Goal: Task Accomplishment & Management: Manage account settings

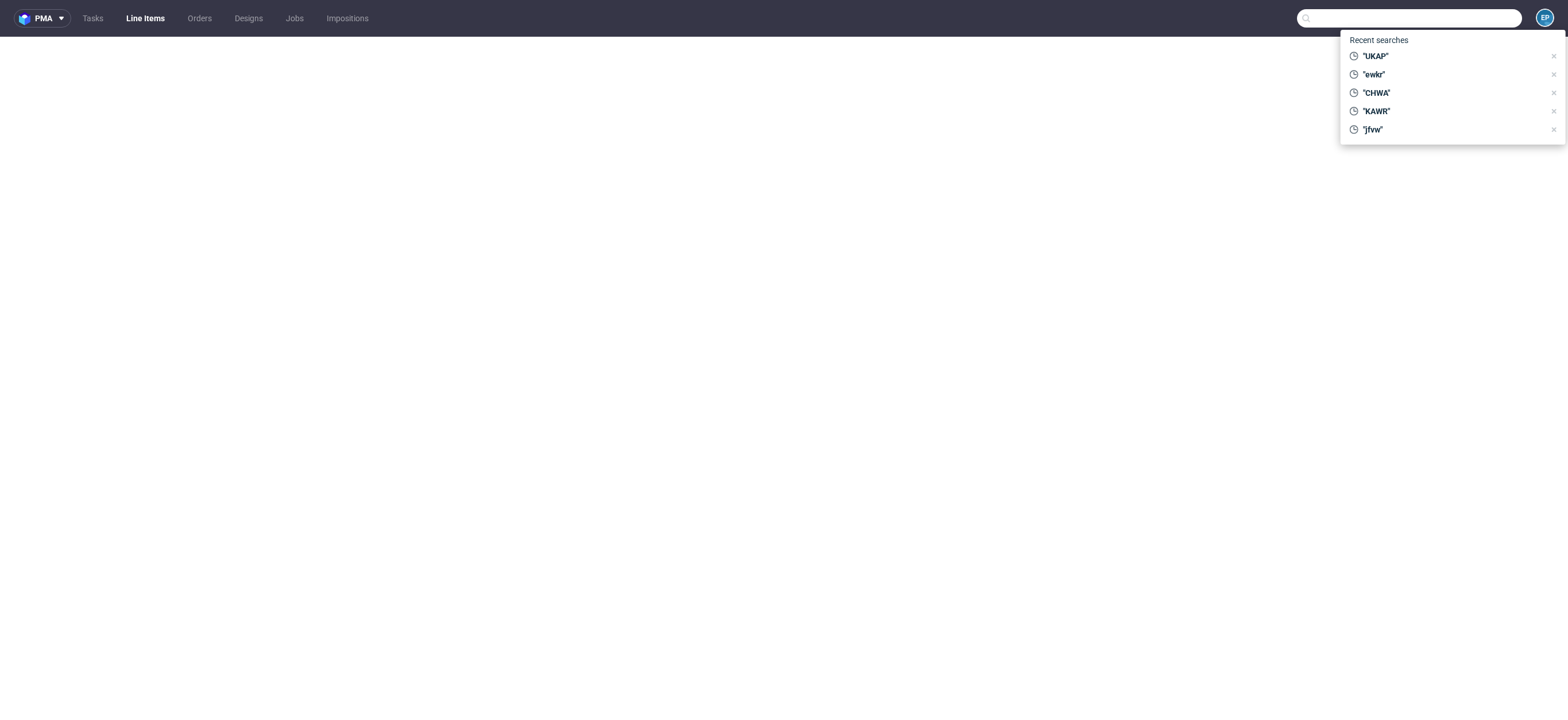
click at [1495, 19] on input "text" at bounding box center [1410, 19] width 225 height 19
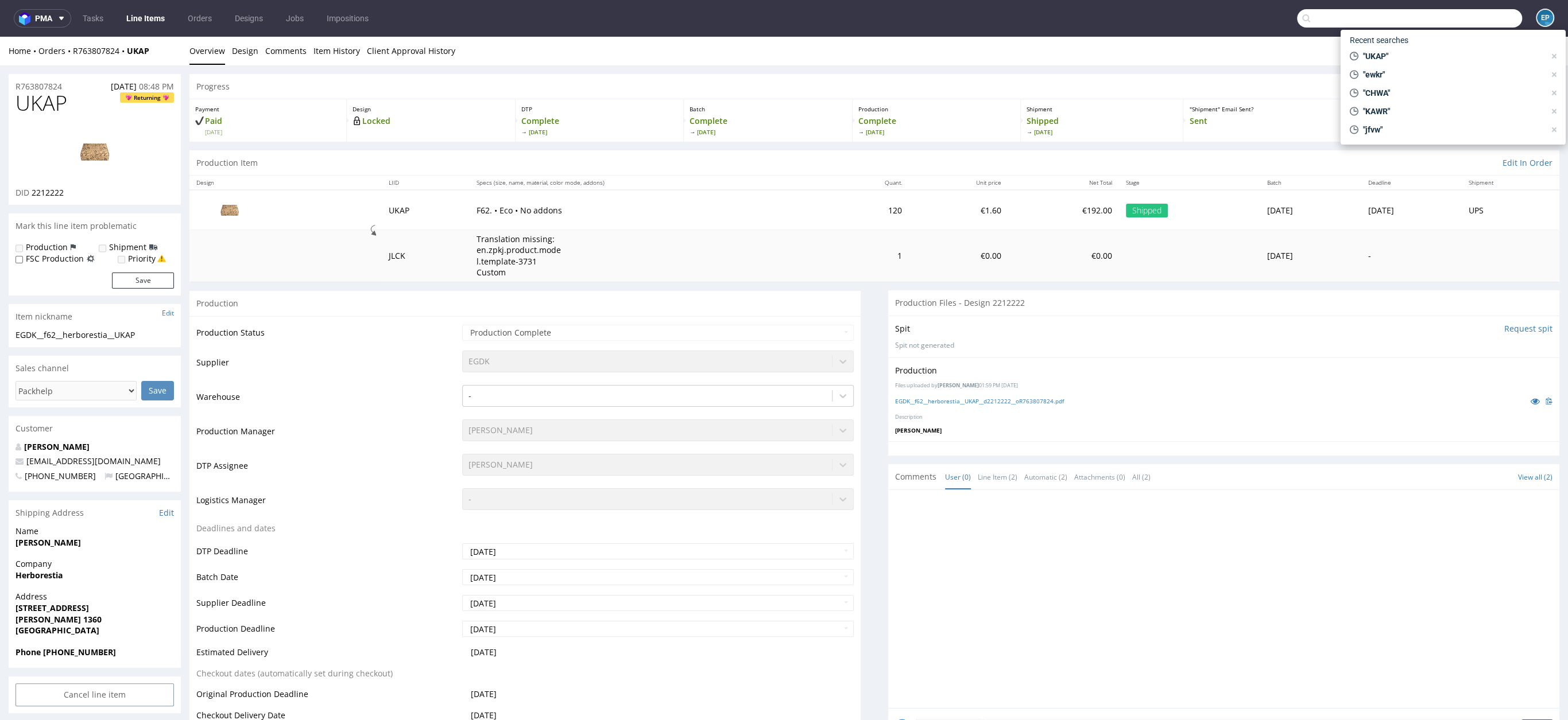
click at [939, 202] on td "€1.60" at bounding box center [959, 210] width 99 height 40
click at [830, 184] on th "Quant." at bounding box center [869, 183] width 79 height 15
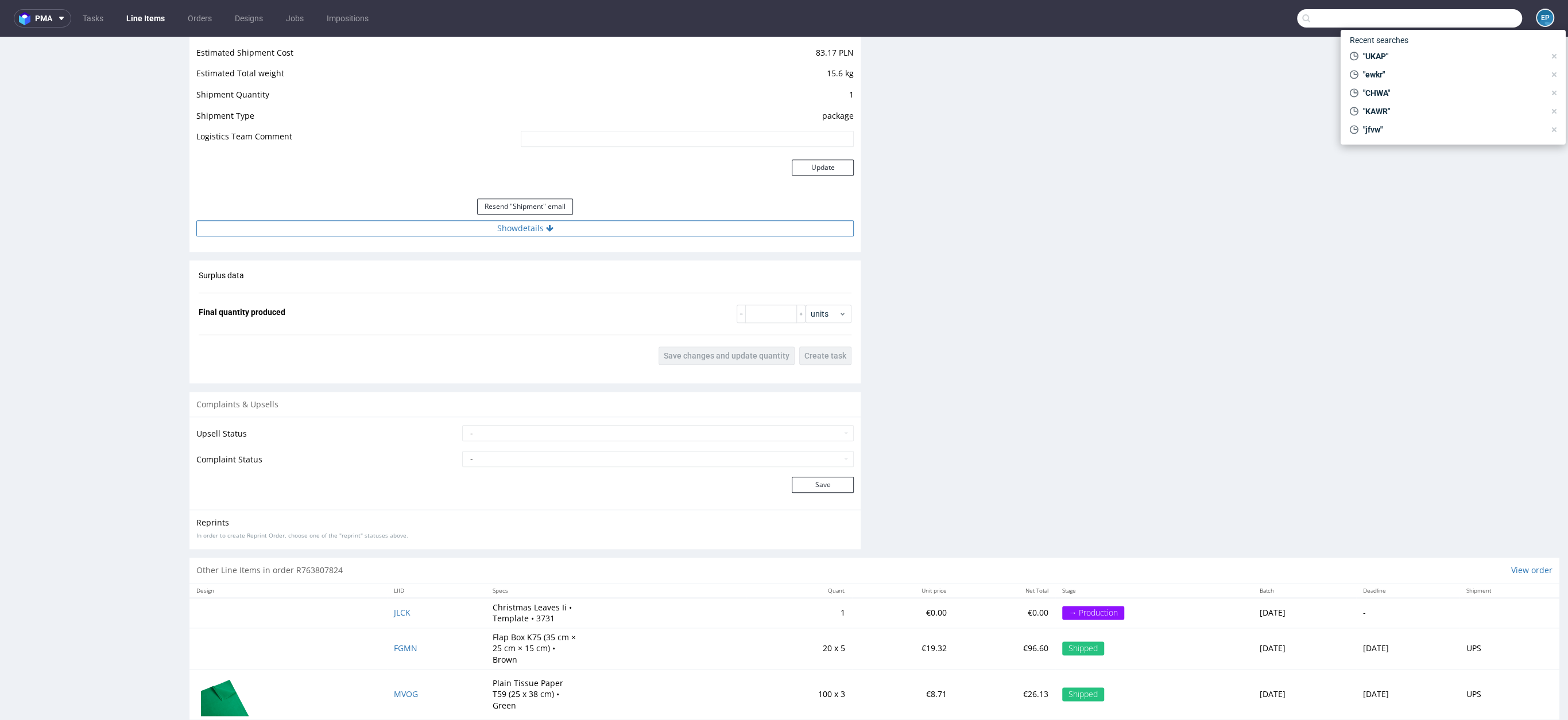
scroll to position [1219, 0]
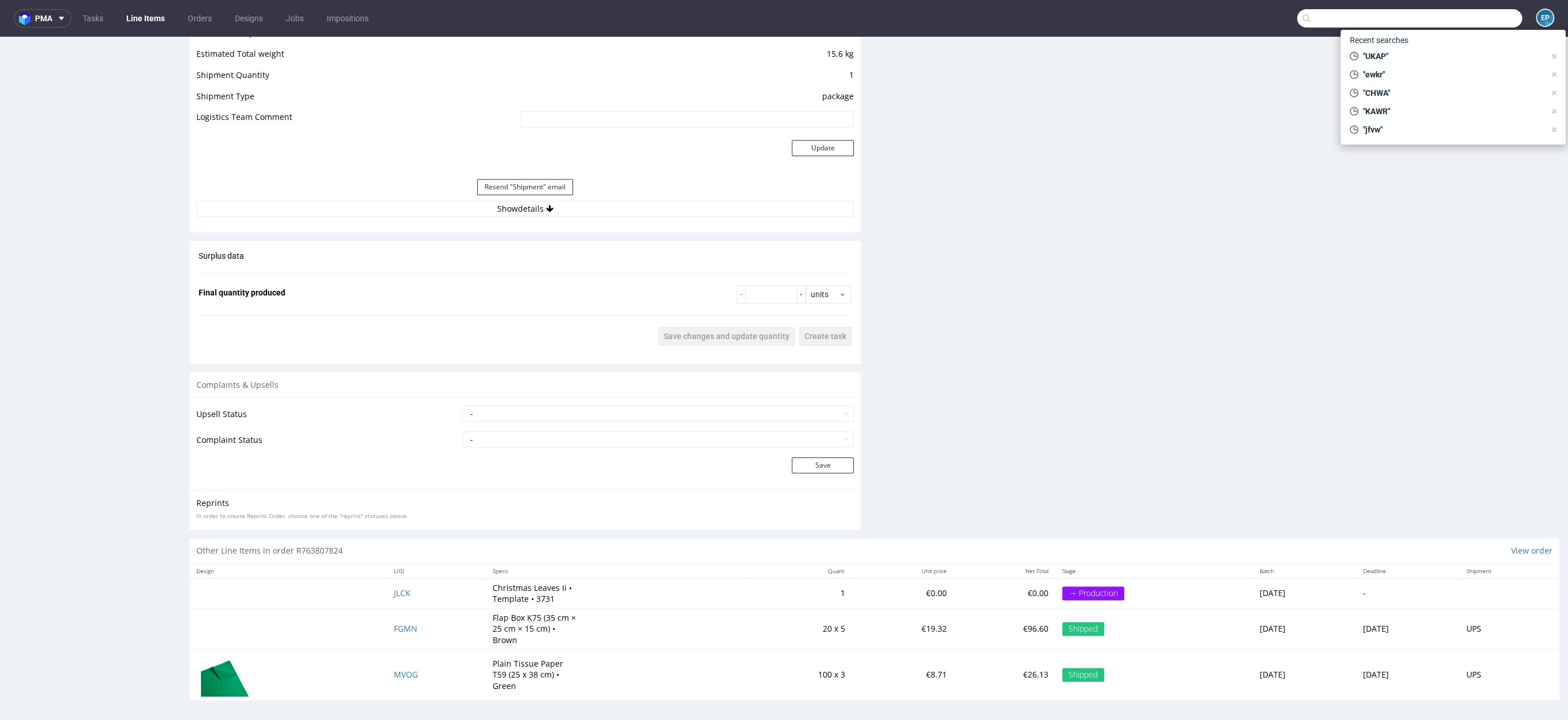
click at [639, 448] on td "- Complaint Received Complaint Rejected Complaint Accepted (DTP Issue) - Reprin…" at bounding box center [656, 443] width 394 height 26
click at [618, 437] on select "- Complaint Received Complaint Rejected Complaint Accepted (DTP Issue) - Reprin…" at bounding box center [658, 440] width 392 height 16
select select "accepted_print_issue_reprint"
click at [822, 461] on button "Save" at bounding box center [823, 465] width 62 height 16
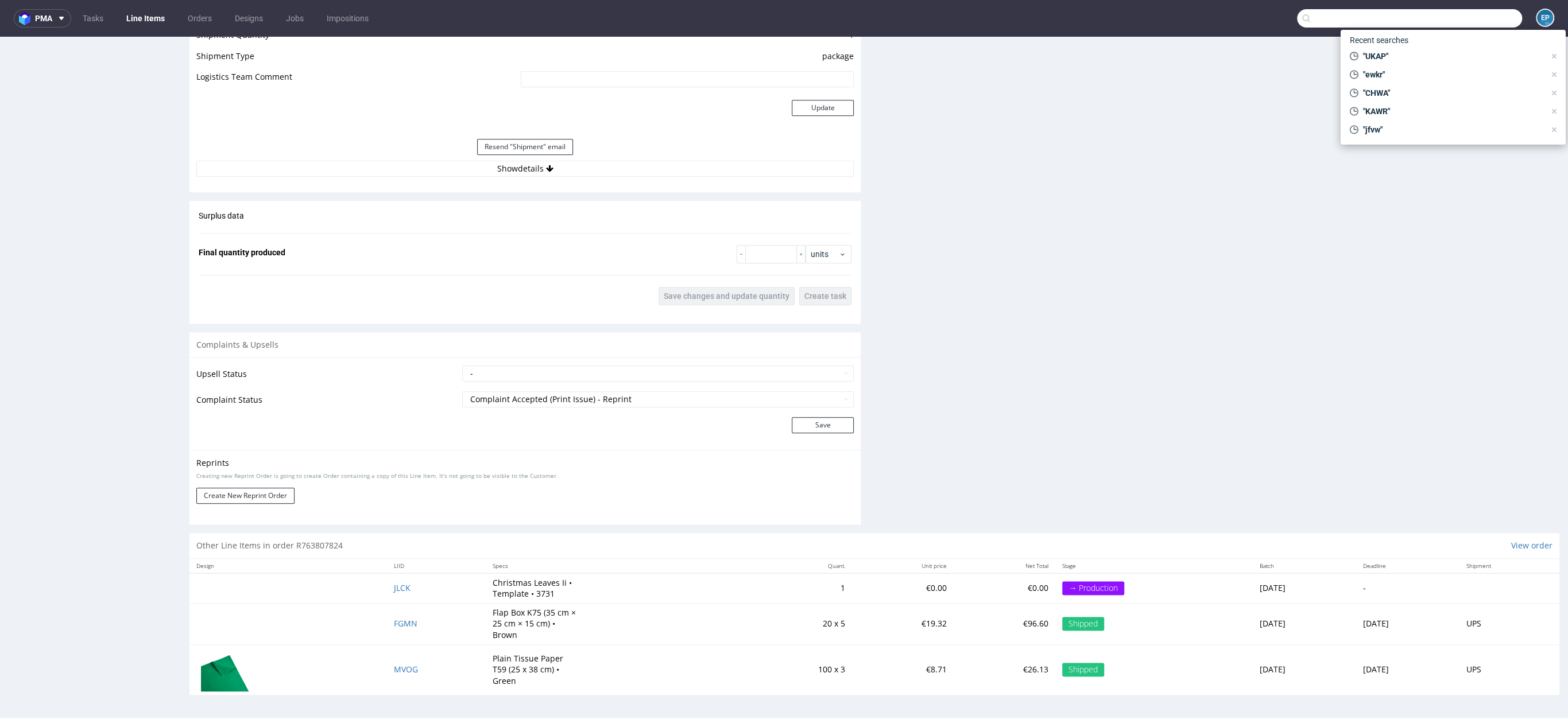
scroll to position [1265, 0]
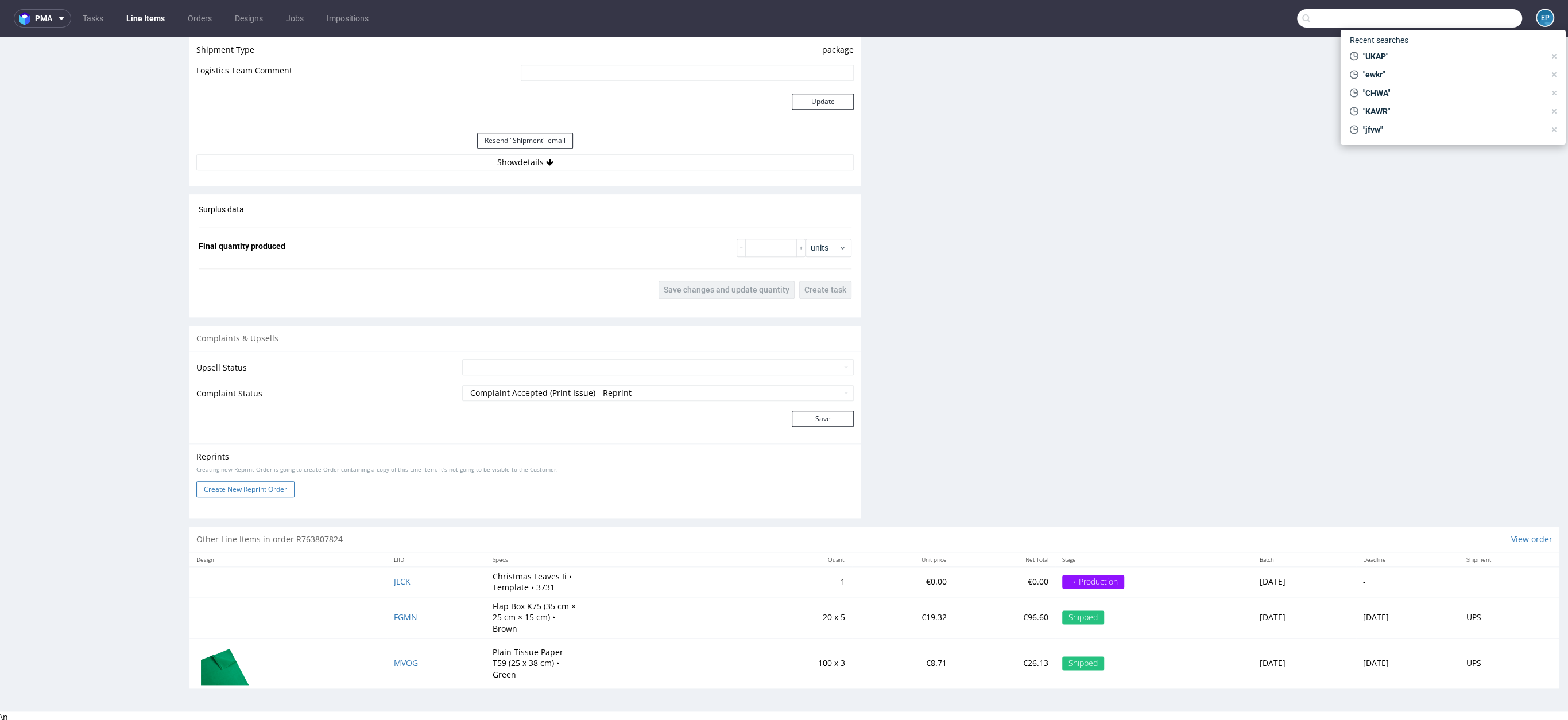
click at [249, 486] on button "Create New Reprint Order" at bounding box center [245, 489] width 98 height 16
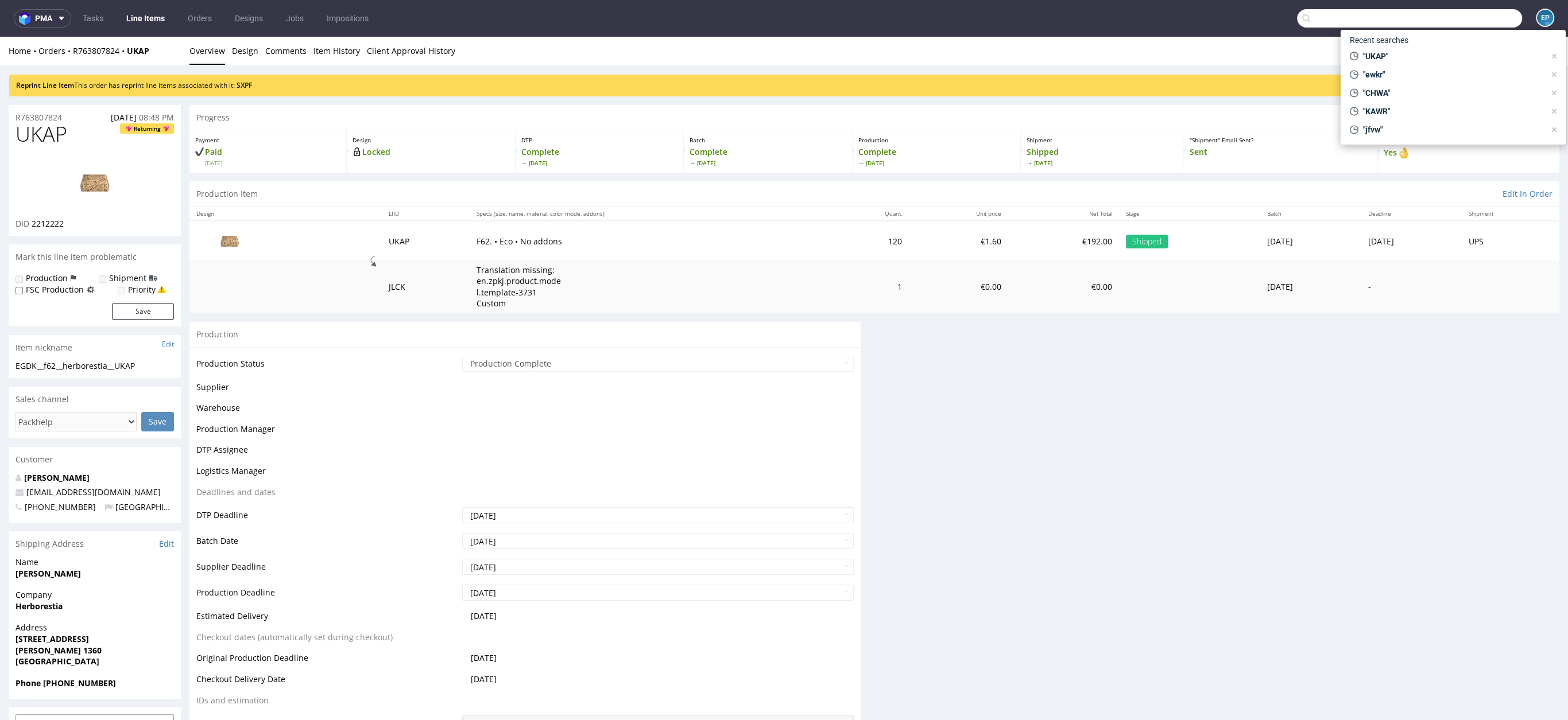
scroll to position [0, 0]
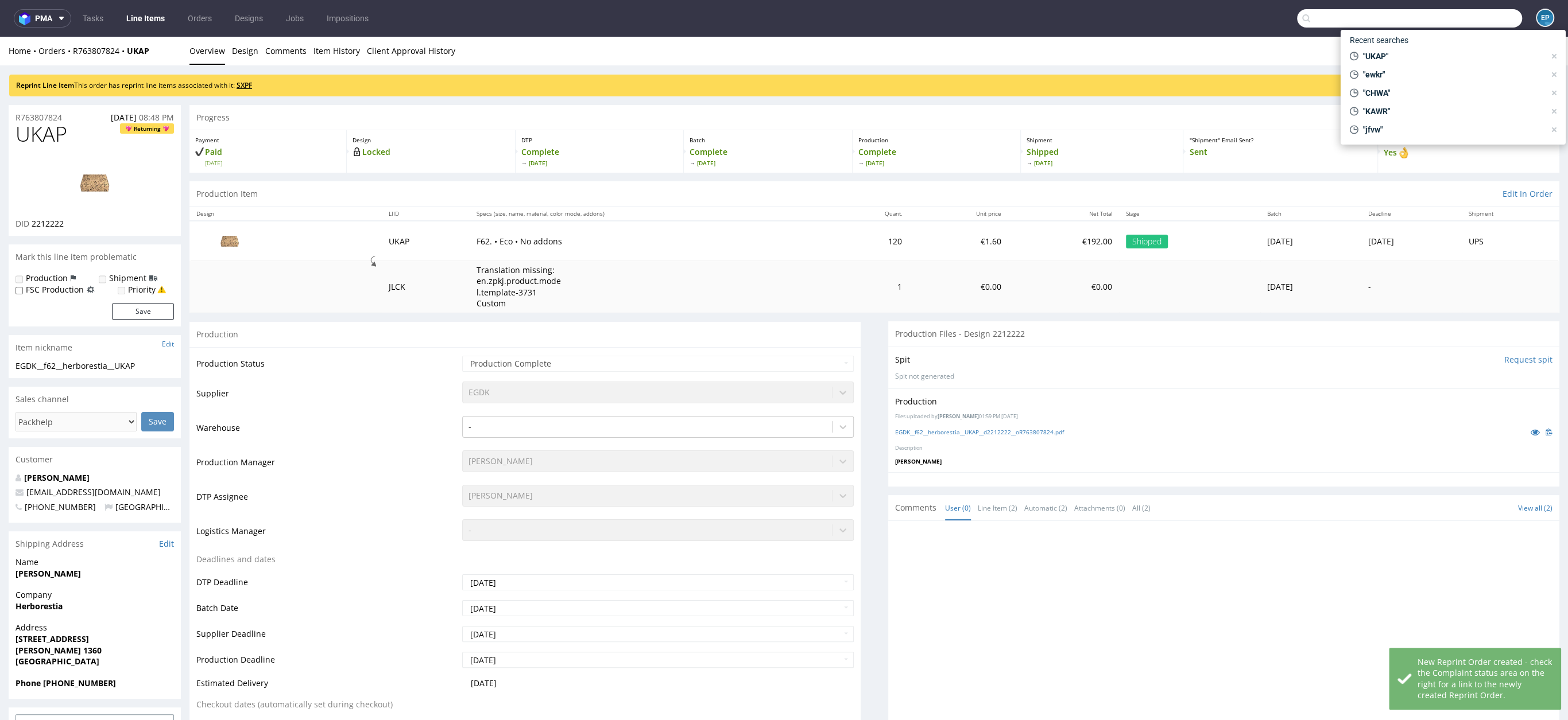
click at [252, 83] on link "SXPF" at bounding box center [244, 85] width 15 height 10
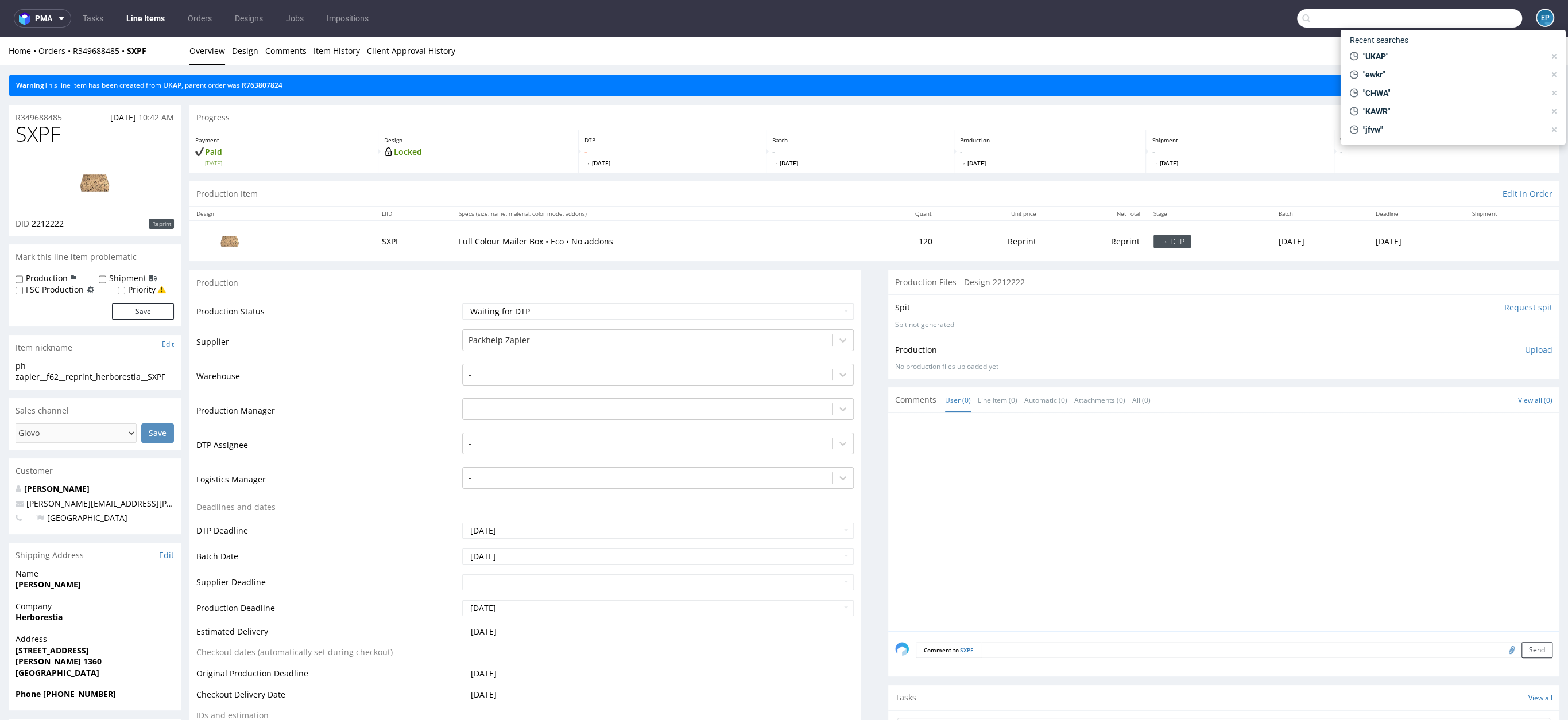
click at [40, 274] on label "Production" at bounding box center [46, 278] width 42 height 11
click at [23, 275] on input "Production" at bounding box center [19, 280] width 7 height 9
checkbox input "true"
click at [100, 280] on input "Shipment" at bounding box center [102, 280] width 7 height 9
checkbox input "true"
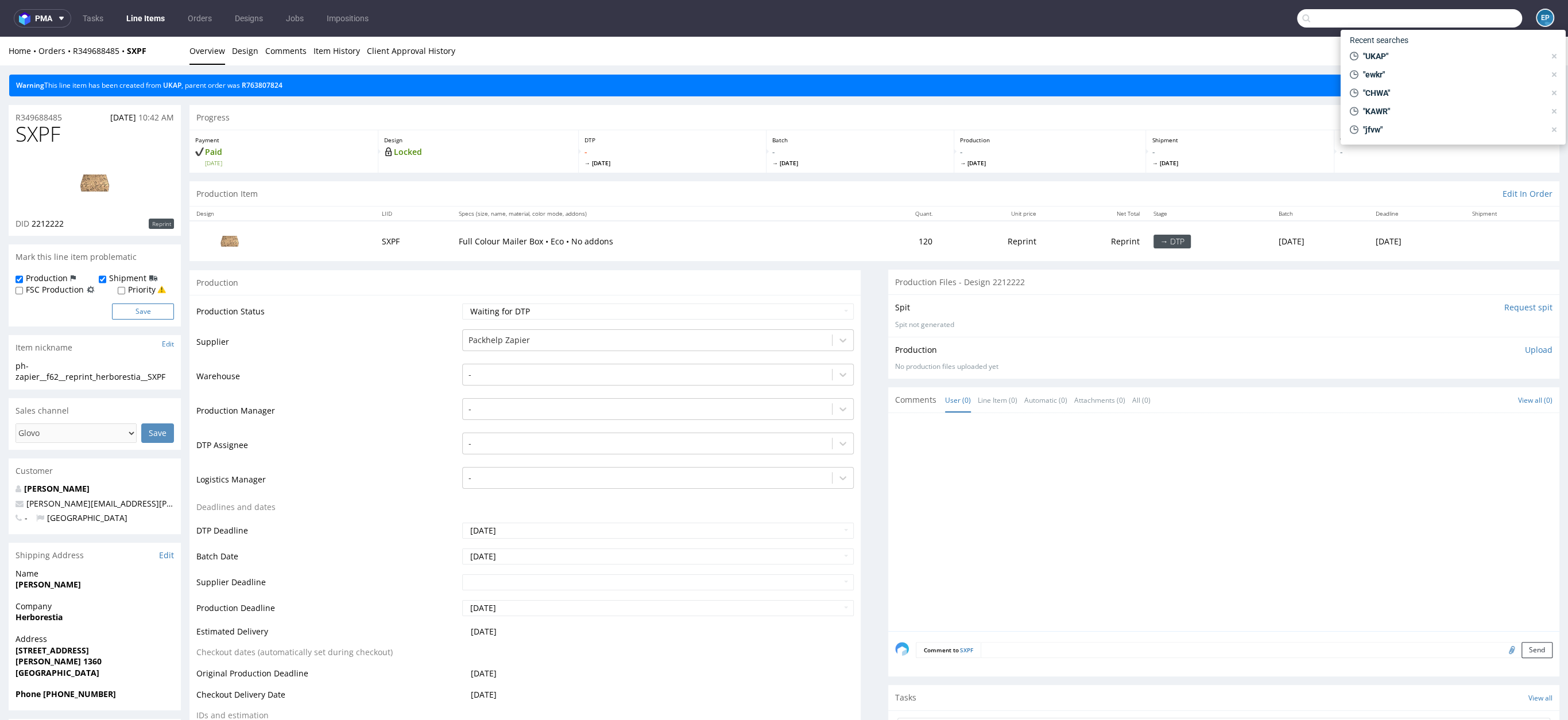
click at [134, 313] on button "Save" at bounding box center [143, 311] width 62 height 16
click at [566, 346] on div "Packhelp Zapier" at bounding box center [648, 340] width 369 height 19
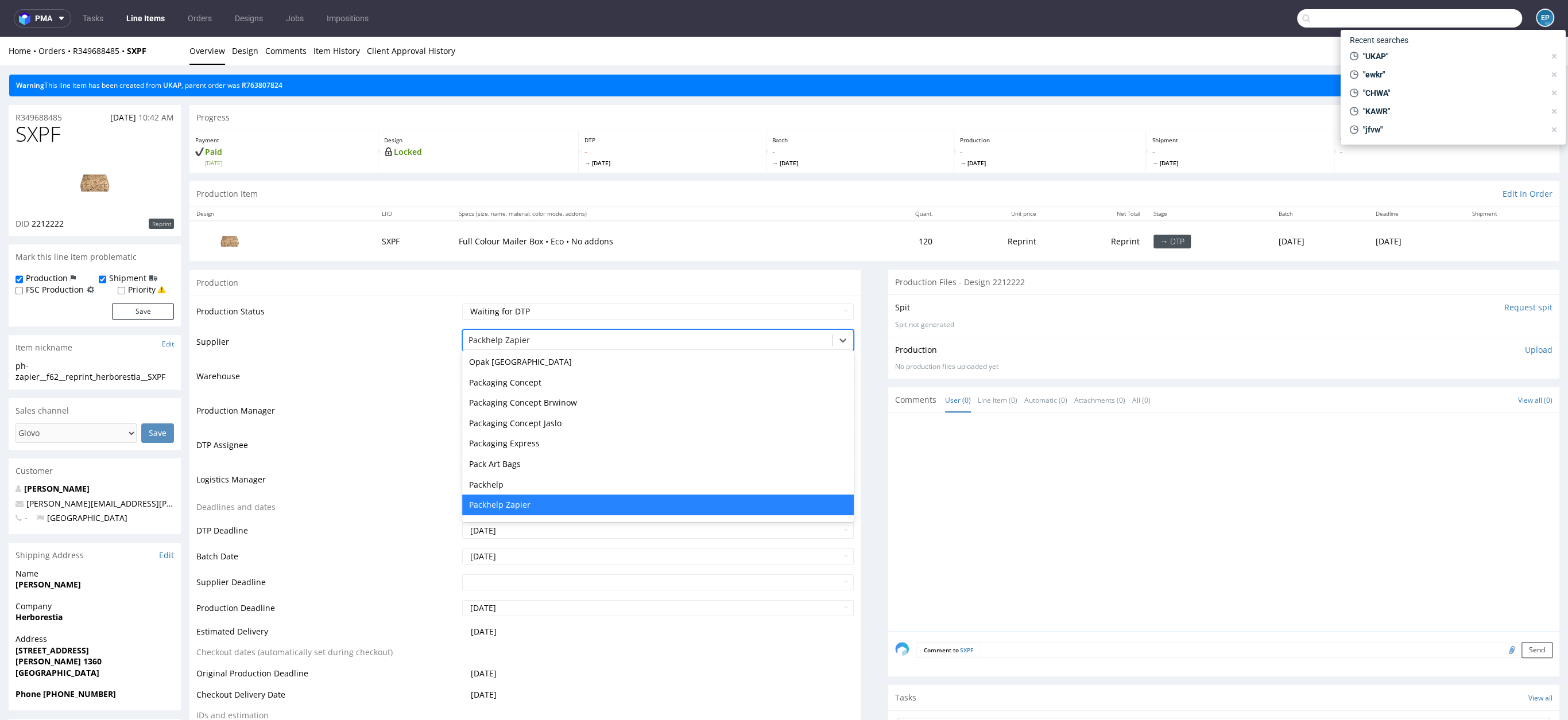
type input "r"
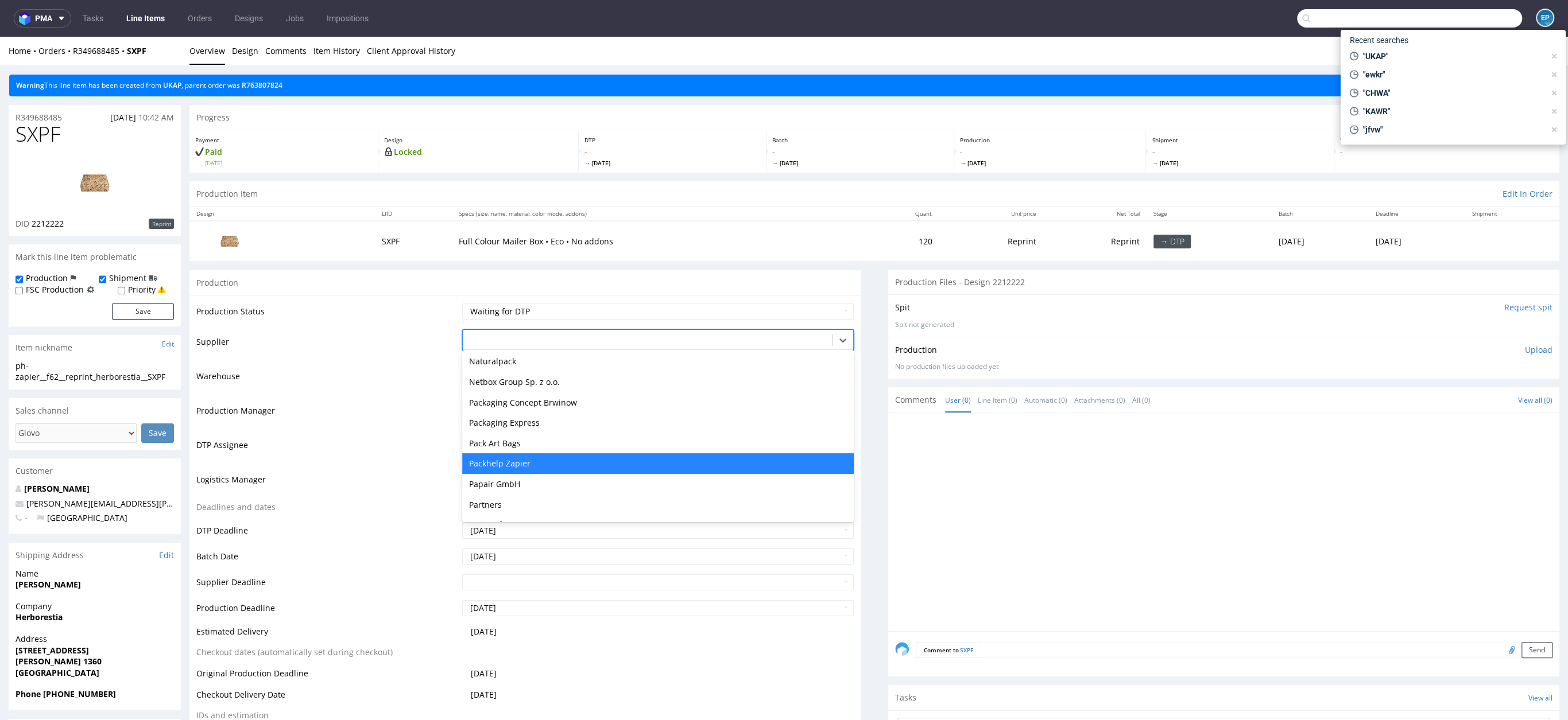
scroll to position [2227, 0]
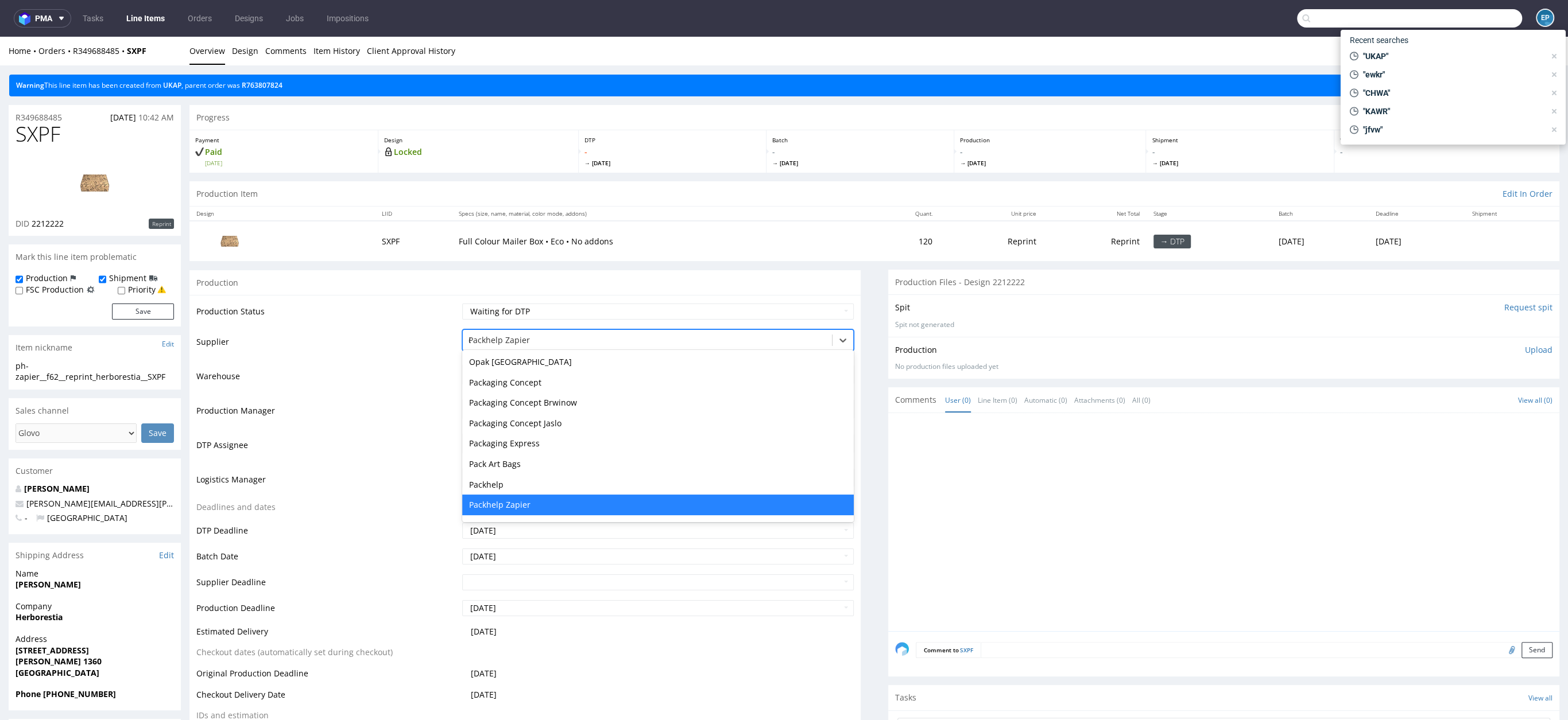
type input "eg"
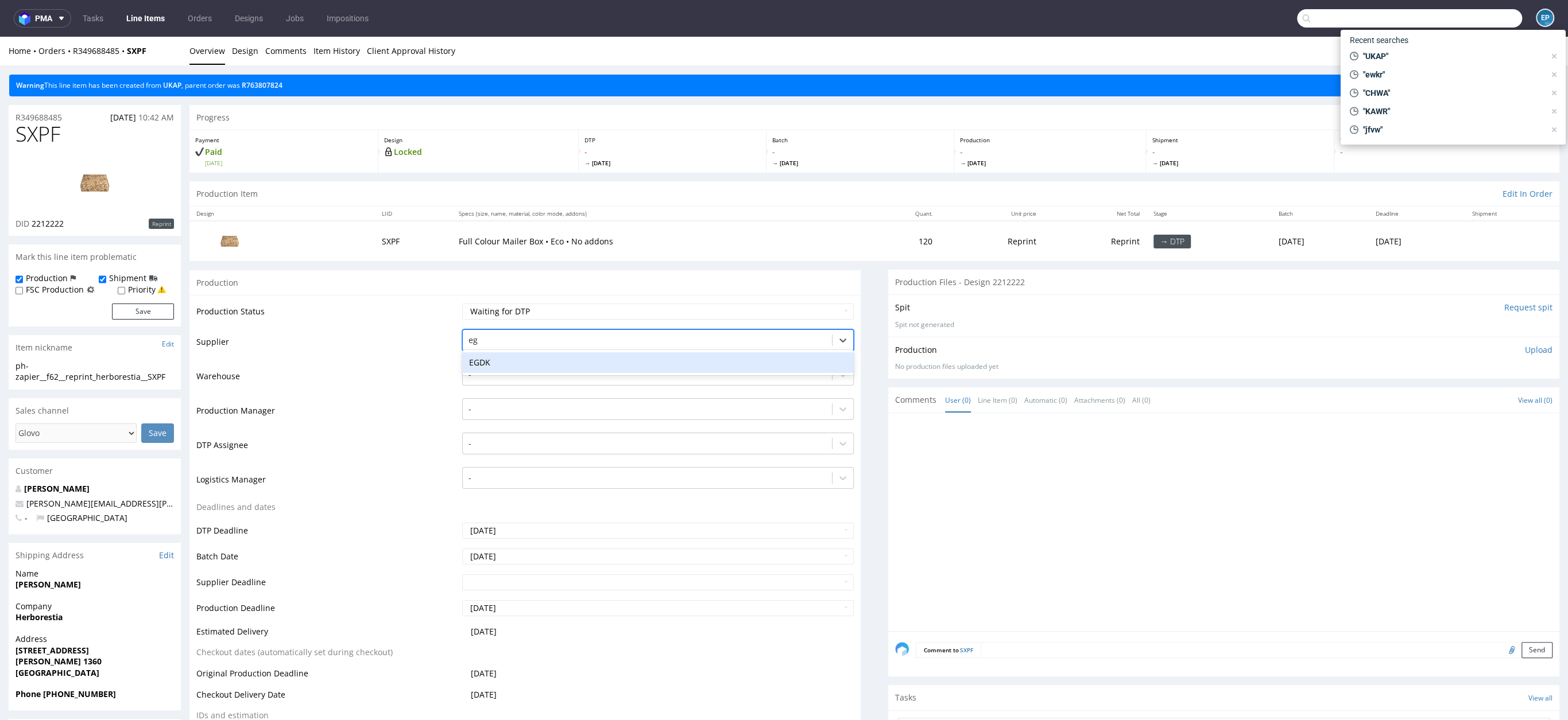
click at [501, 358] on div "EGDK" at bounding box center [658, 362] width 392 height 20
click at [498, 412] on div at bounding box center [647, 409] width 358 height 14
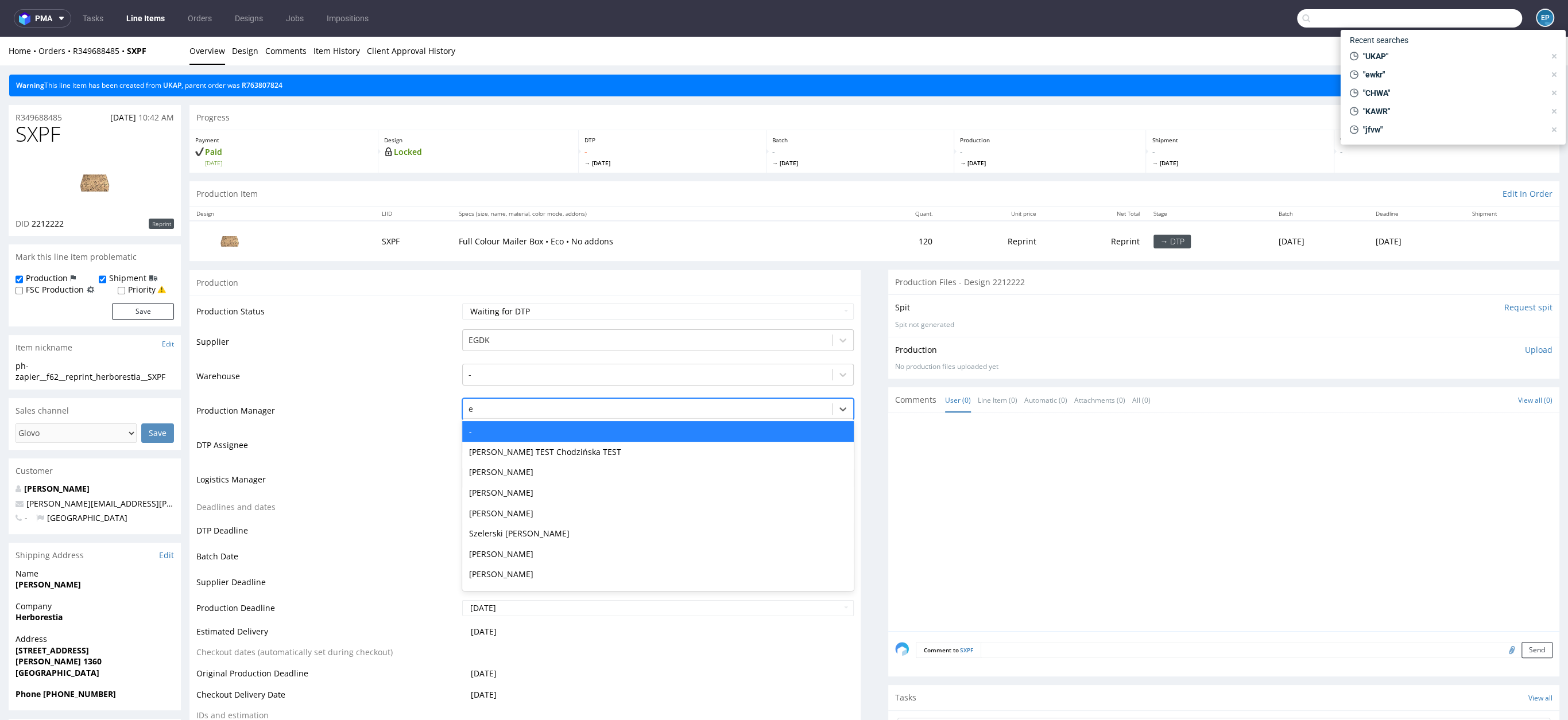
type input "ew"
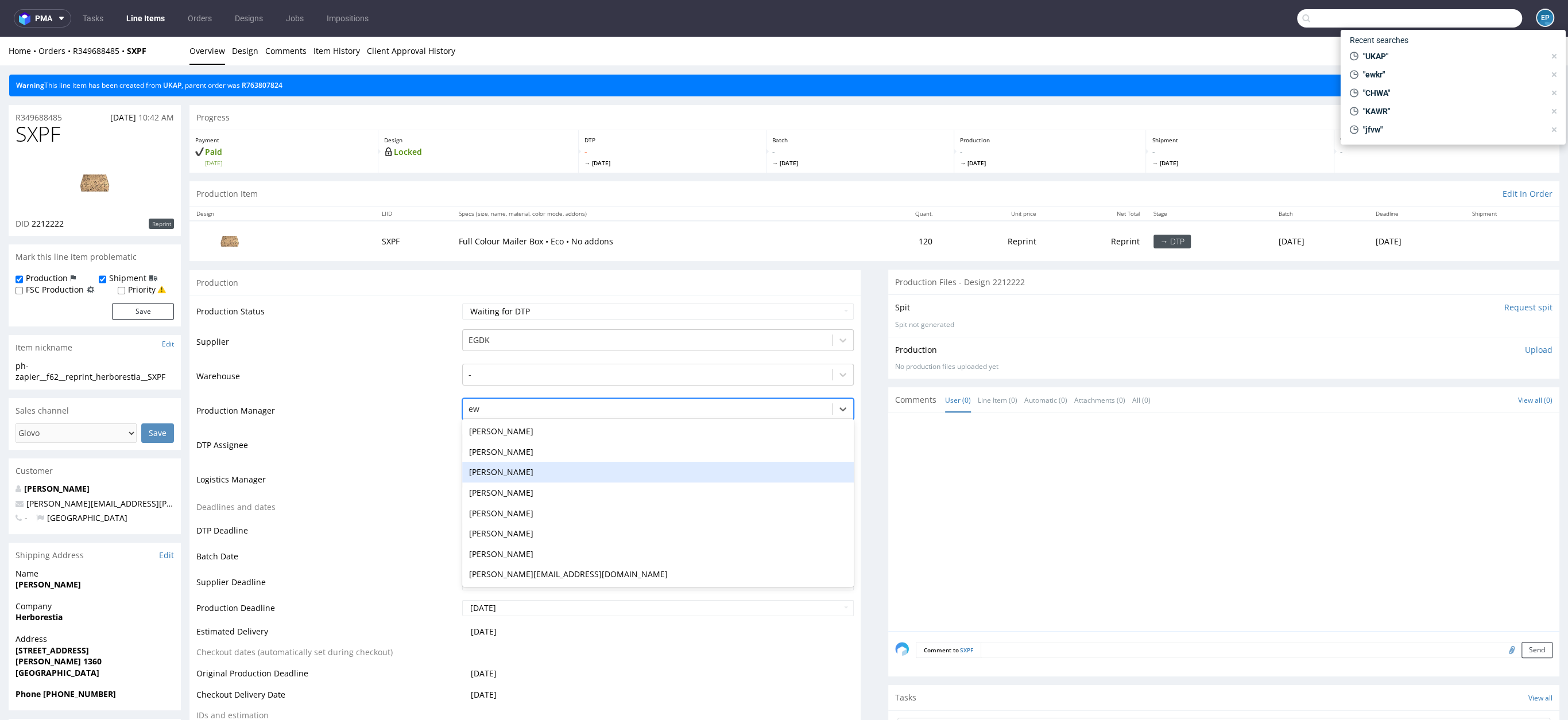
click at [499, 467] on div "[PERSON_NAME]" at bounding box center [658, 472] width 392 height 20
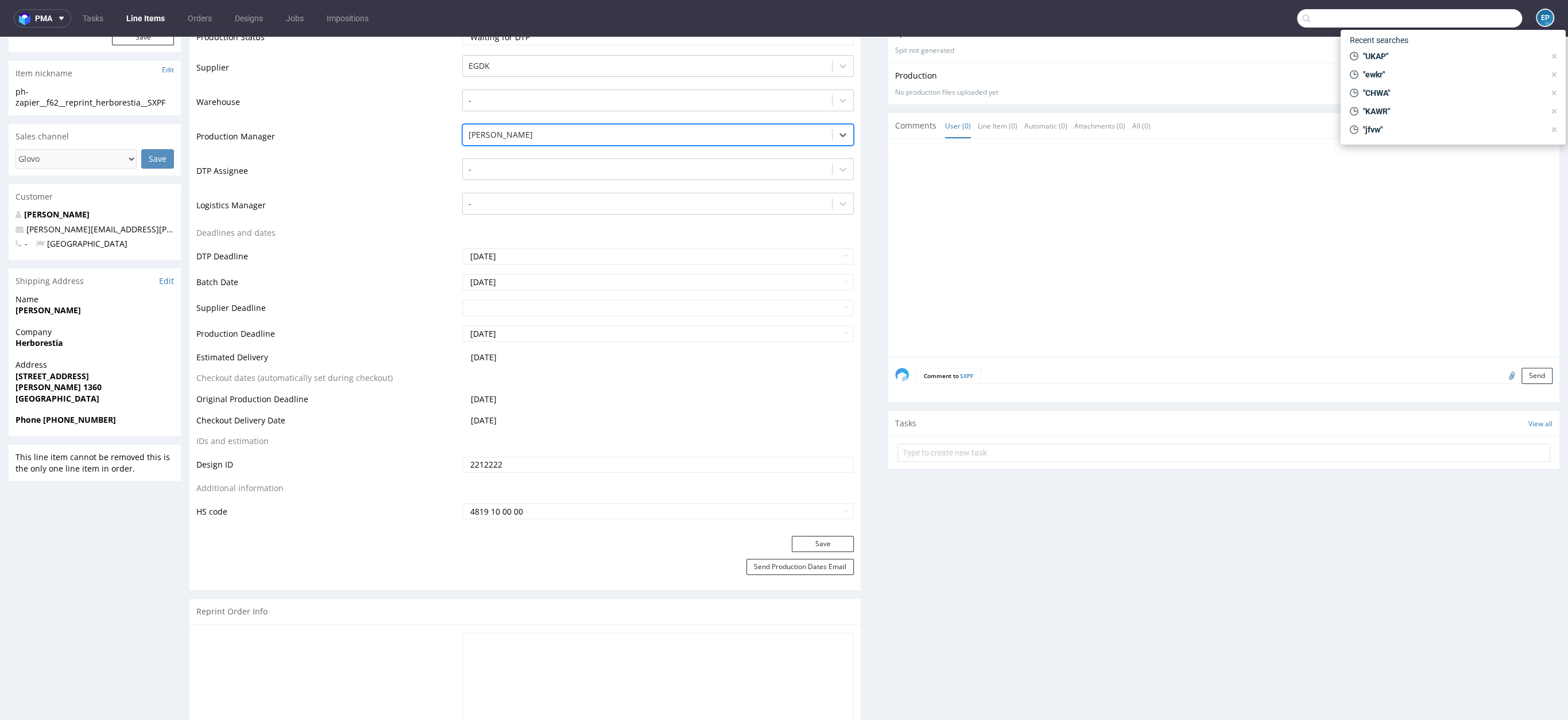
scroll to position [326, 0]
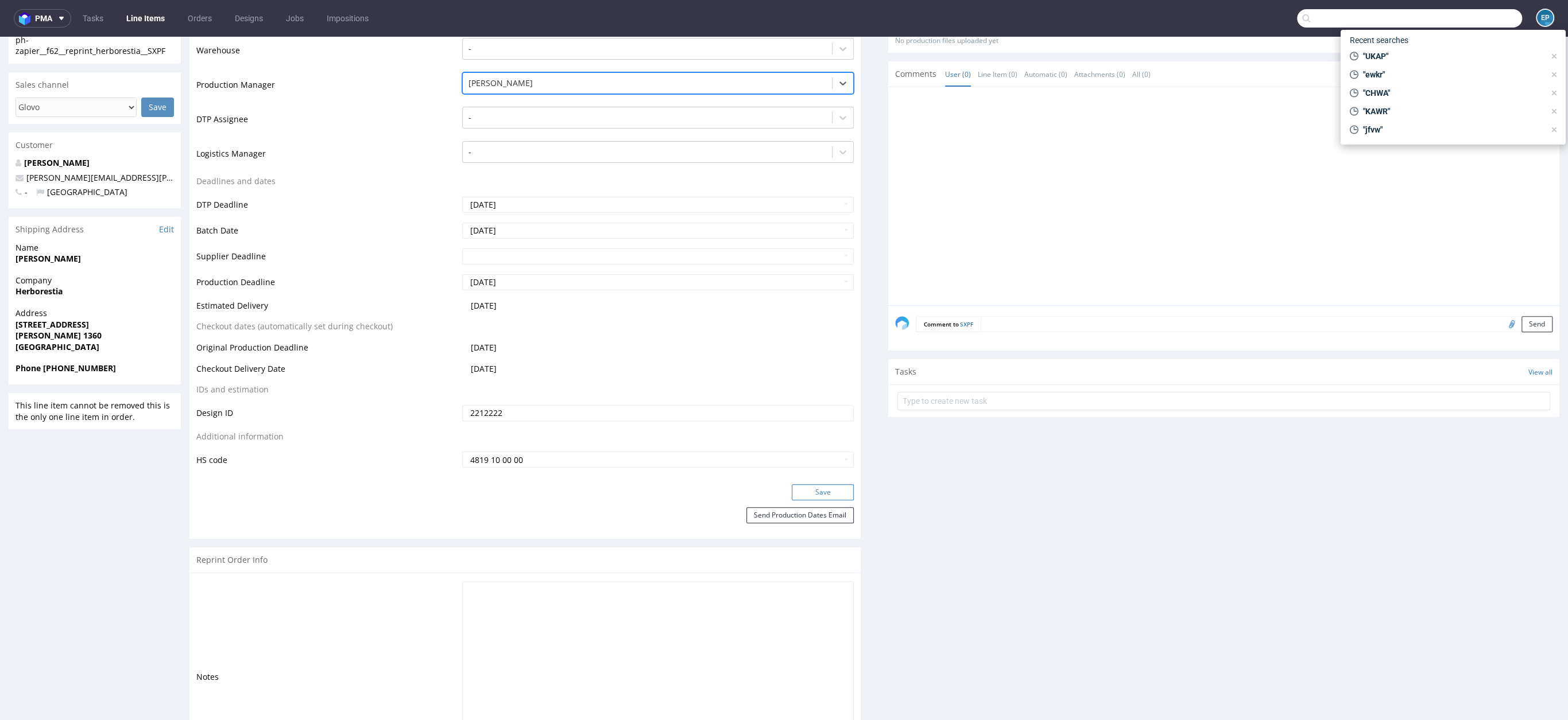
click at [806, 493] on button "Save" at bounding box center [823, 493] width 62 height 16
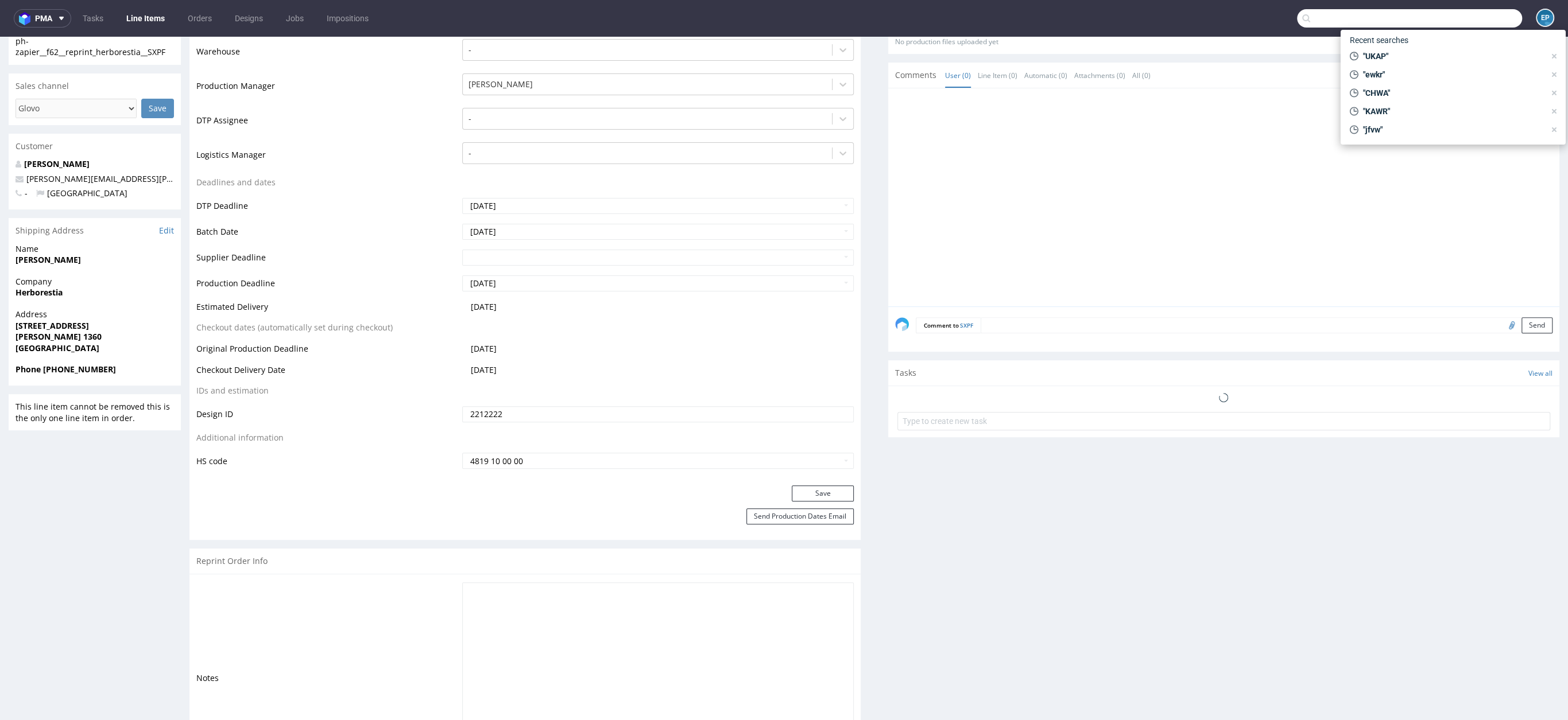
scroll to position [0, 0]
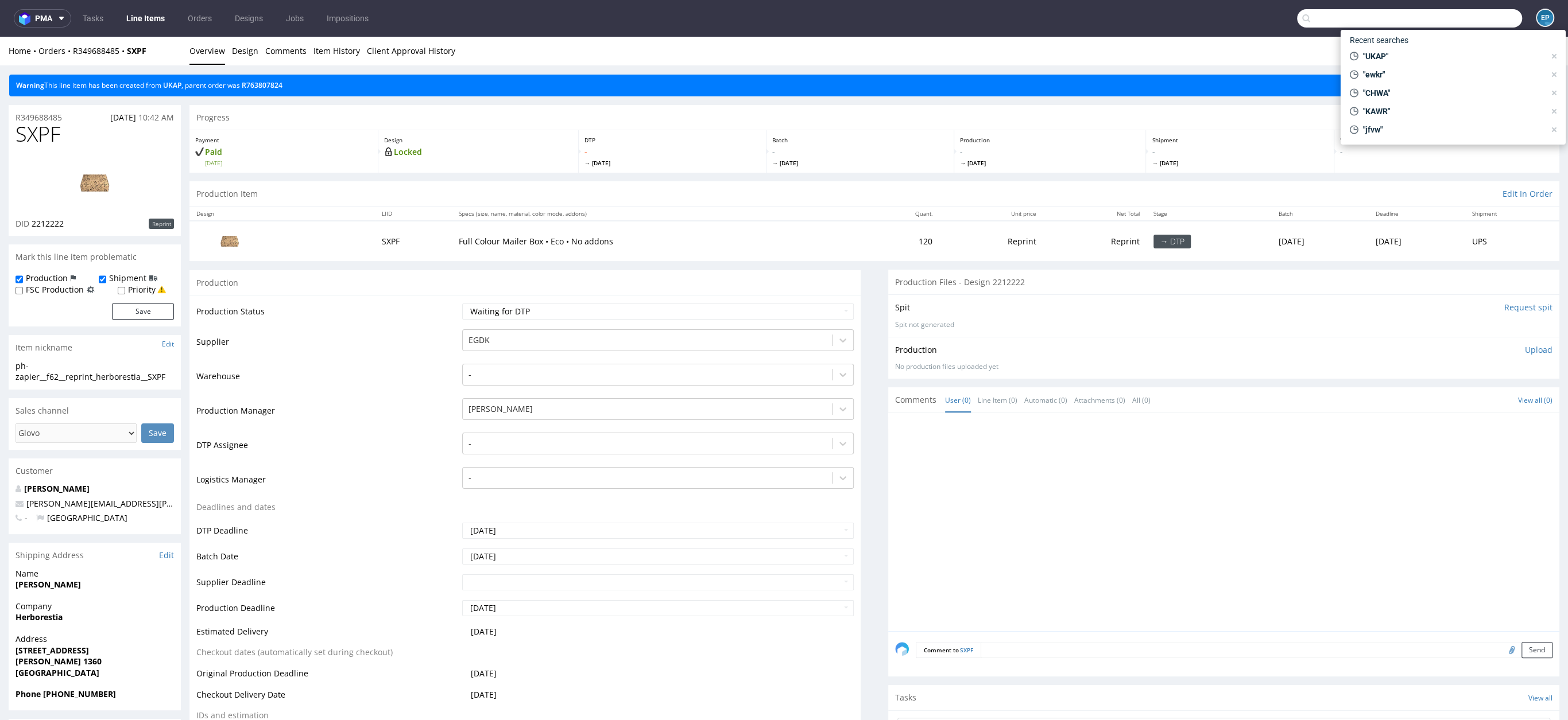
click at [1396, 12] on input "text" at bounding box center [1410, 19] width 225 height 19
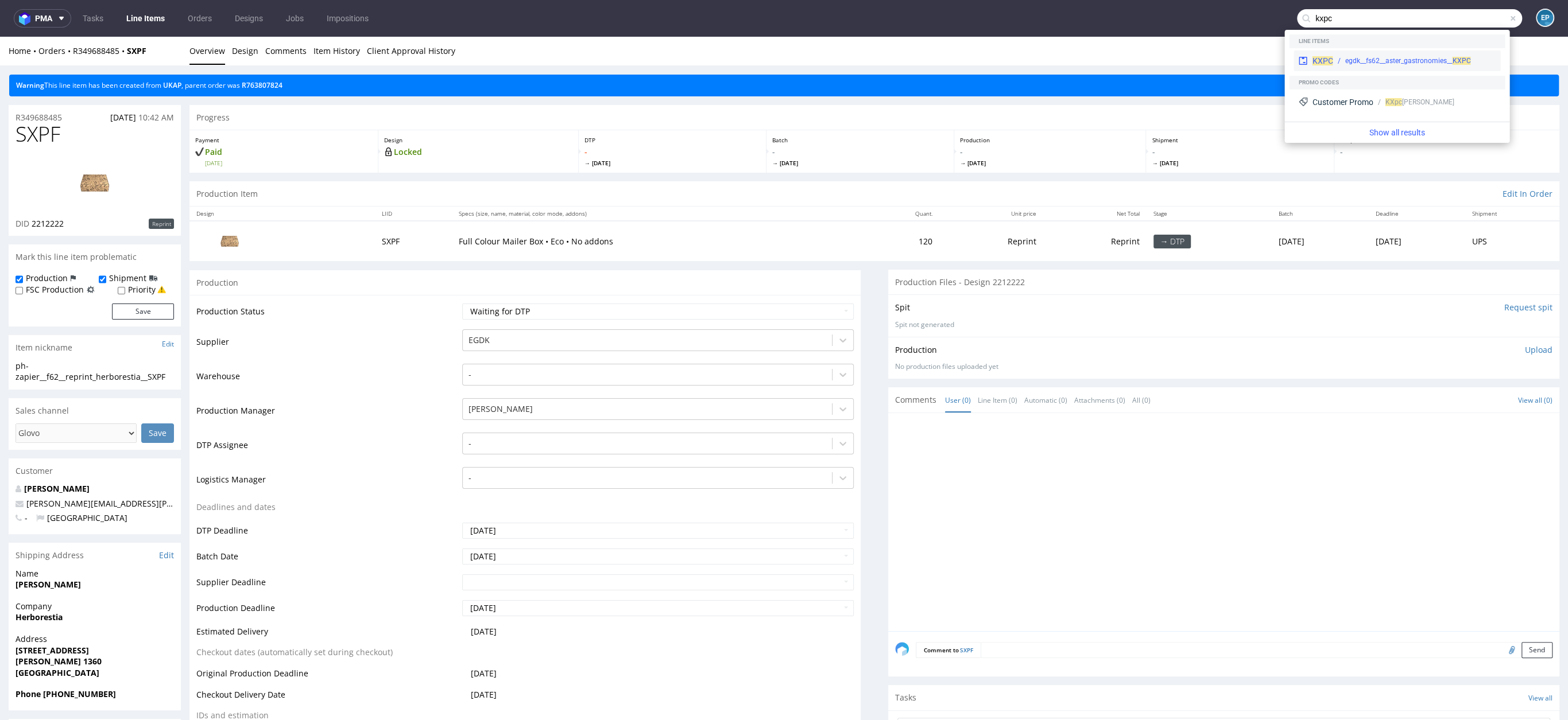
type input "kxpc"
click at [1317, 54] on div "KXPC egdk__fs62__aster_gastronomies__ KXPC" at bounding box center [1397, 60] width 206 height 20
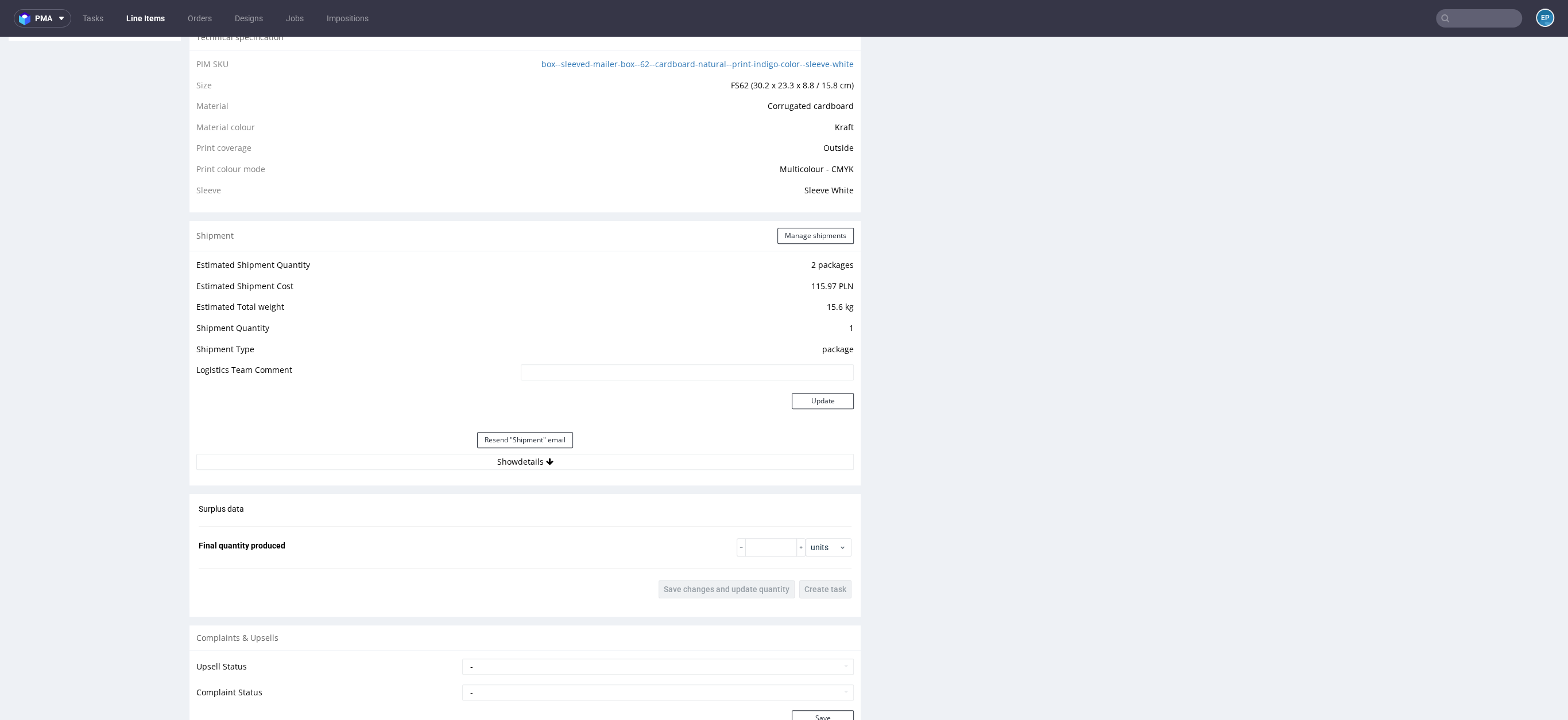
scroll to position [996, 0]
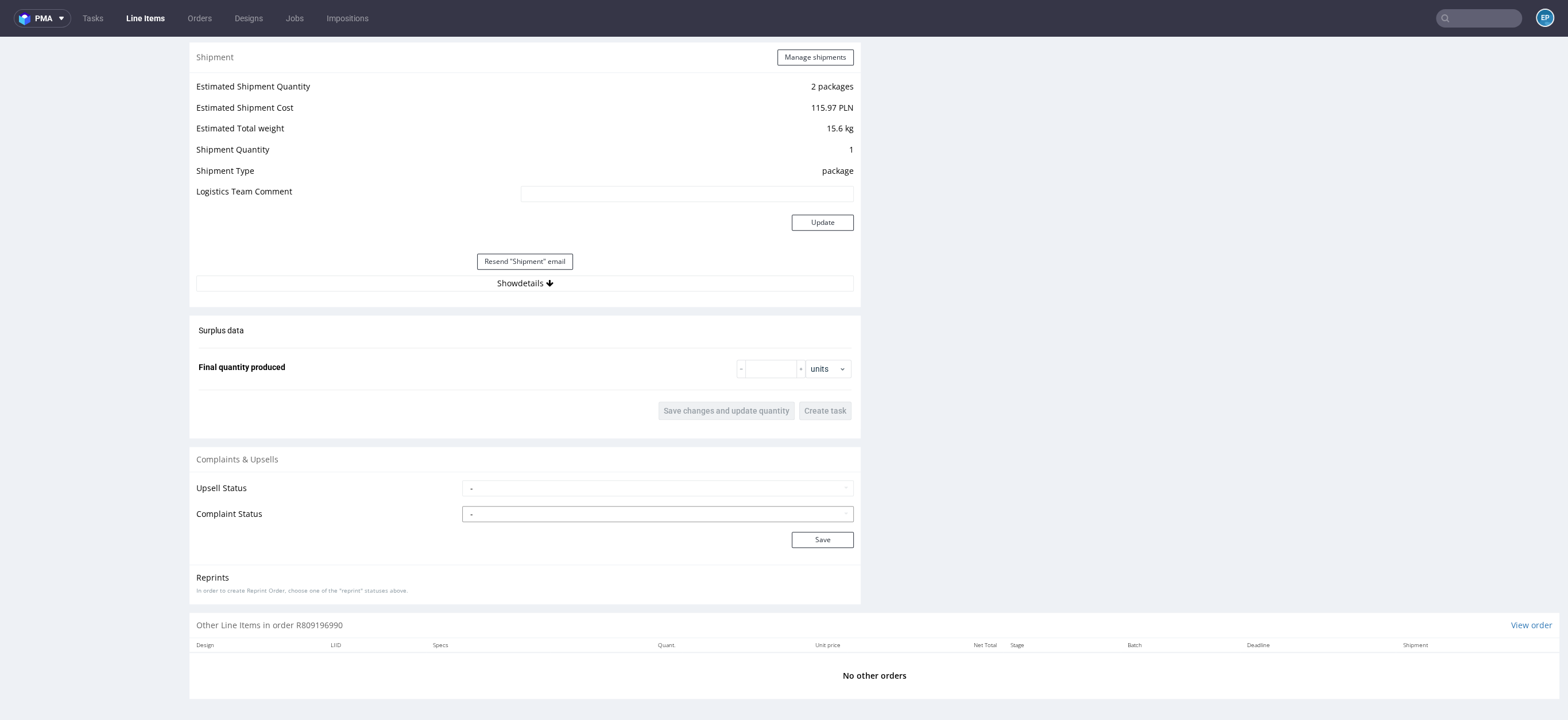
click at [494, 518] on select "- Complaint Received Complaint Rejected Complaint Accepted (DTP Issue) - Reprin…" at bounding box center [658, 514] width 392 height 16
select select "accepted_print_issue_reprint"
click at [832, 534] on button "Save" at bounding box center [823, 540] width 62 height 16
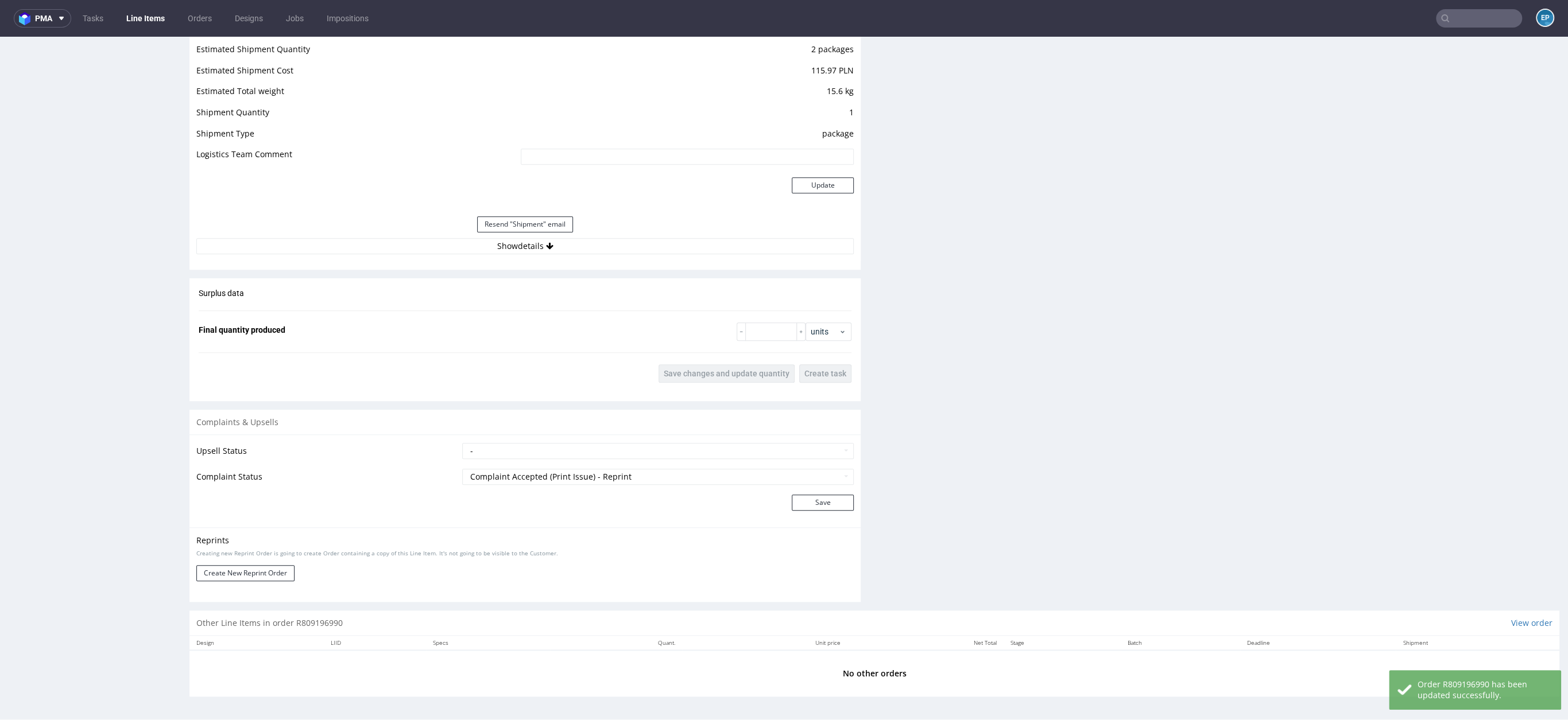
scroll to position [1042, 0]
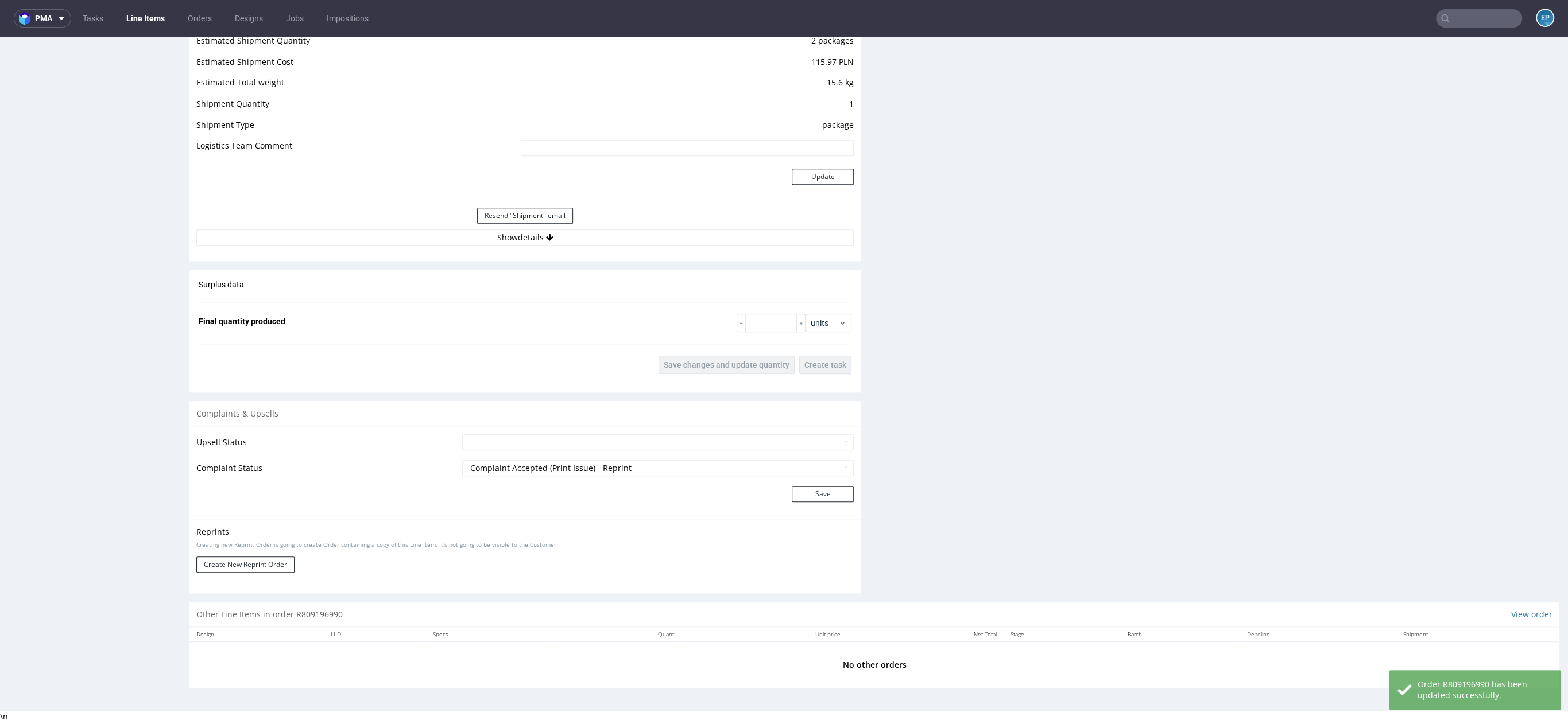
click at [230, 573] on td "Create New Reprint Order" at bounding box center [328, 565] width 263 height 26
click at [230, 564] on button "Create New Reprint Order" at bounding box center [245, 565] width 98 height 16
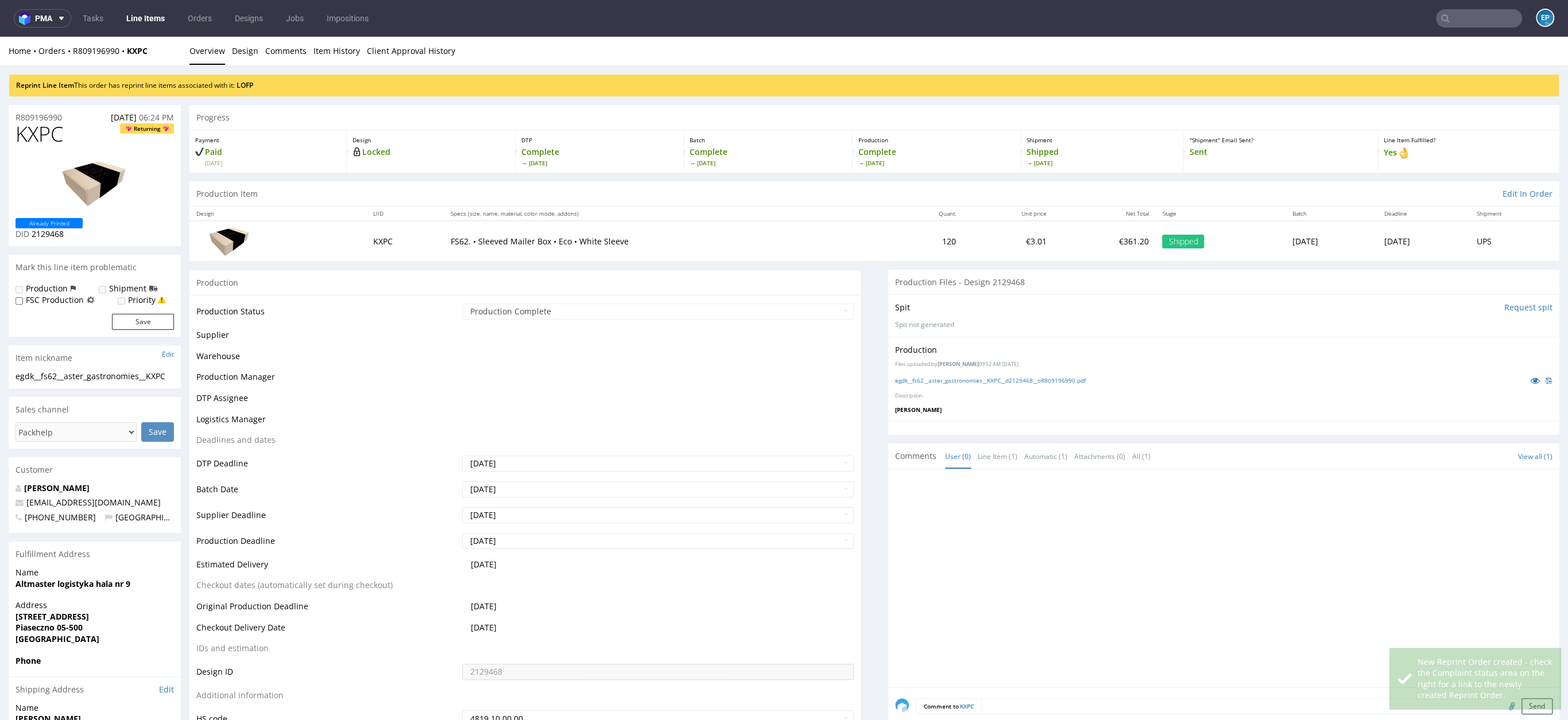
scroll to position [0, 0]
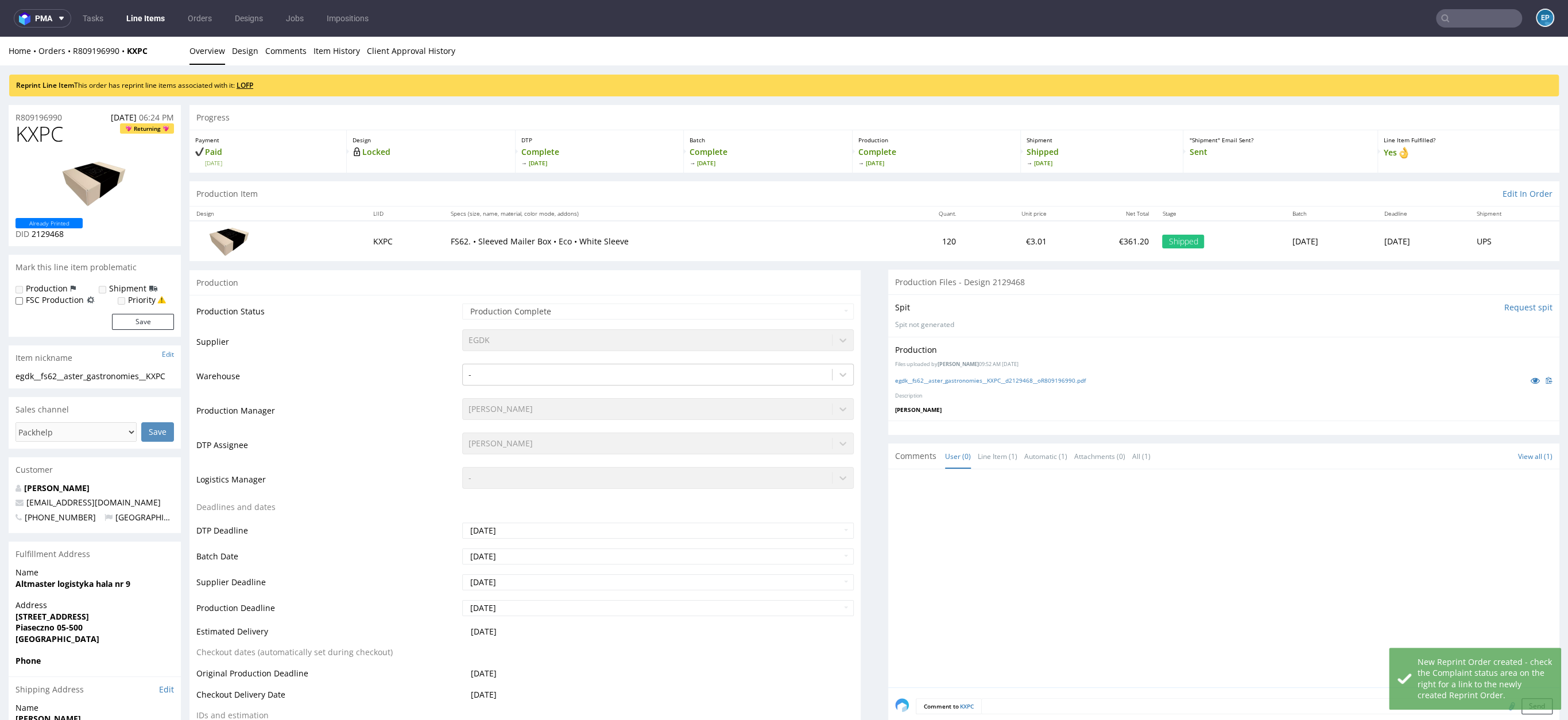
click at [253, 85] on link "LOFP" at bounding box center [245, 85] width 17 height 10
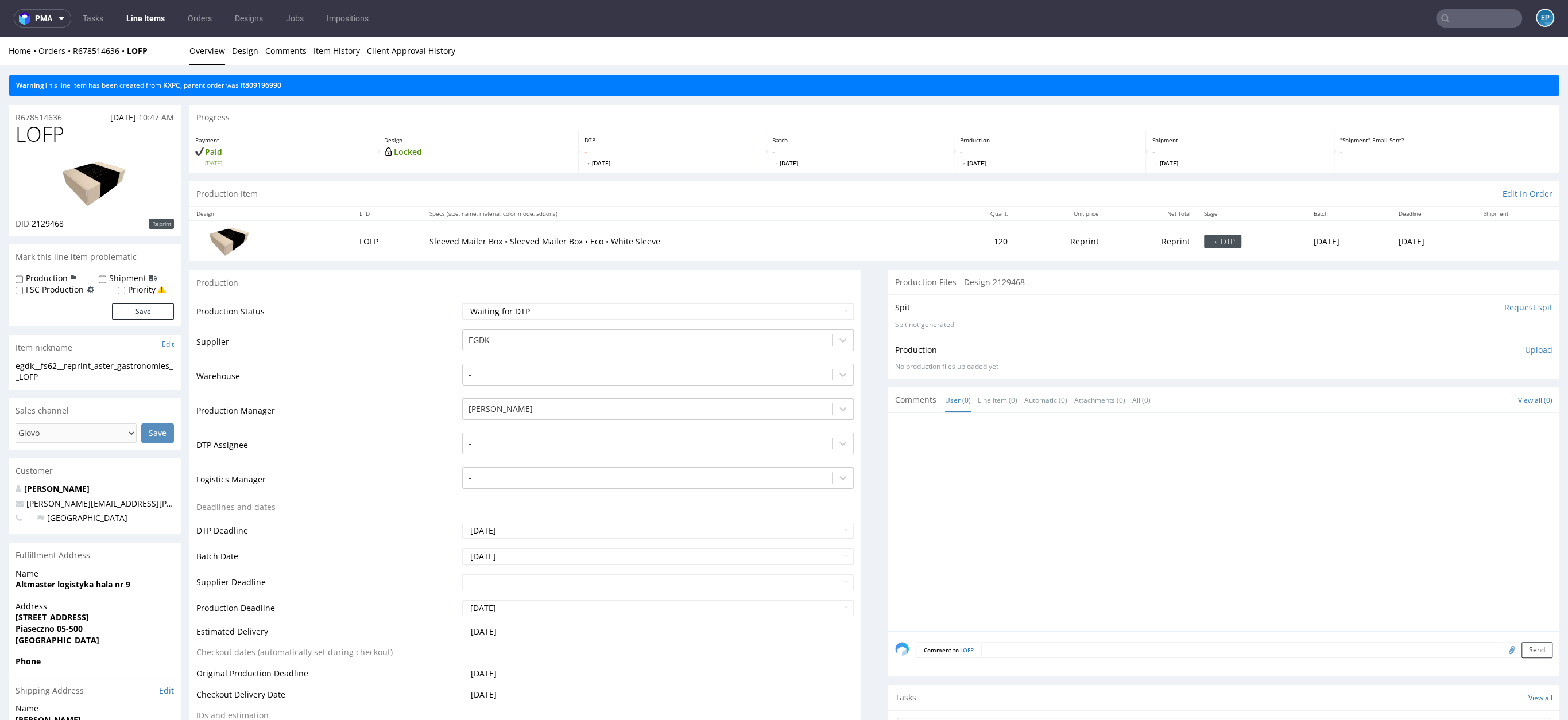
click at [36, 274] on label "Production" at bounding box center [46, 278] width 42 height 11
click at [23, 275] on input "Production" at bounding box center [19, 280] width 7 height 9
checkbox input "true"
click at [107, 277] on div "Shipment" at bounding box center [128, 278] width 59 height 11
click at [99, 280] on input "Shipment" at bounding box center [102, 280] width 7 height 9
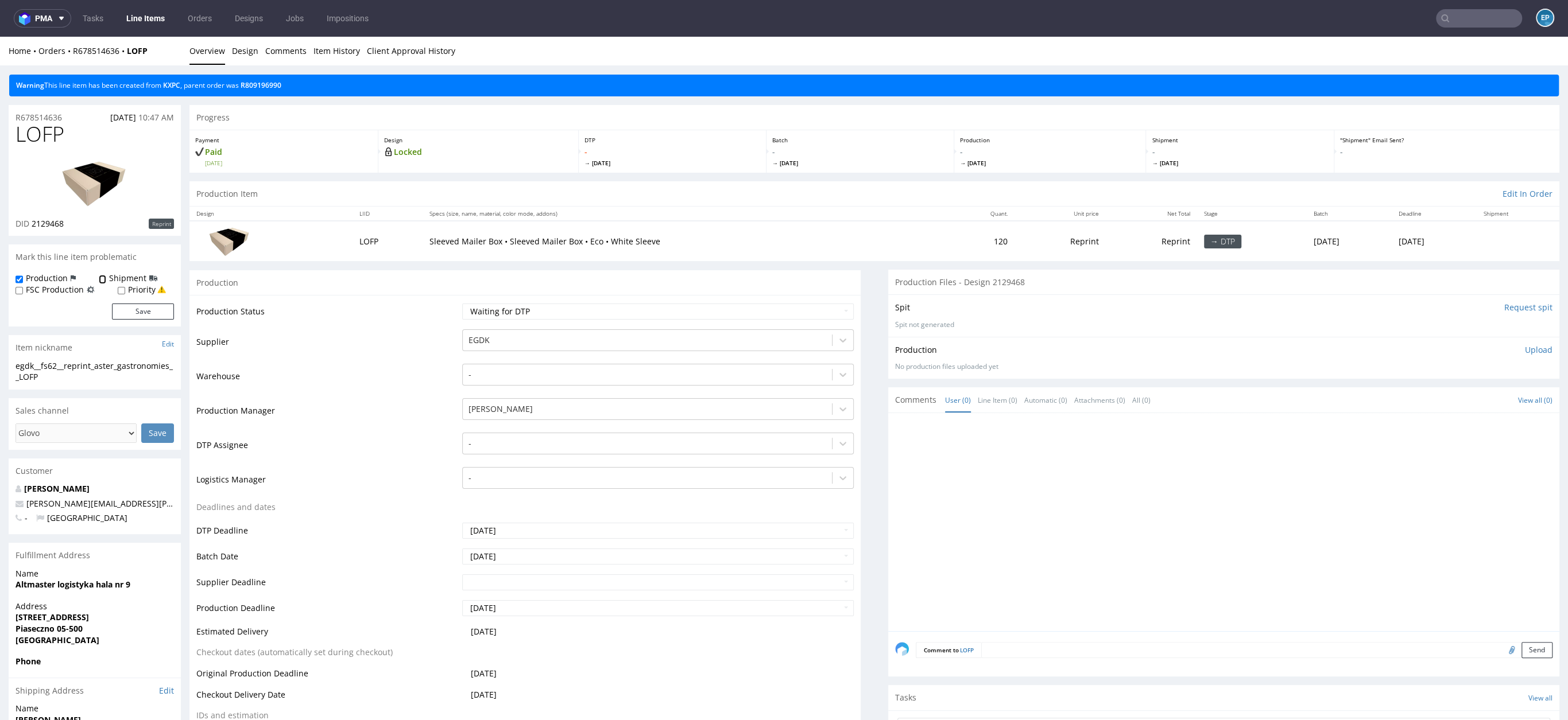
checkbox input "true"
click at [137, 314] on button "Save" at bounding box center [143, 311] width 62 height 16
click at [1035, 652] on form "Comment to LOFP Send" at bounding box center [1234, 650] width 637 height 17
click at [1035, 652] on textarea at bounding box center [1234, 666] width 637 height 50
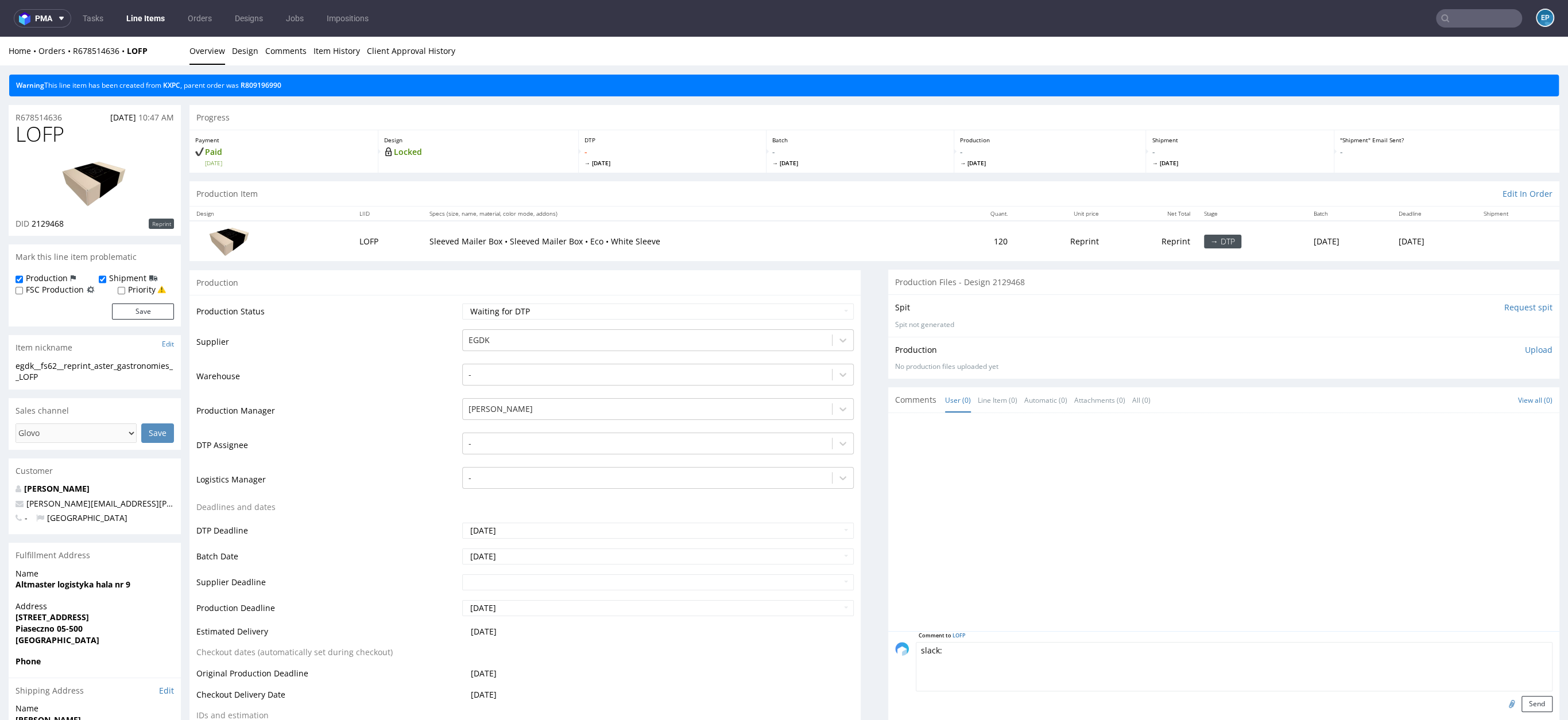
paste textarea "https://packhelp.slack.com/archives/C01MD6JLQ49/p1754401775664909"
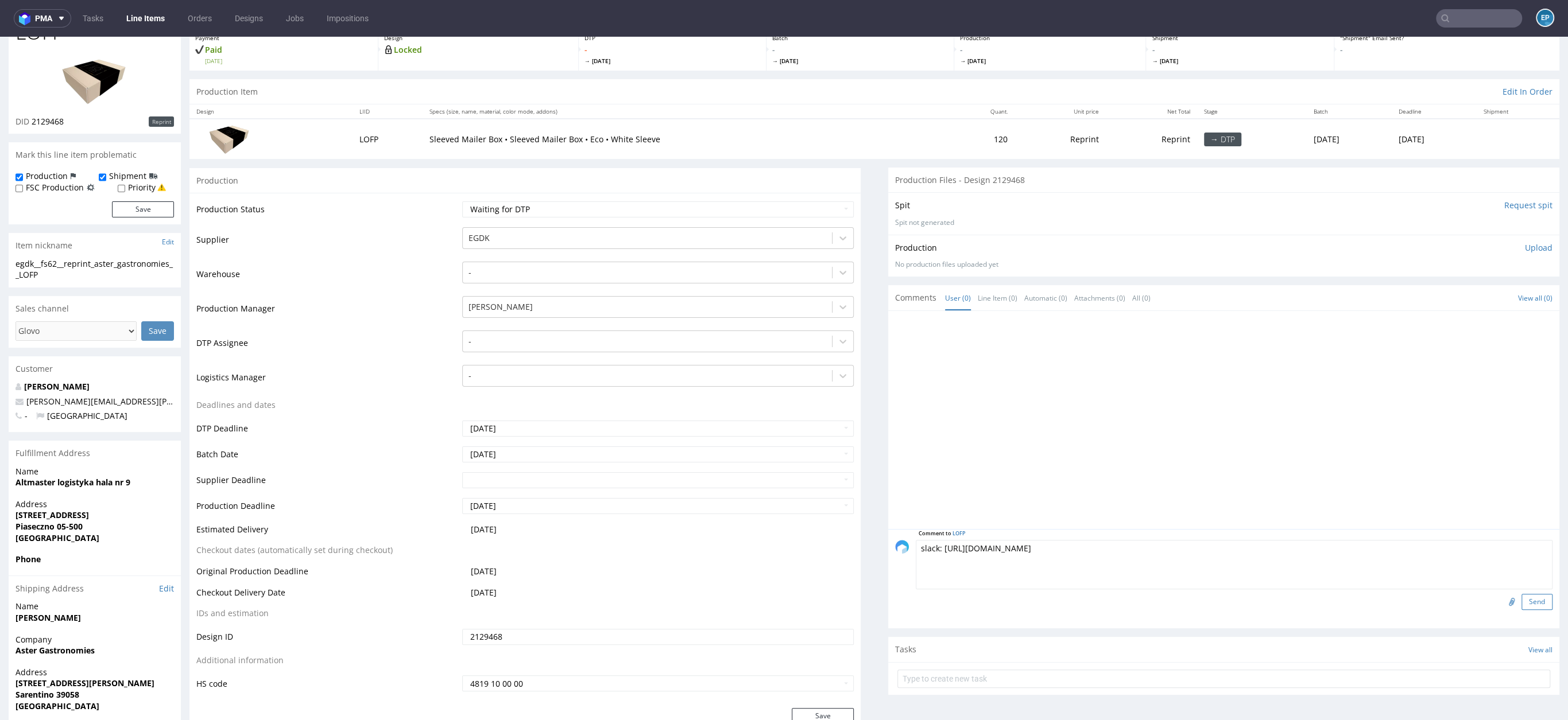
type textarea "slack: https://packhelp.slack.com/archives/C01MD6JLQ49/p1754401775664909"
click at [1522, 606] on button "Send" at bounding box center [1537, 602] width 31 height 16
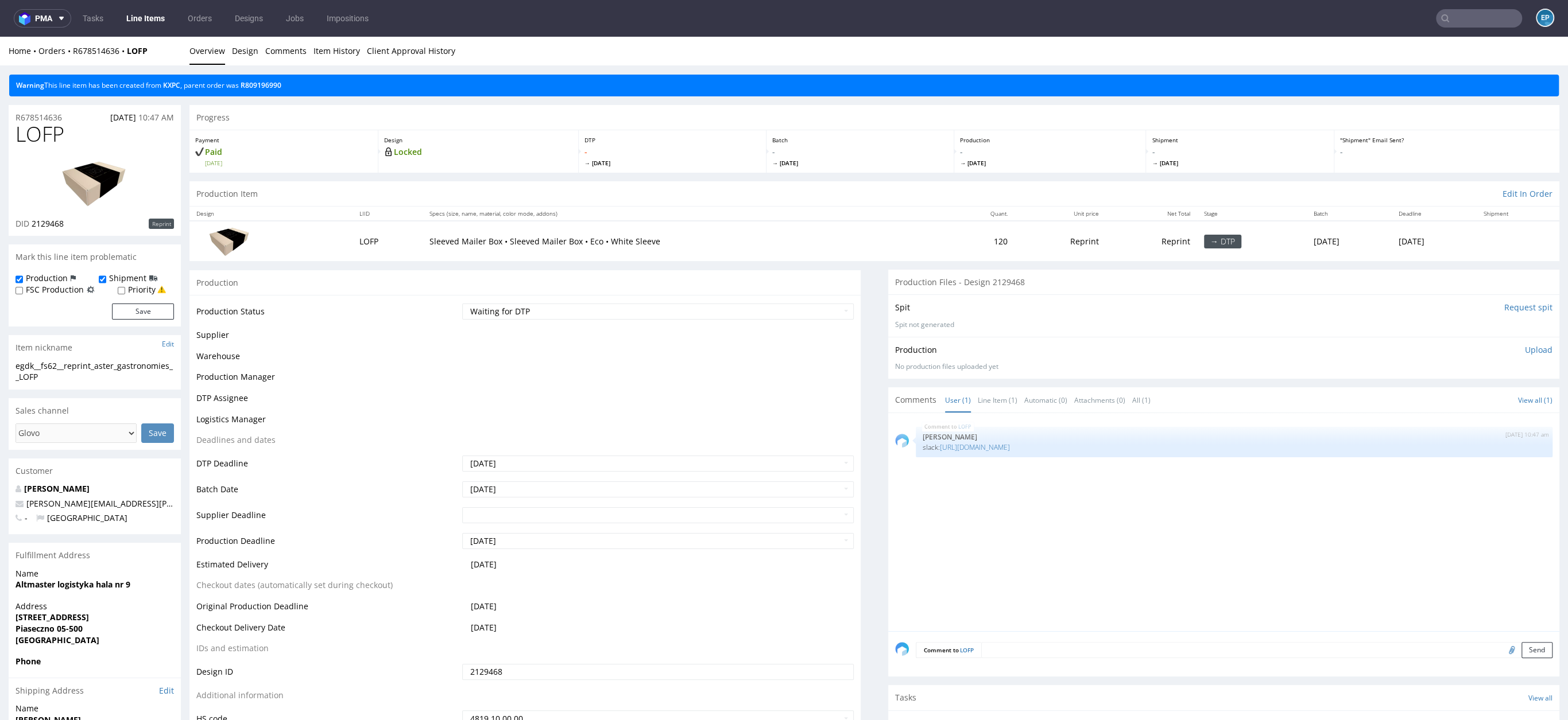
scroll to position [0, 0]
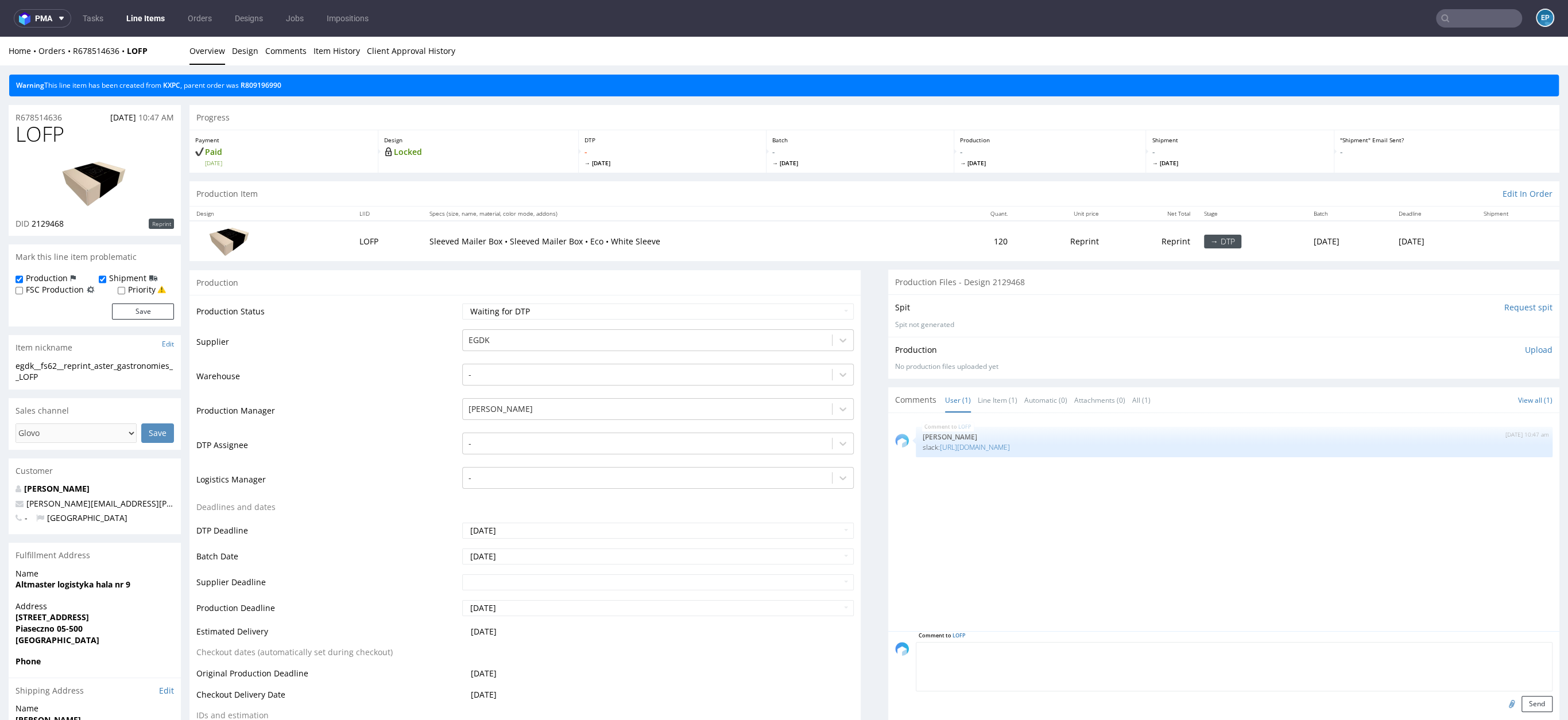
click at [1006, 648] on textarea at bounding box center [1234, 666] width 637 height 50
type textarea "s"
type textarea "express saver"
click at [1524, 699] on button "Send" at bounding box center [1537, 704] width 31 height 16
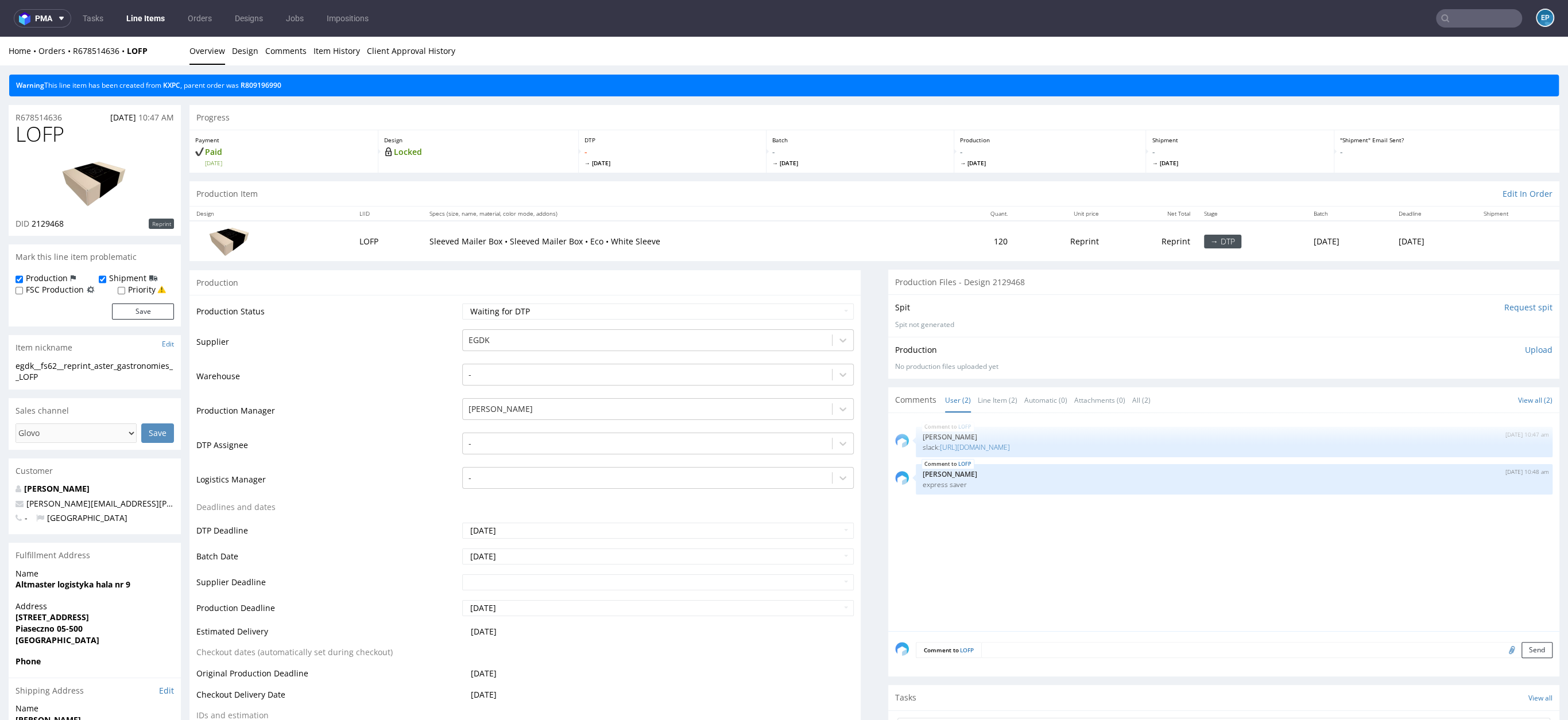
click at [1466, 24] on input "text" at bounding box center [1479, 19] width 86 height 19
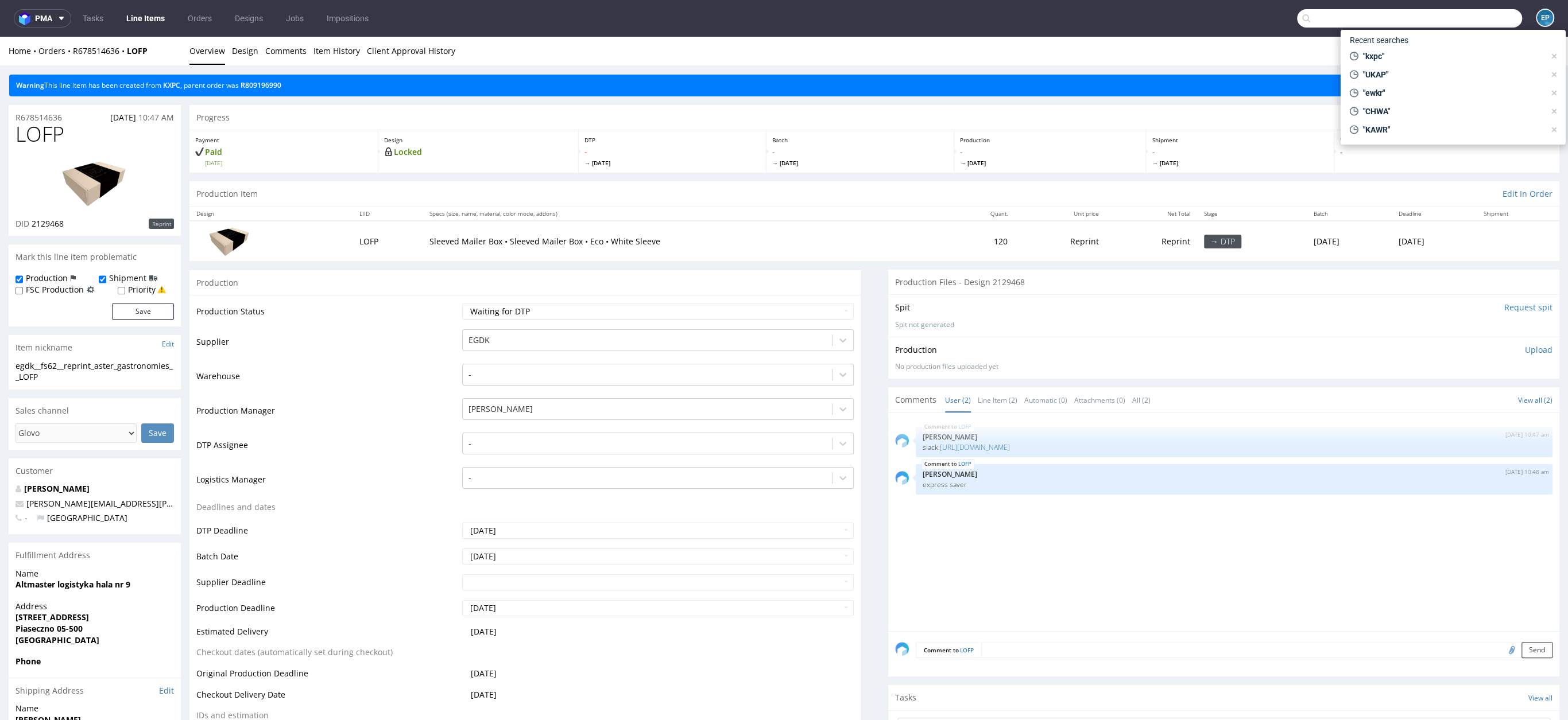
paste input "ZFXS"
type input "ZFXS"
click at [1411, 59] on div "EGDK__f23__cosar__ ZFXS" at bounding box center [1439, 61] width 79 height 11
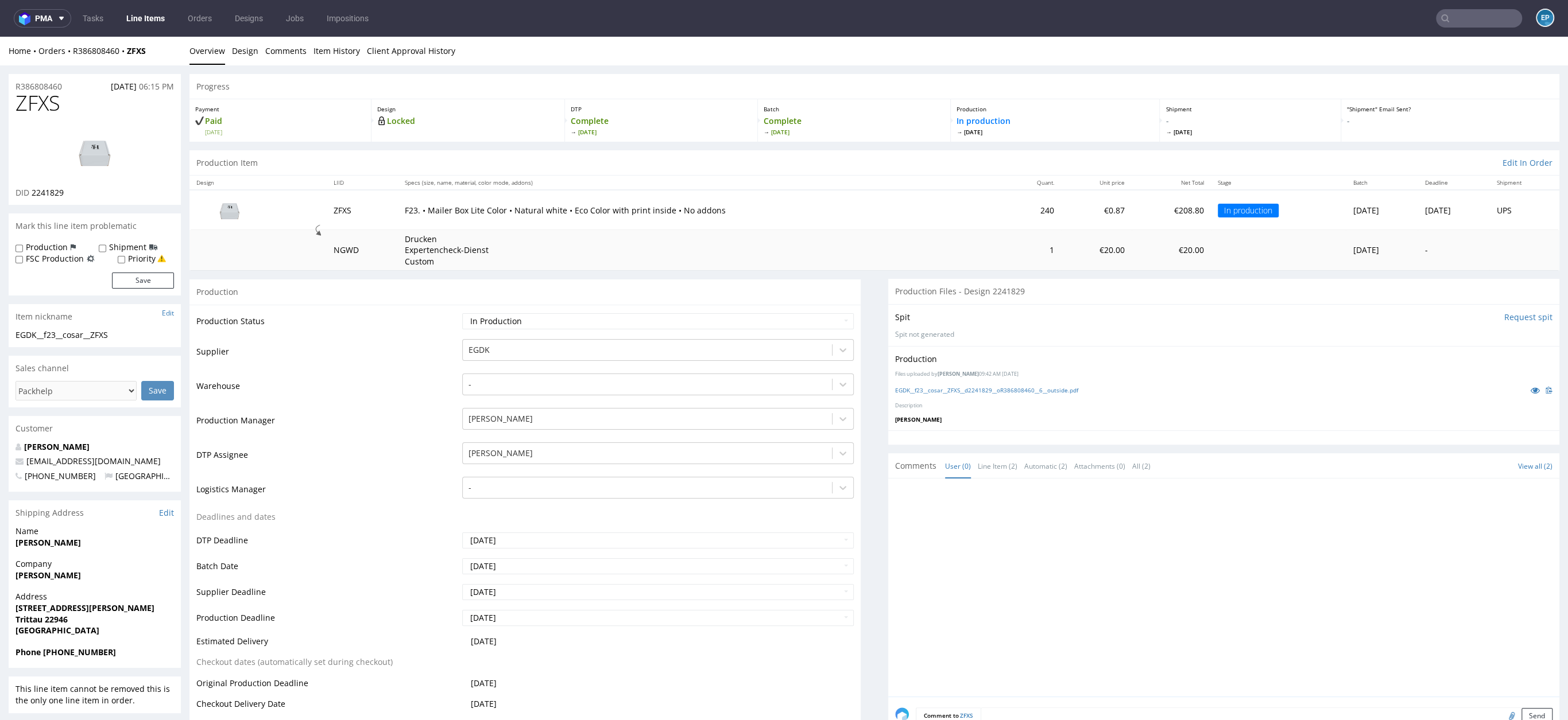
click at [91, 165] on img at bounding box center [95, 152] width 92 height 52
click at [85, 159] on img at bounding box center [95, 152] width 92 height 52
click at [85, 149] on img at bounding box center [95, 152] width 92 height 52
click at [105, 165] on img at bounding box center [95, 152] width 92 height 52
click at [242, 49] on link "Design" at bounding box center [245, 51] width 26 height 28
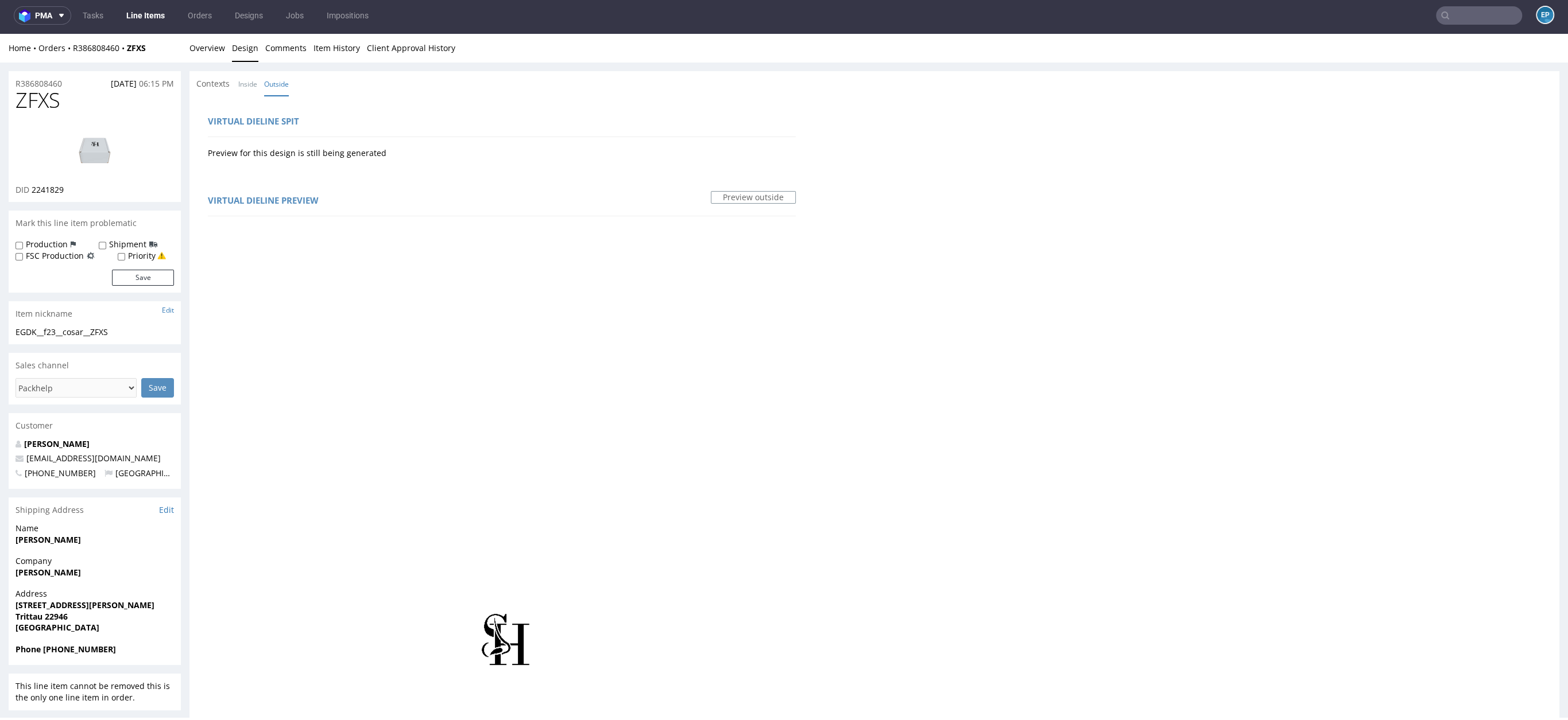
click at [107, 159] on img at bounding box center [95, 149] width 92 height 52
click at [214, 50] on link "Overview" at bounding box center [207, 48] width 36 height 28
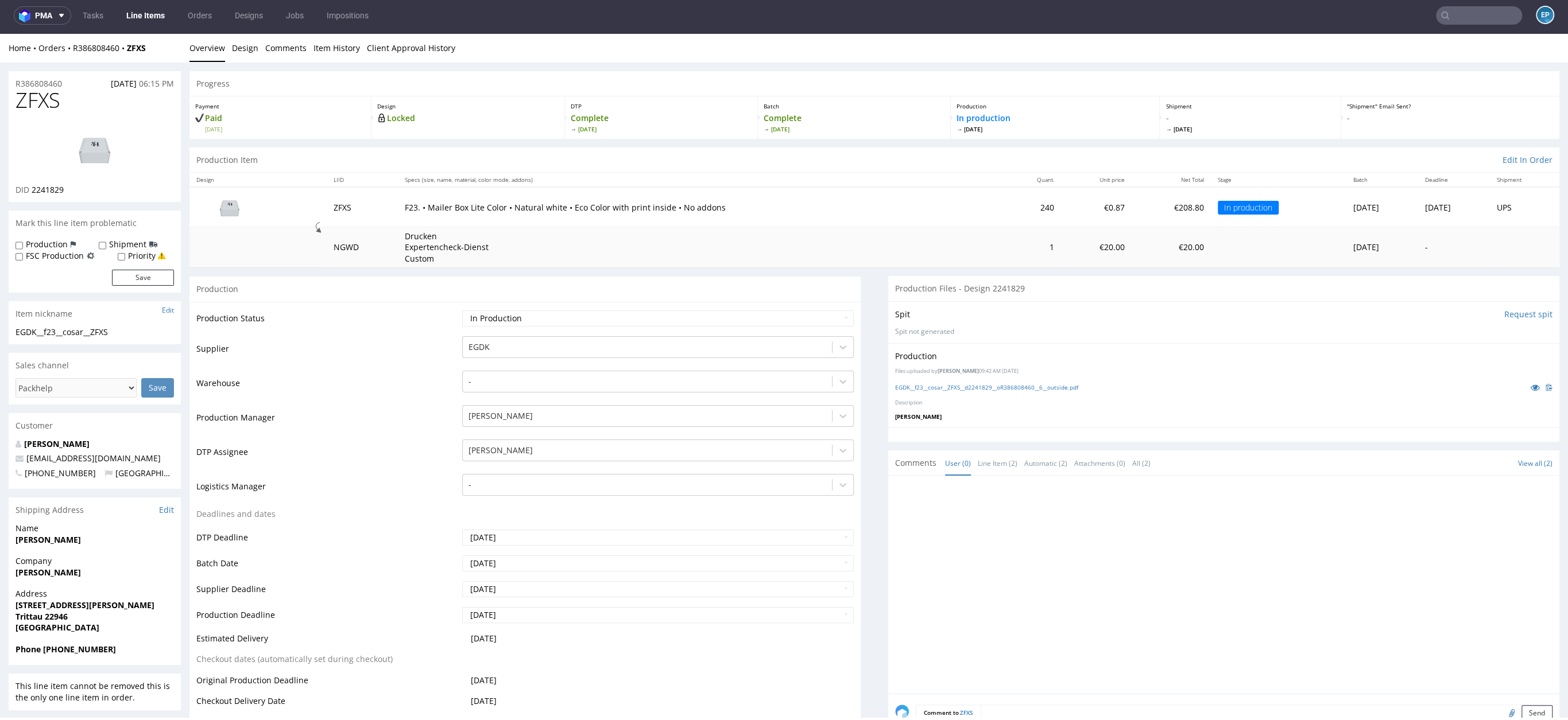
click at [99, 159] on img at bounding box center [95, 149] width 92 height 52
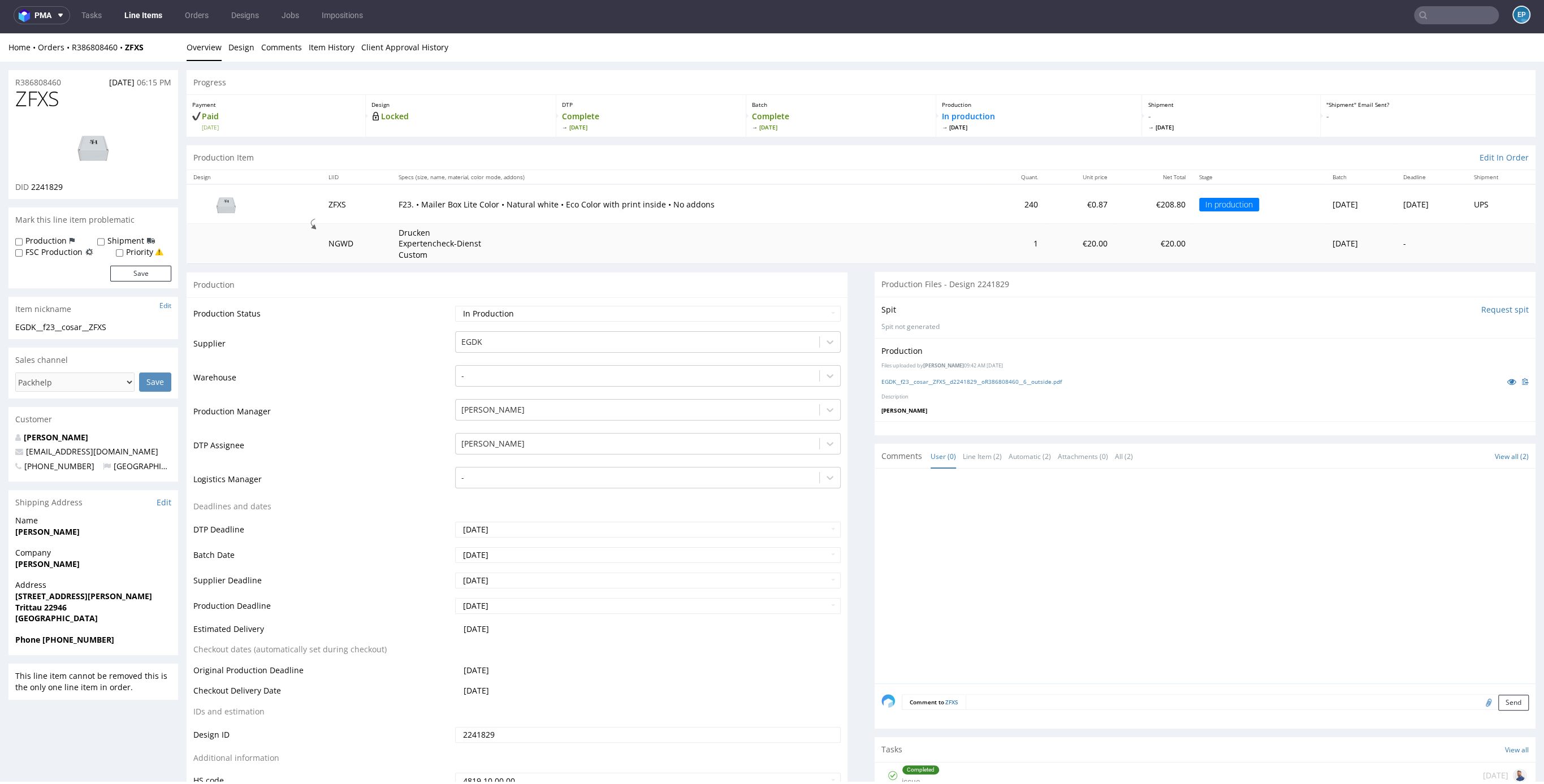
click at [1443, 17] on input "text" at bounding box center [1457, 16] width 85 height 18
paste input "R433465846"
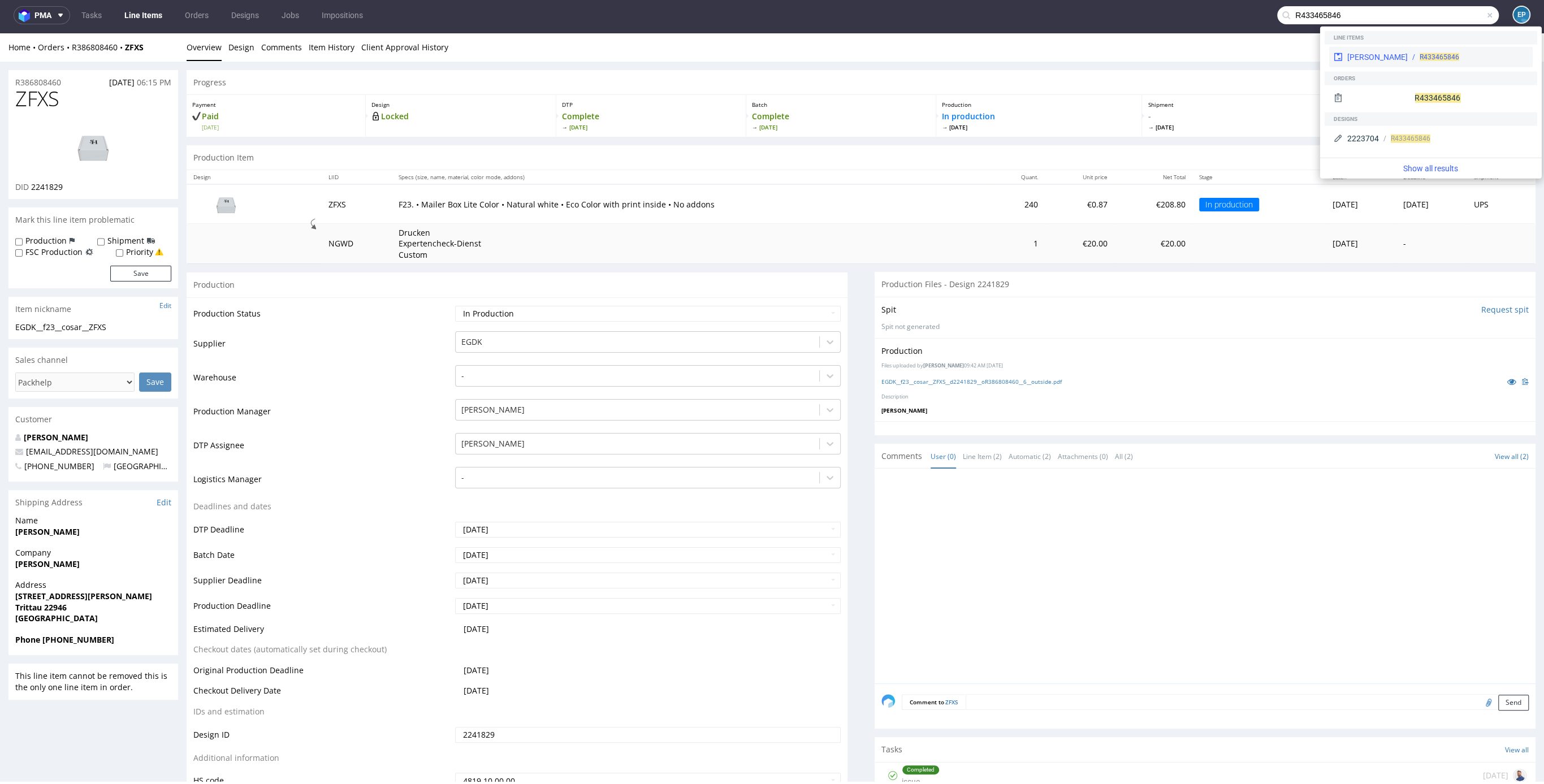
type input "R433465846"
click at [1420, 54] on span "R433465846" at bounding box center [1440, 57] width 40 height 8
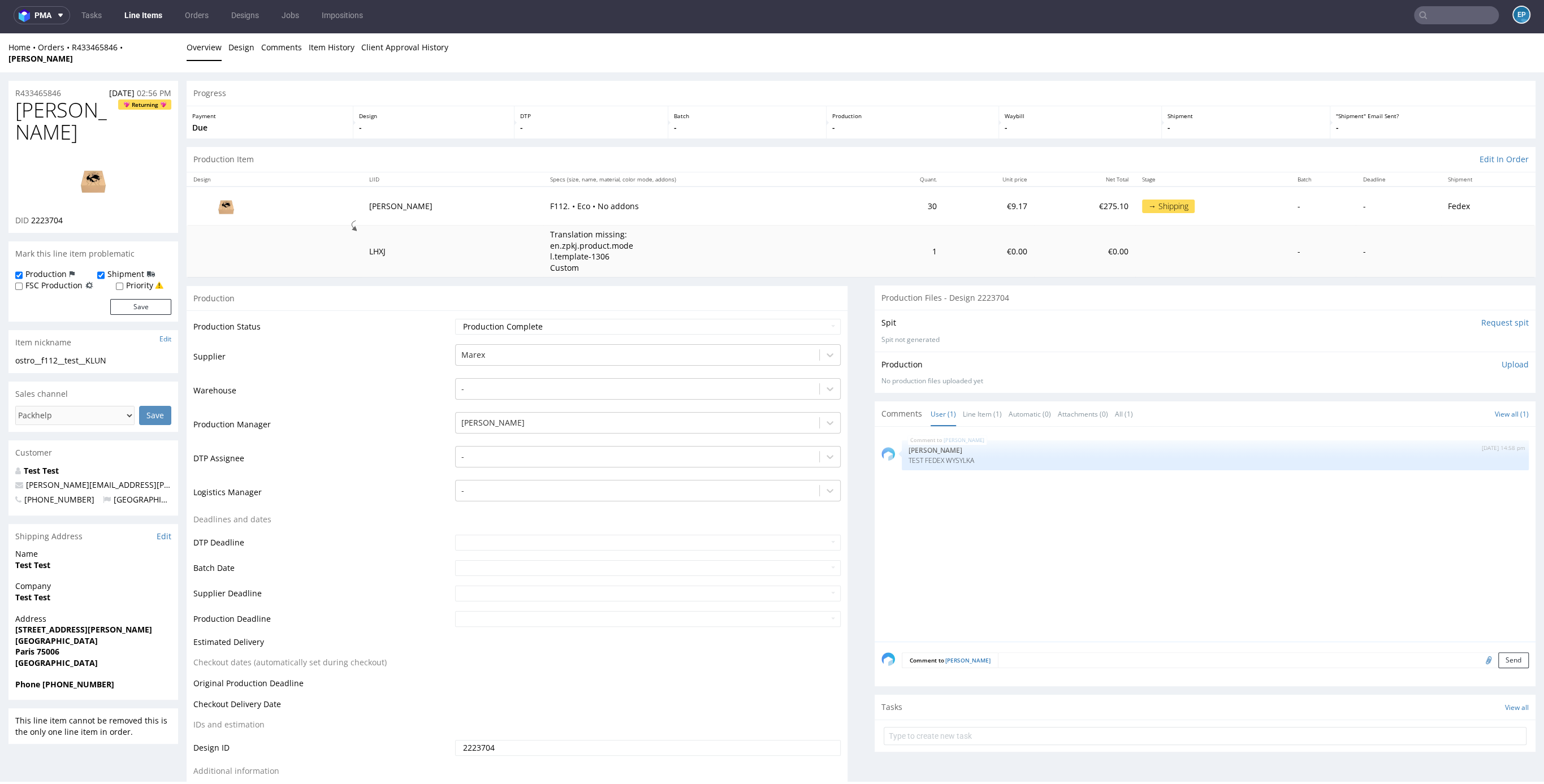
click at [145, 10] on link "Line Items" at bounding box center [143, 16] width 51 height 18
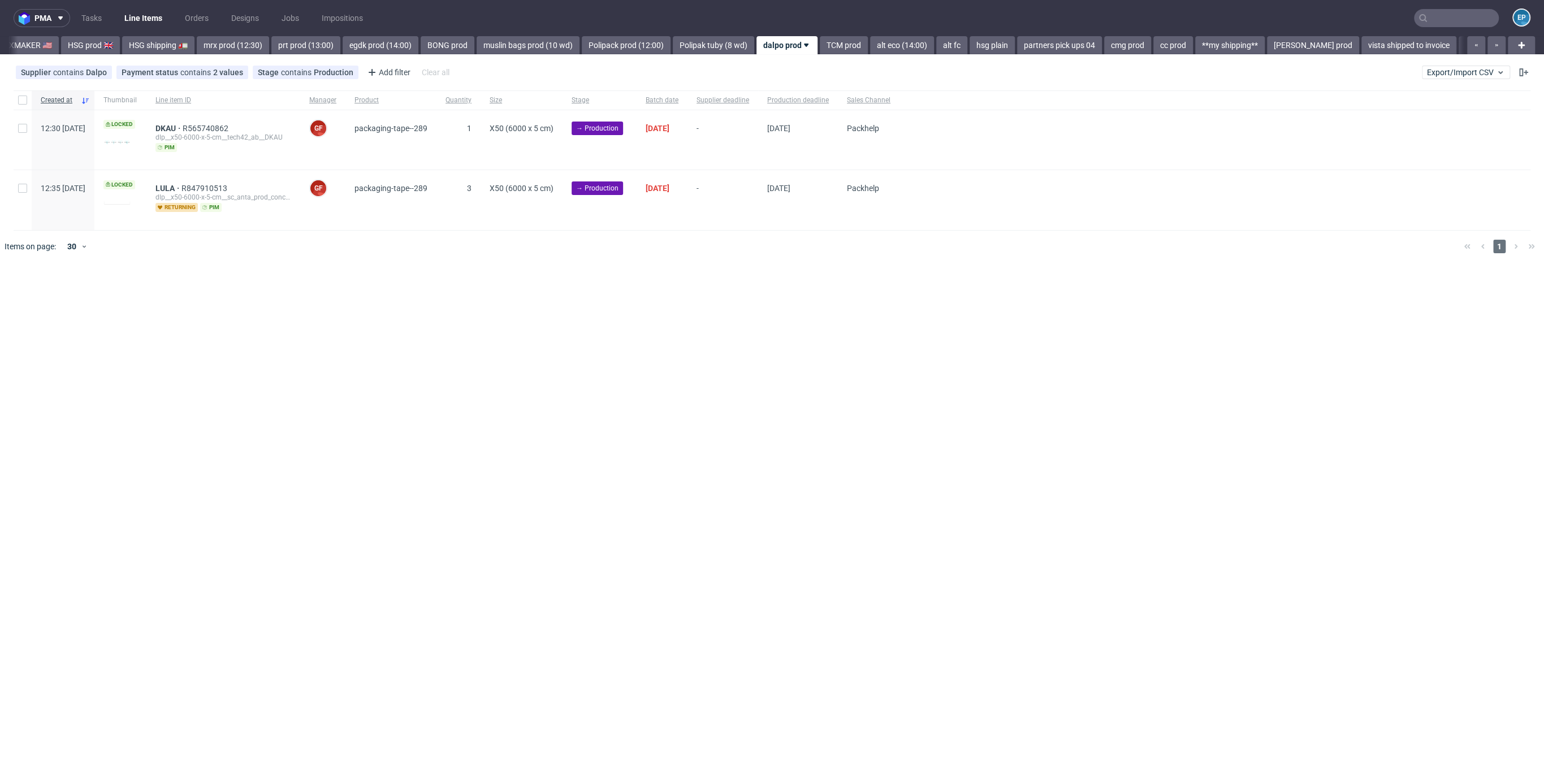
scroll to position [0, 954]
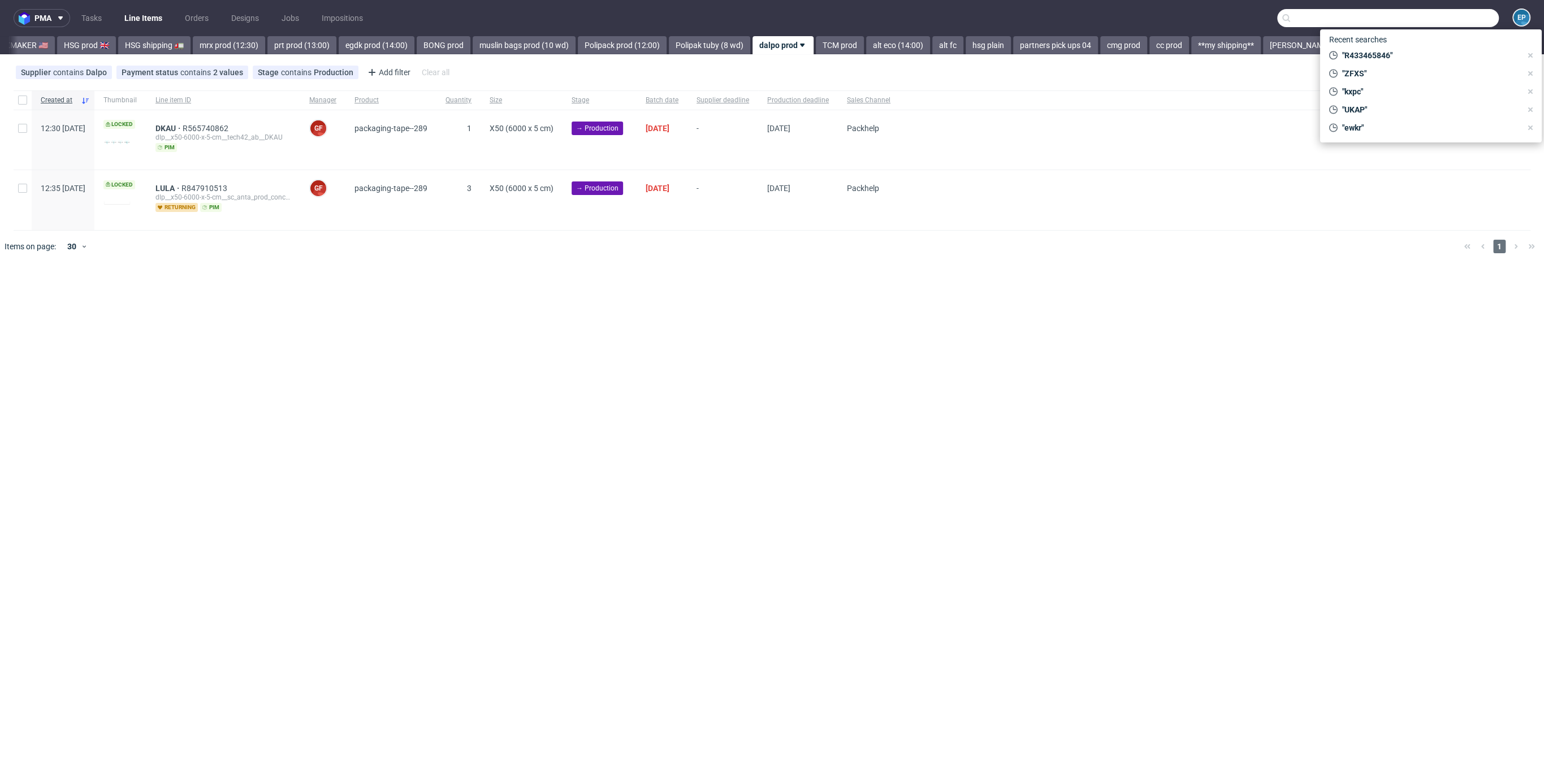
click at [1448, 10] on input "text" at bounding box center [1388, 18] width 222 height 18
paste input "ZFXS"
type input "ZFXS"
click at [1395, 55] on div "EGDK__f23__cosar__ ZFXS" at bounding box center [1417, 60] width 78 height 10
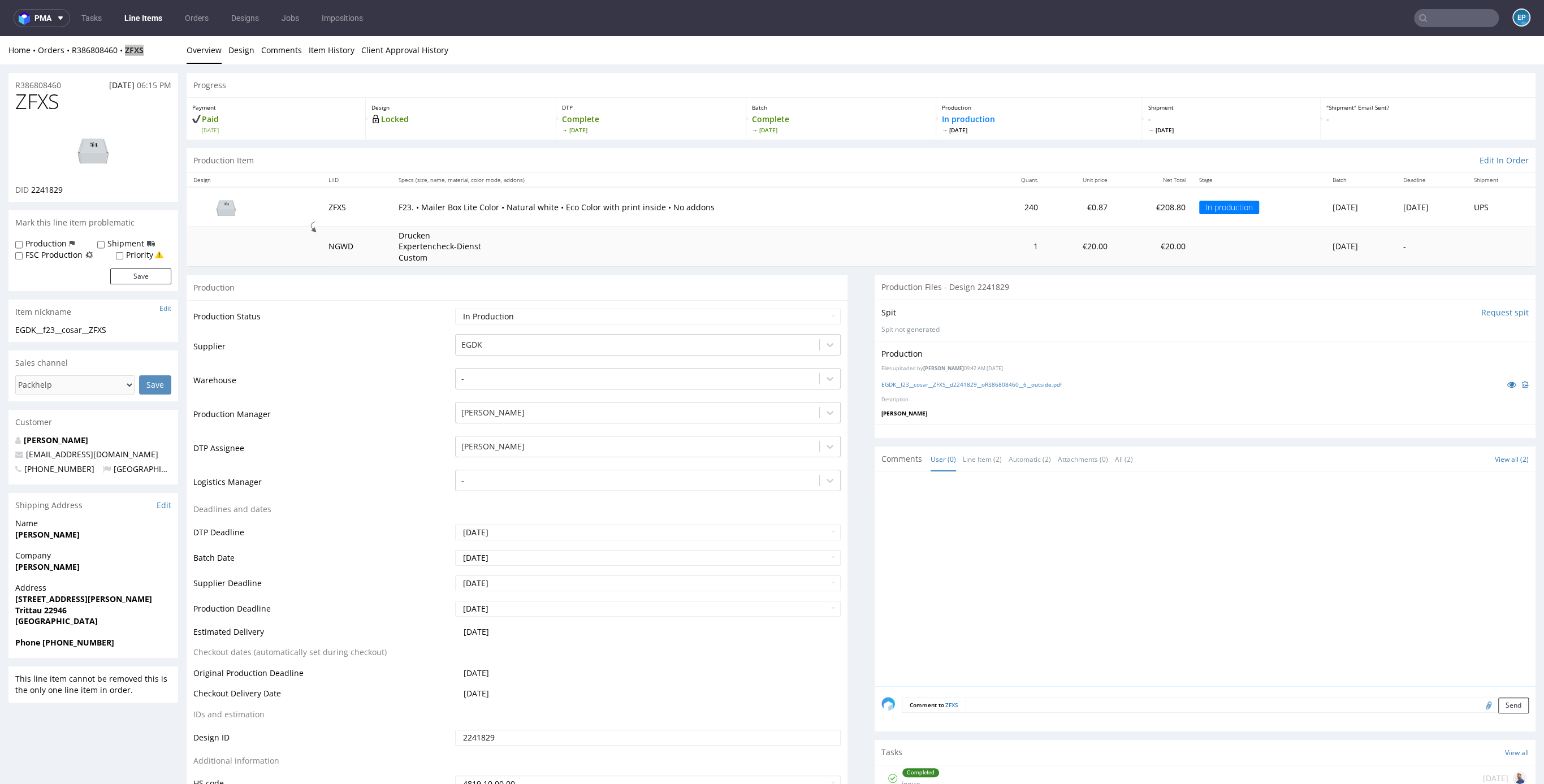
copy strong "ZFXS"
click at [1429, 23] on input "text" at bounding box center [1457, 18] width 85 height 18
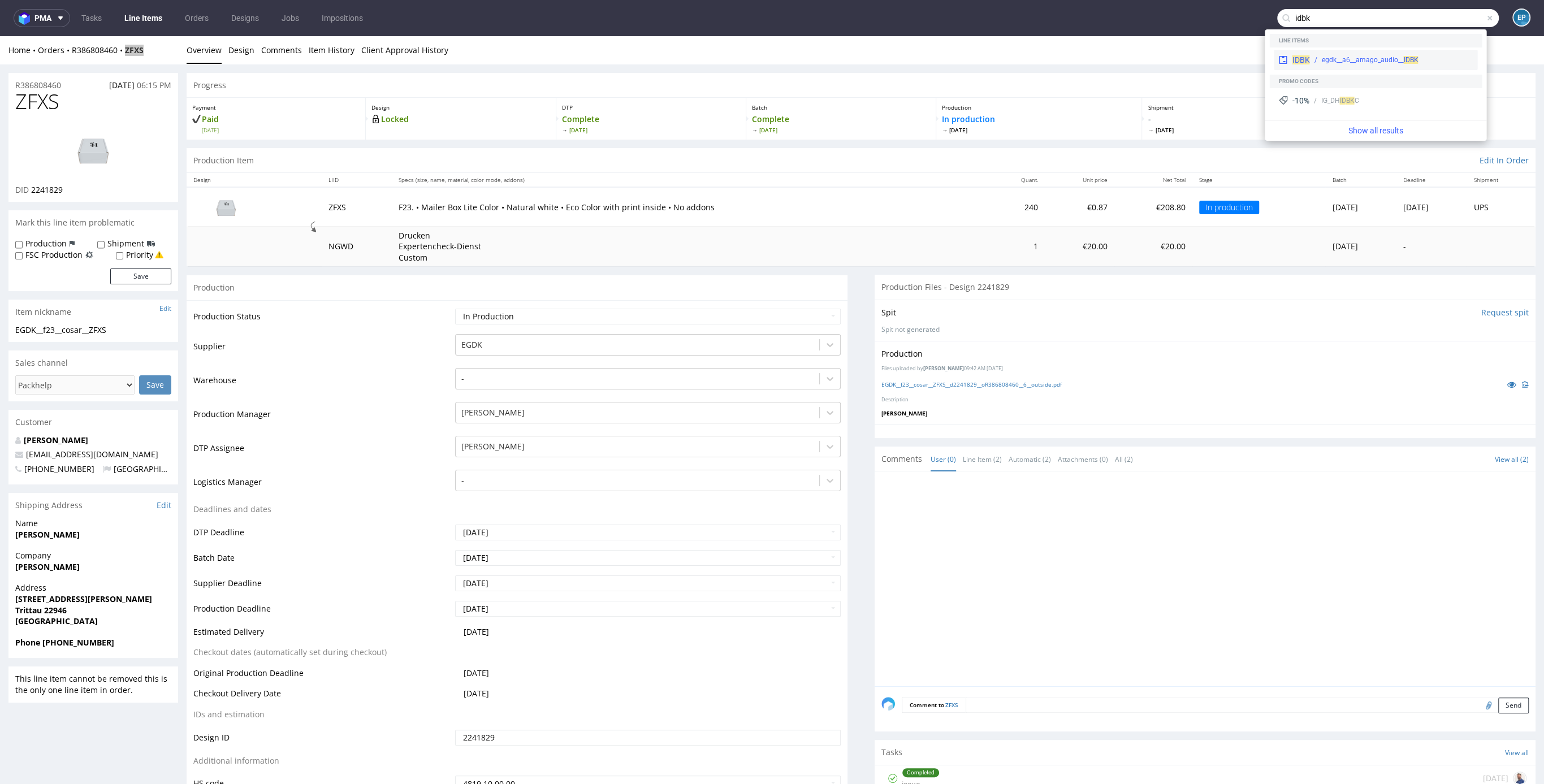
type input "idbk"
click at [1375, 53] on div "IDBK egdk__a6__amago_audio__ IDBK" at bounding box center [1376, 59] width 203 height 20
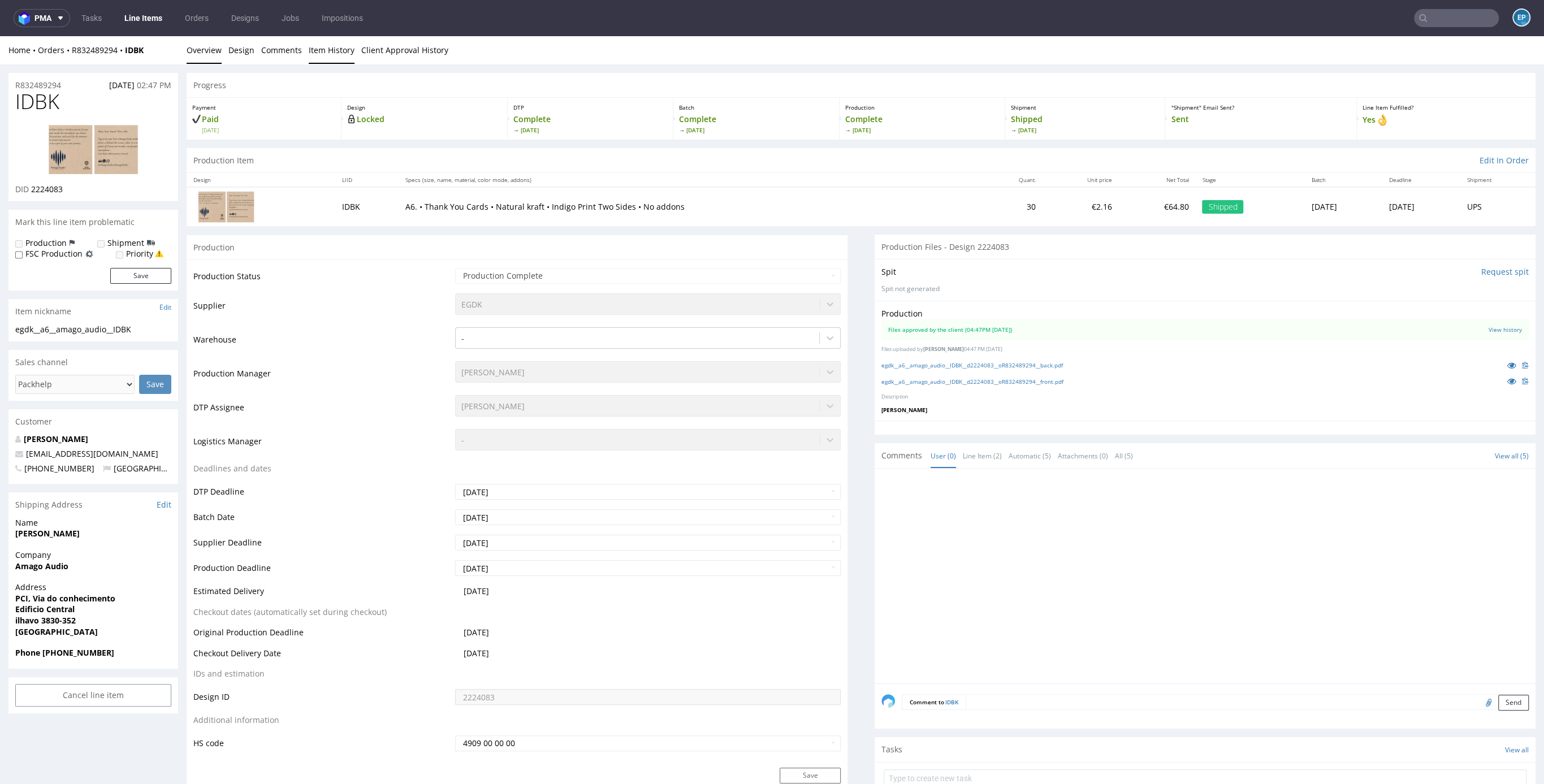
click at [337, 55] on link "Item History" at bounding box center [332, 50] width 46 height 28
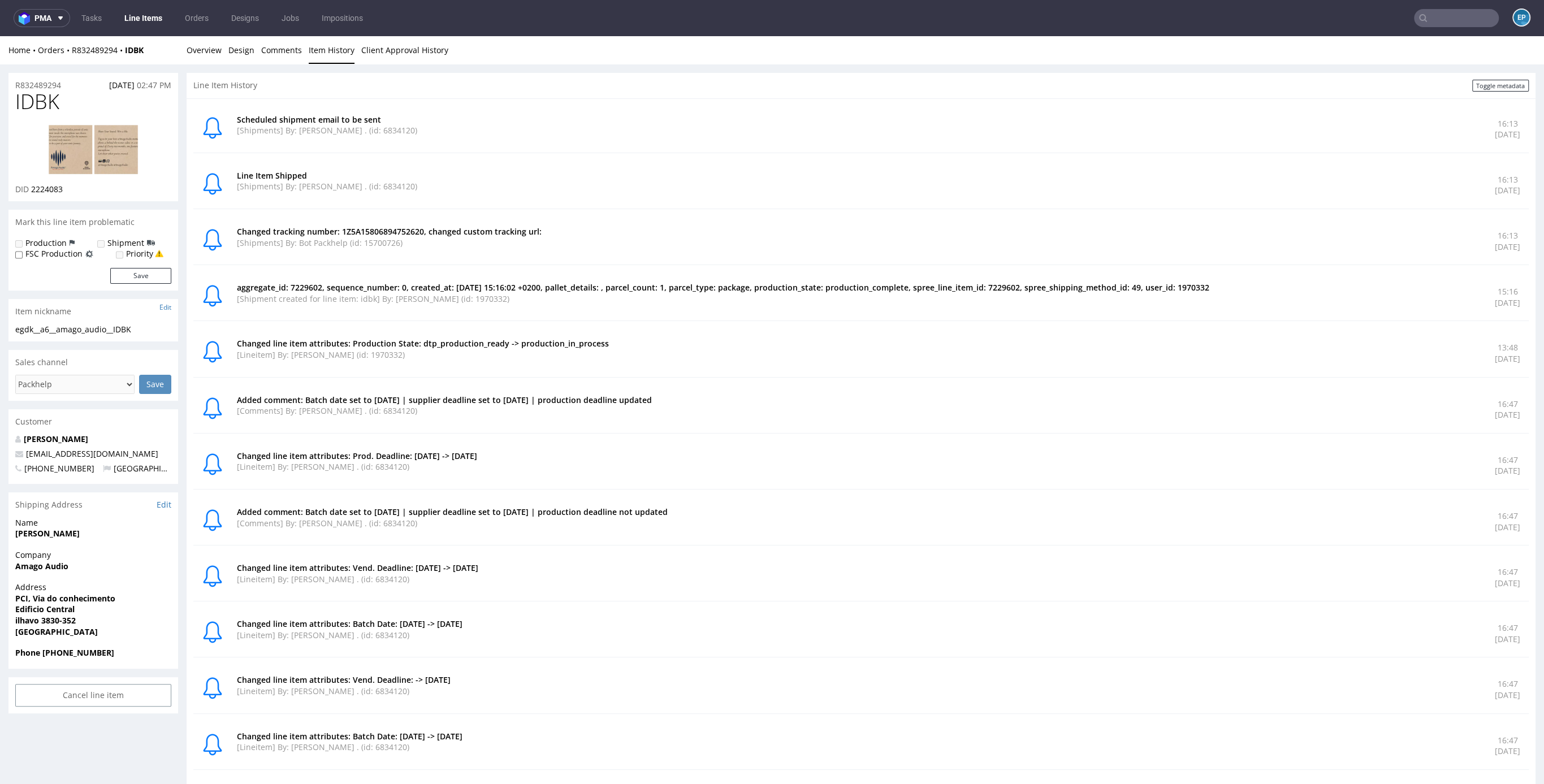
click at [1429, 16] on input "text" at bounding box center [1457, 18] width 85 height 18
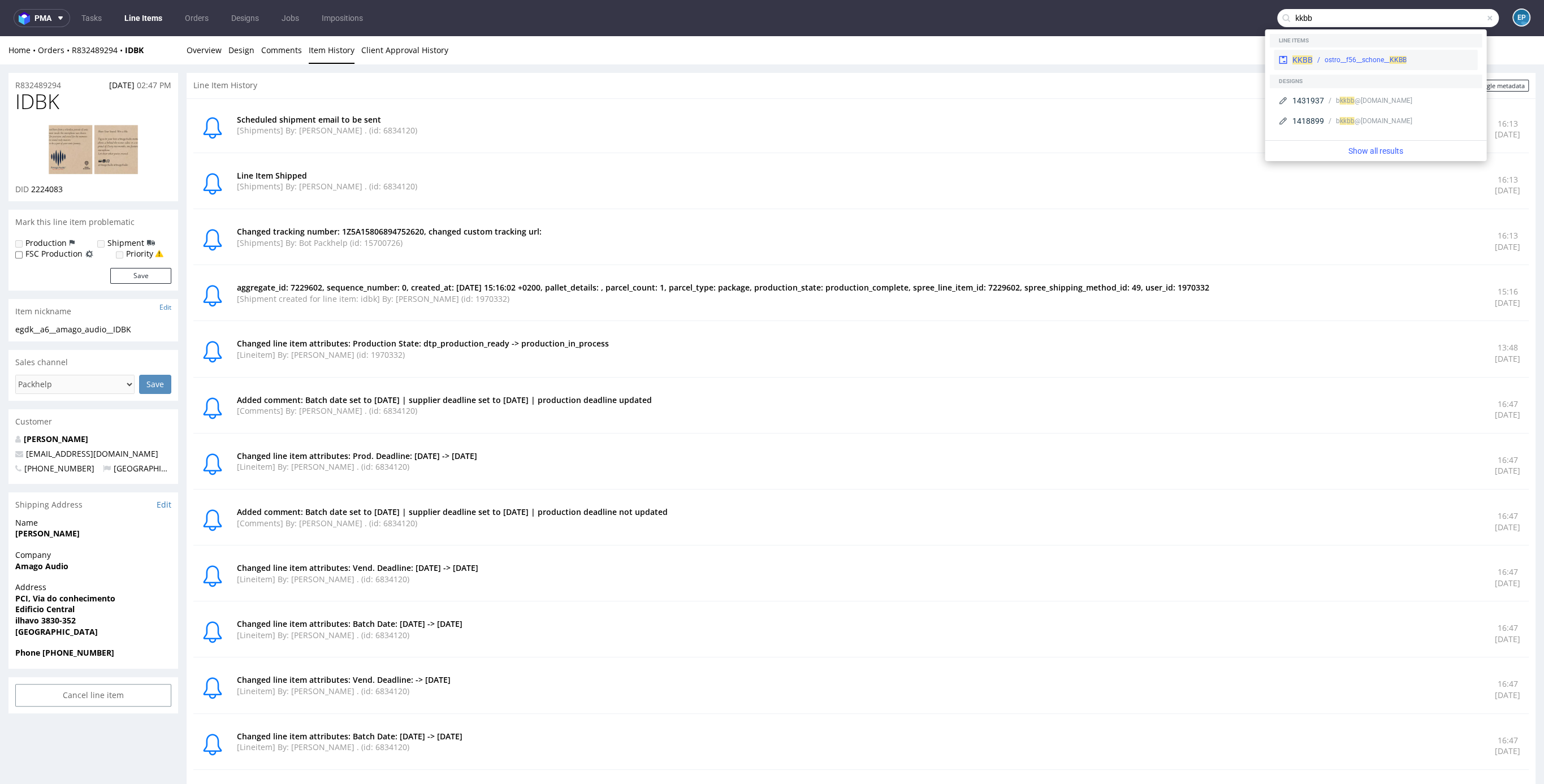
type input "kkbb"
click at [1367, 51] on div "KKBB ostro__f56__schone__ KKBB" at bounding box center [1376, 59] width 203 height 20
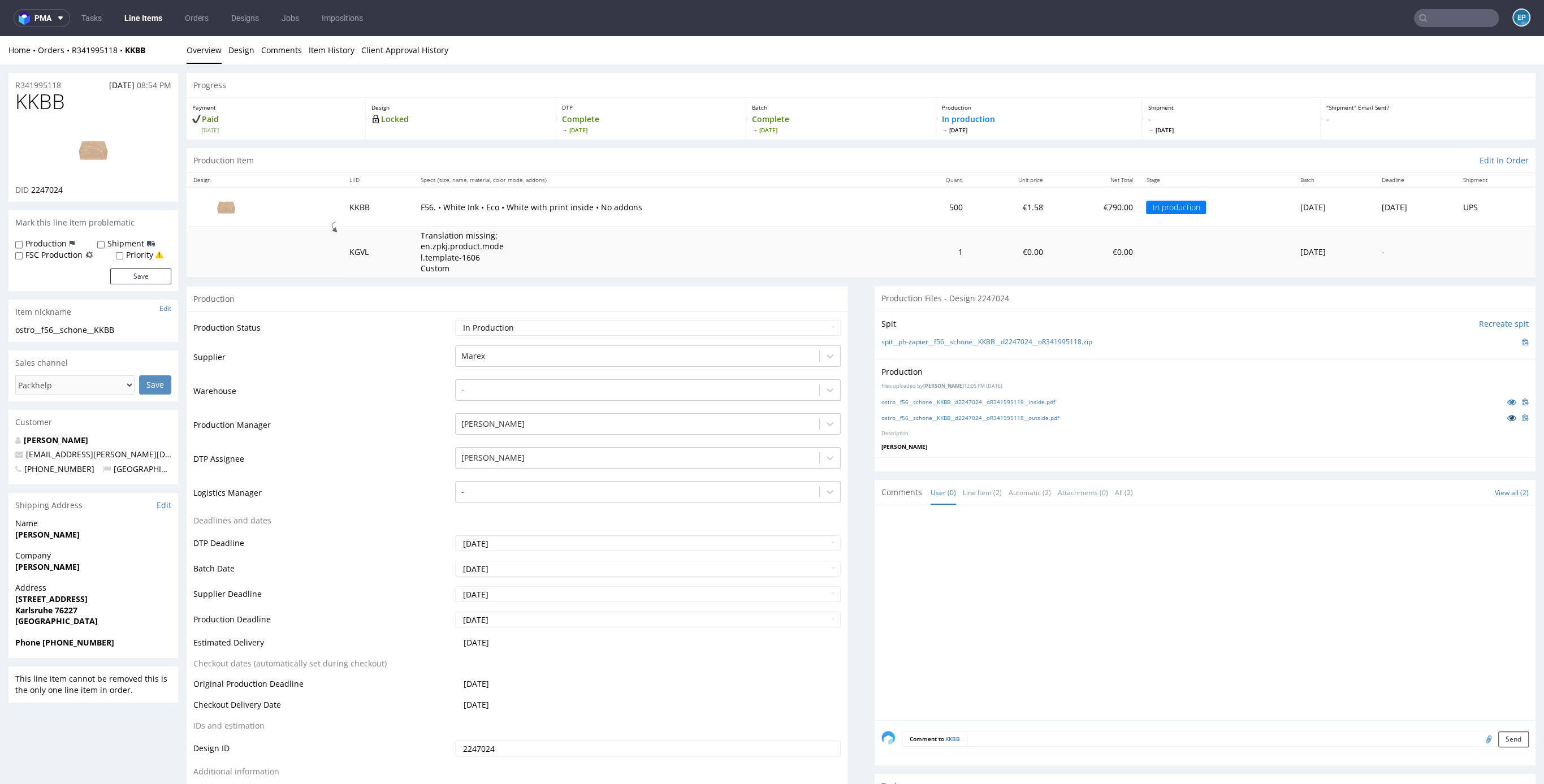
click at [1508, 413] on icon at bounding box center [1512, 417] width 9 height 8
click at [1508, 400] on icon at bounding box center [1512, 402] width 9 height 8
click at [89, 160] on img at bounding box center [93, 150] width 91 height 51
click at [141, 15] on link "Line Items" at bounding box center [143, 18] width 51 height 18
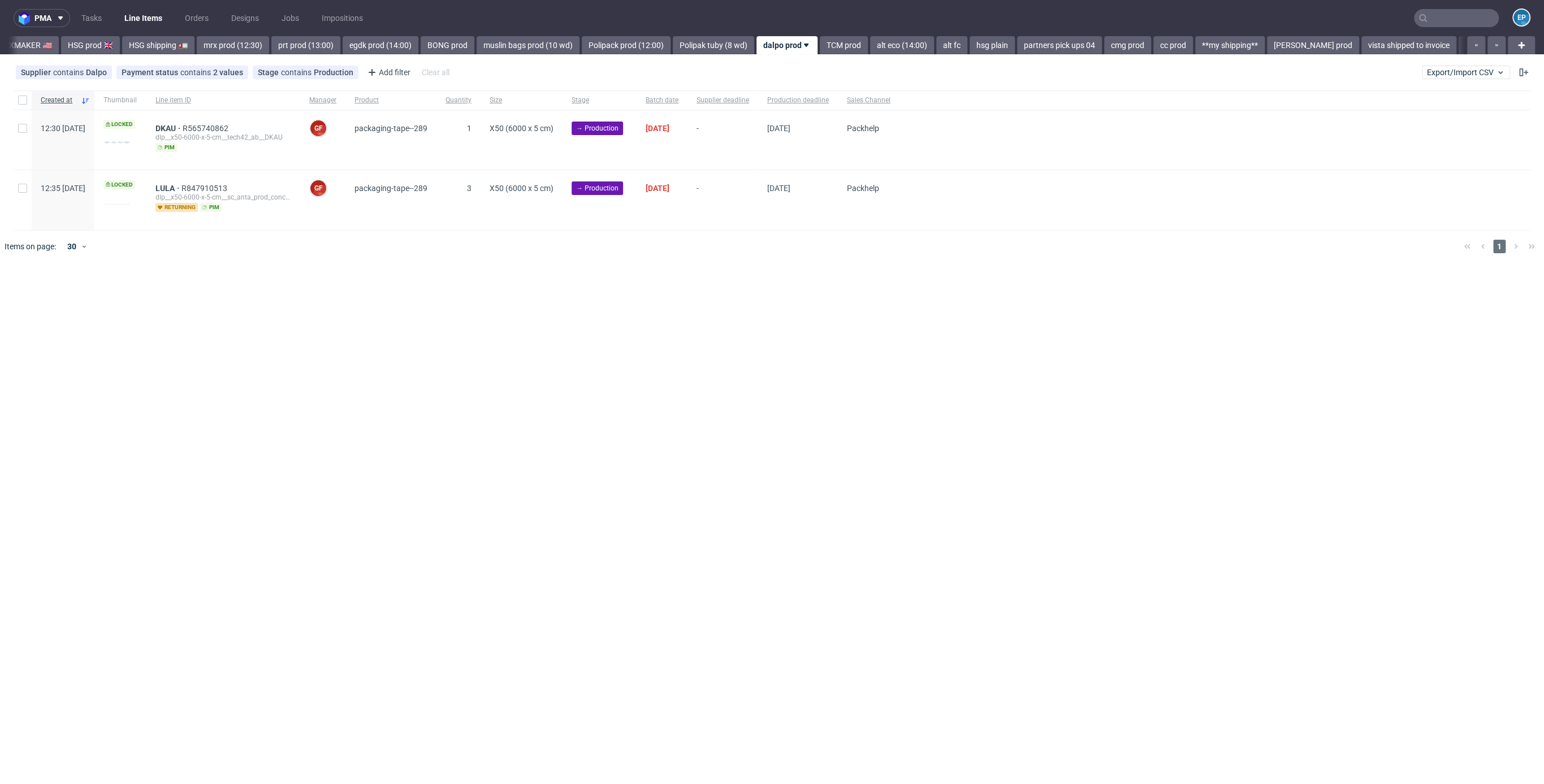
scroll to position [0, 954]
click at [1449, 24] on input "text" at bounding box center [1457, 18] width 85 height 18
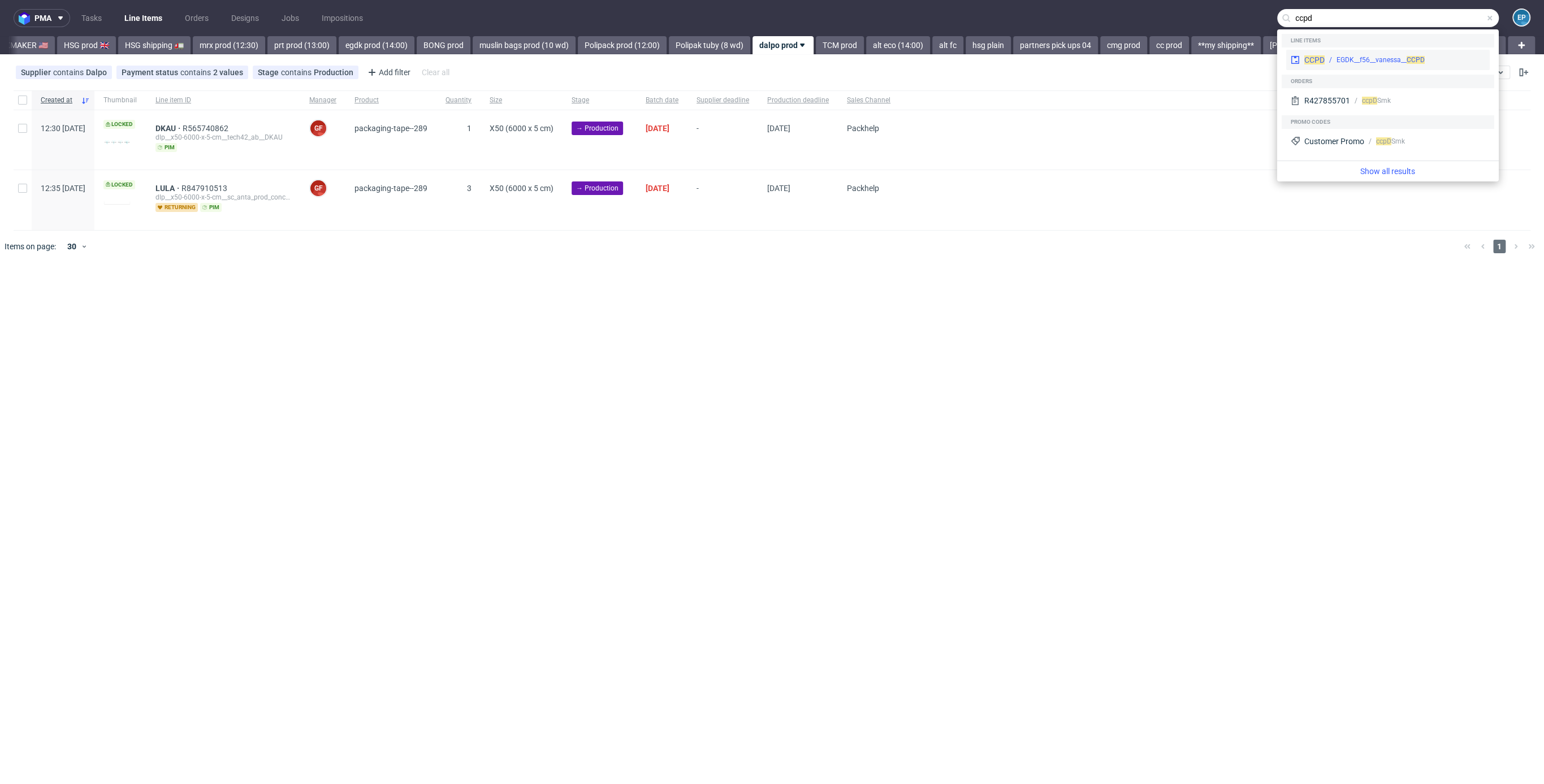
type input "ccpd"
click at [1339, 51] on div "CCPD EGDK__f56__vanessa__ CCPD" at bounding box center [1388, 59] width 203 height 20
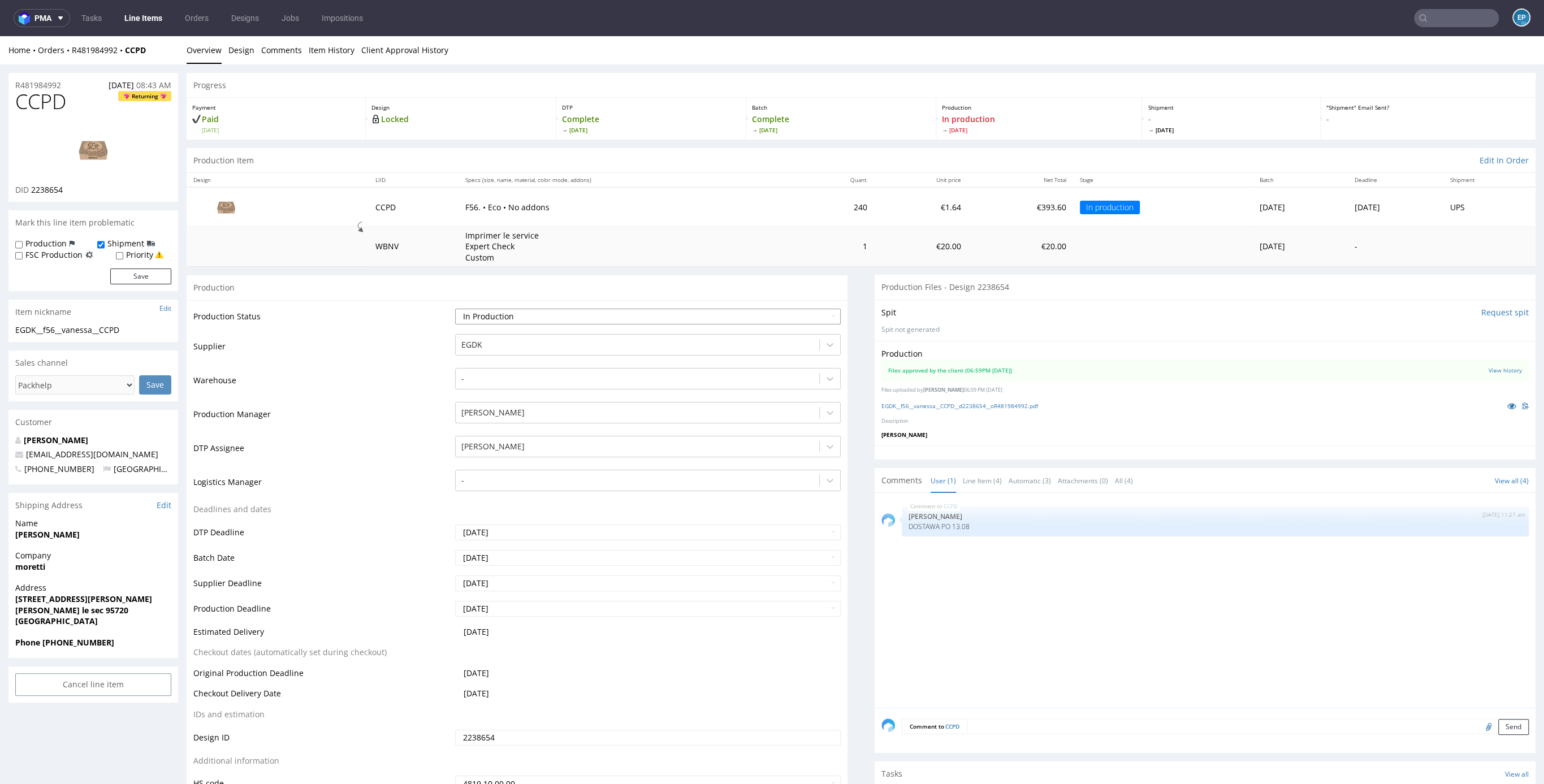
click at [569, 309] on select "Waiting for Artwork Waiting for Diecut Waiting for Mockup Waiting for DTP Waiti…" at bounding box center [648, 316] width 386 height 16
select select "production_complete"
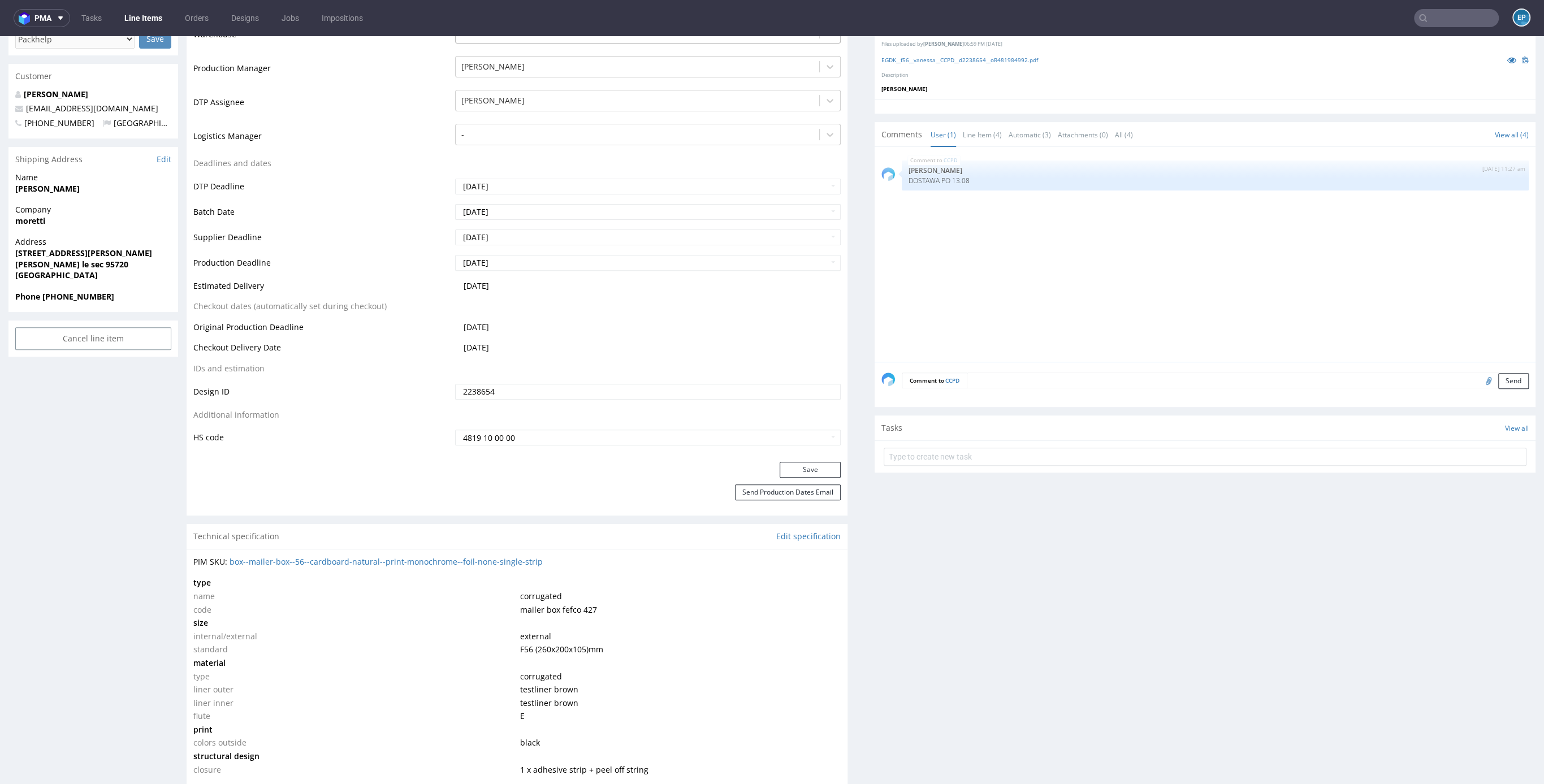
scroll to position [380, 0]
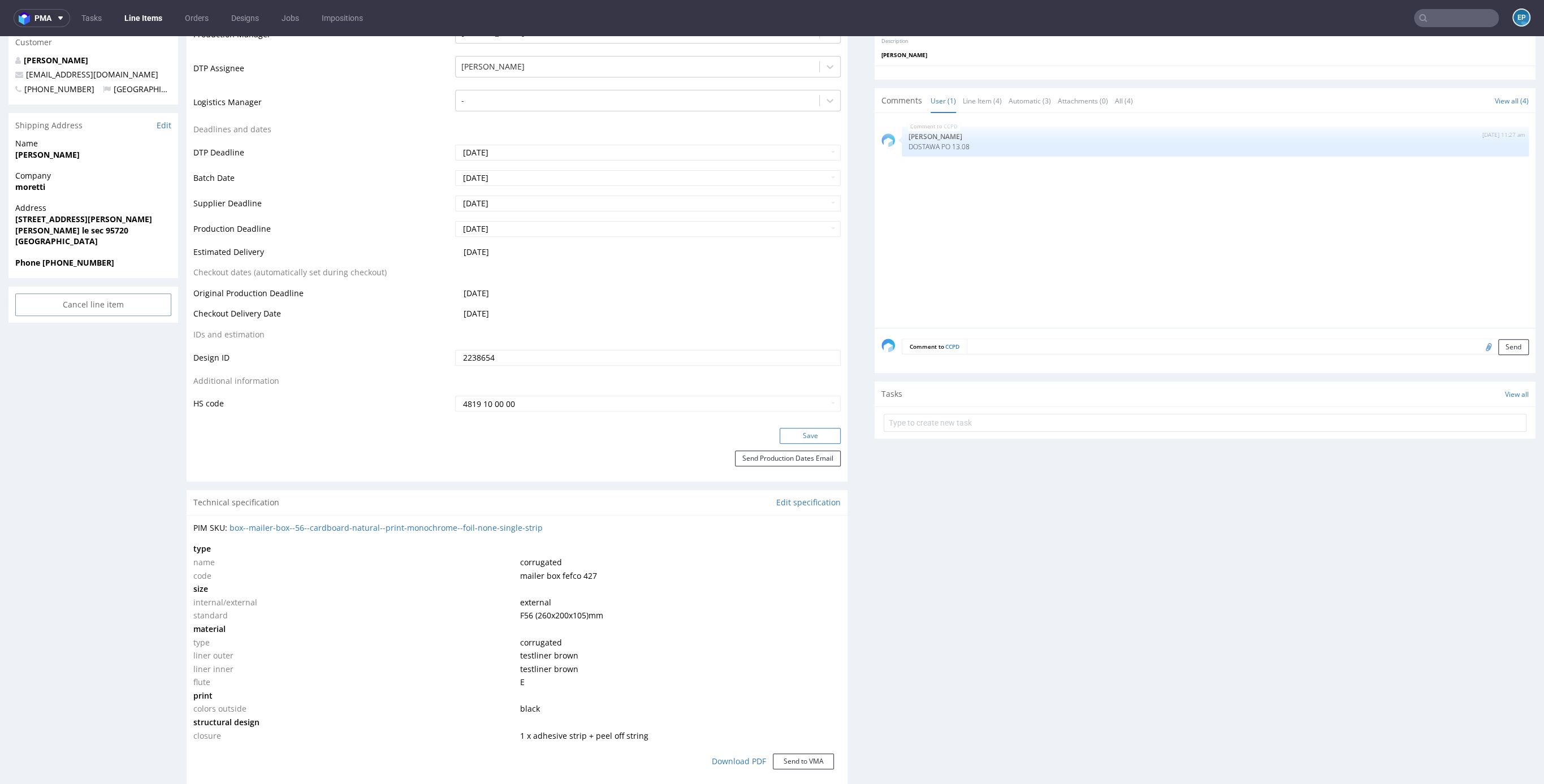
click at [812, 439] on button "Save" at bounding box center [810, 436] width 61 height 16
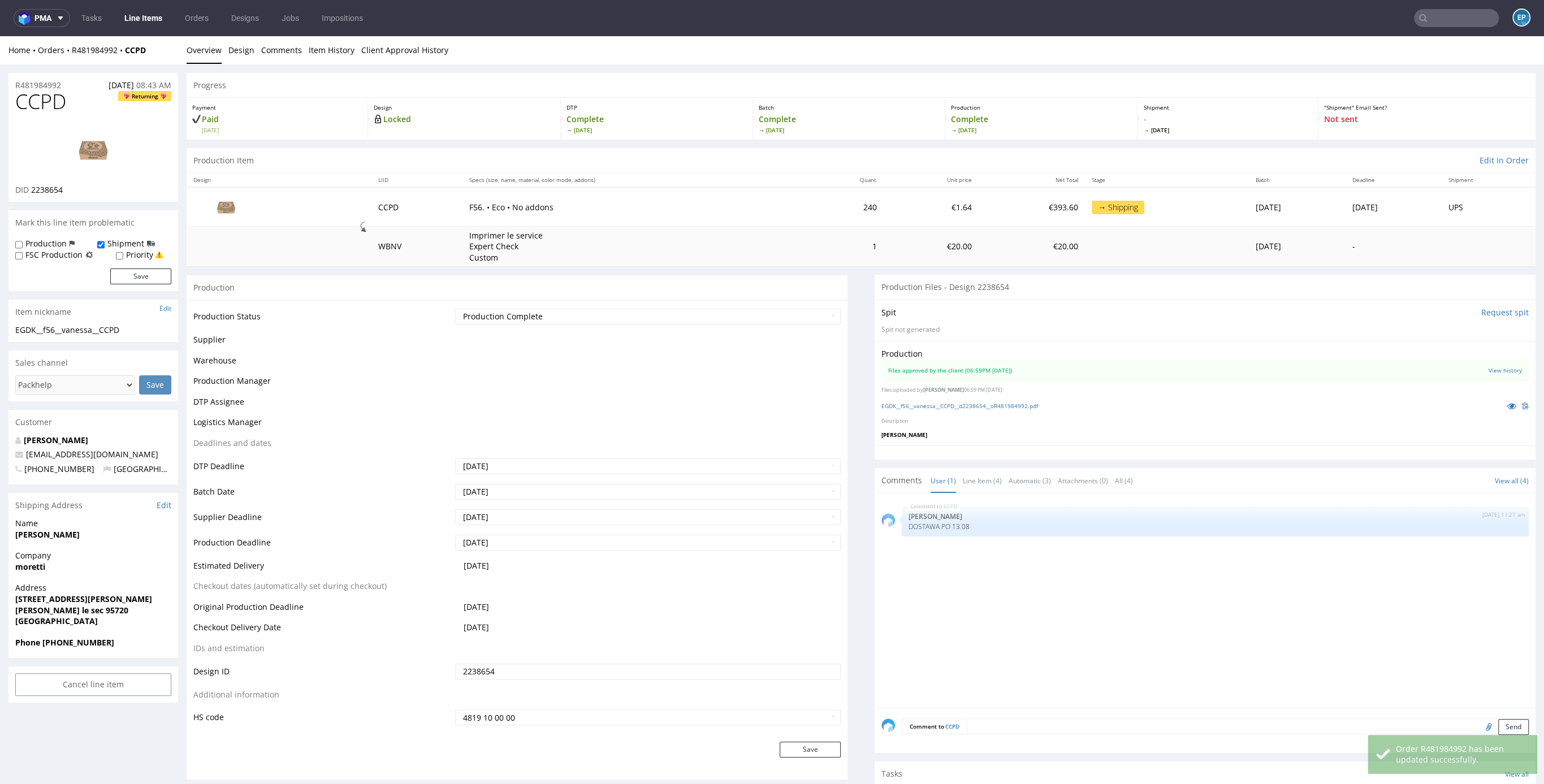
scroll to position [372, 0]
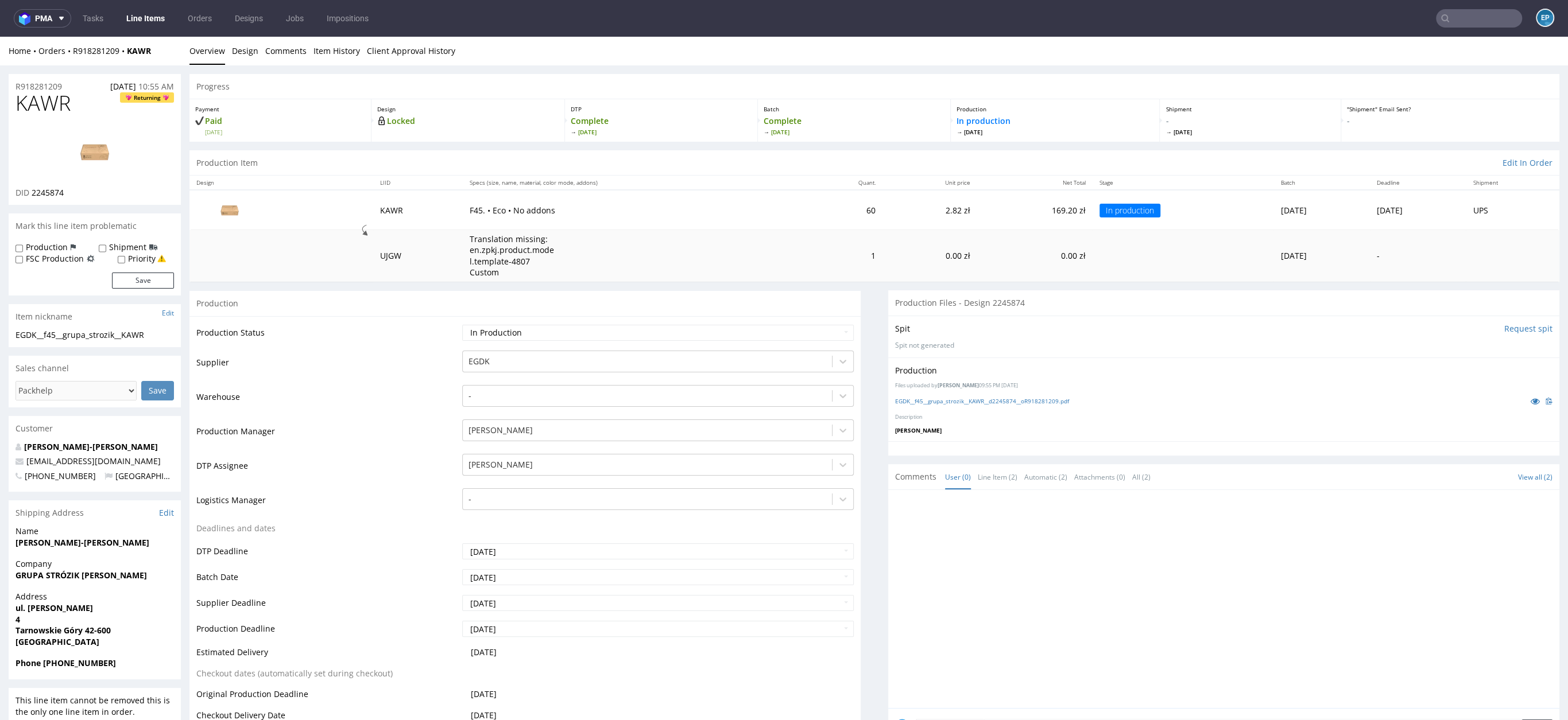
click at [1471, 21] on input "text" at bounding box center [1479, 19] width 86 height 19
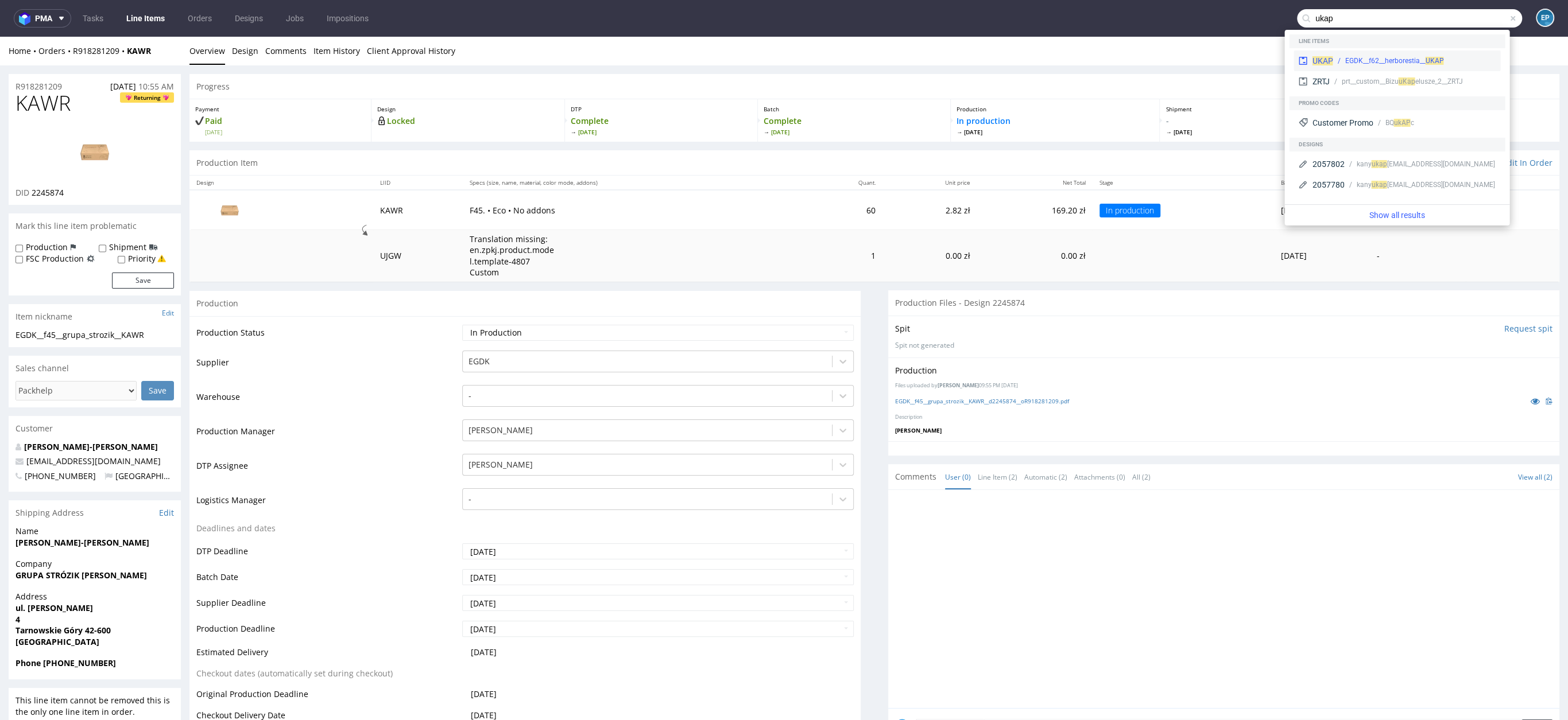
type input "ukap"
click at [1330, 57] on span "UKAP" at bounding box center [1322, 61] width 21 height 9
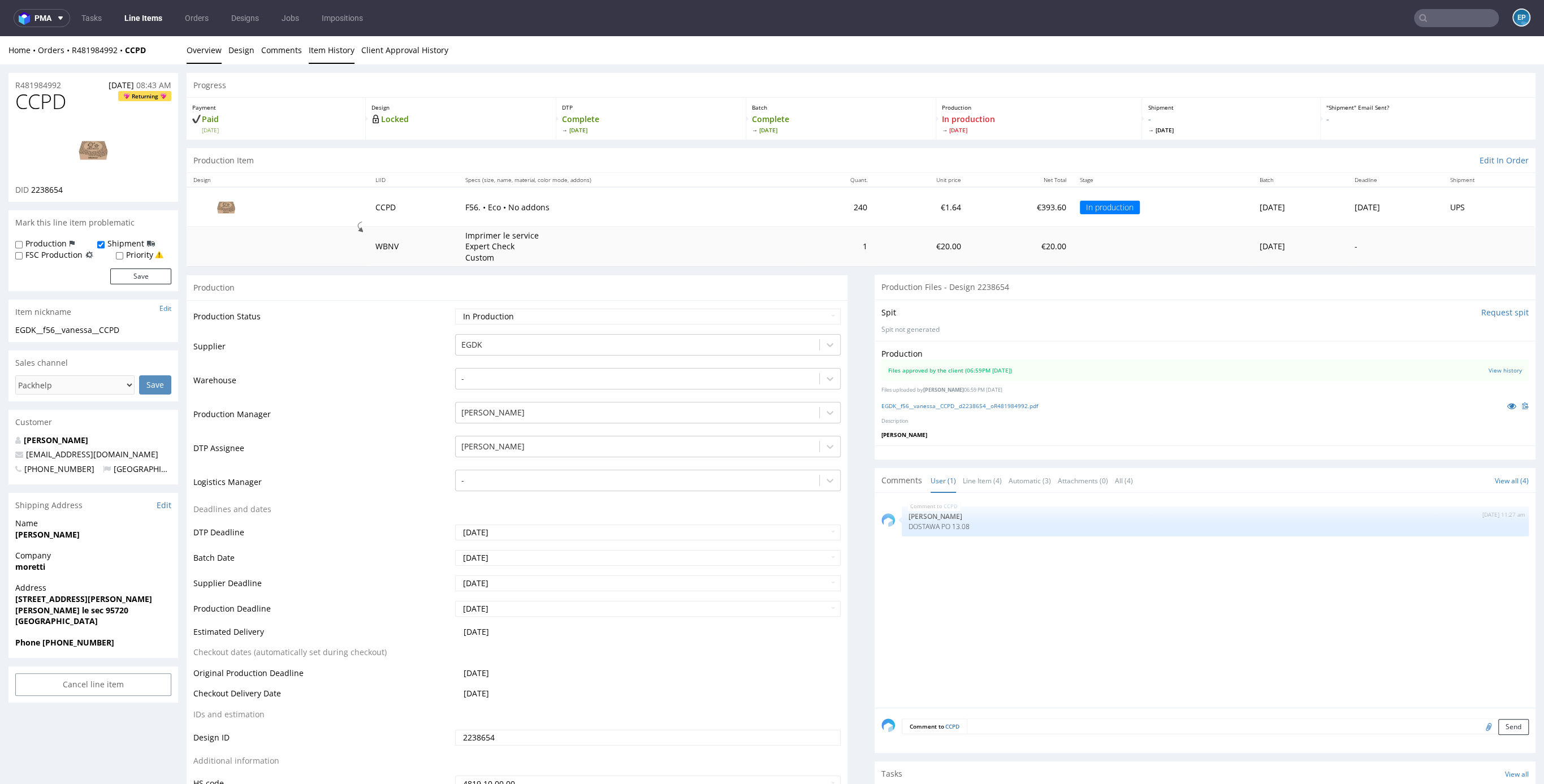
click at [325, 45] on link "Item History" at bounding box center [332, 50] width 46 height 28
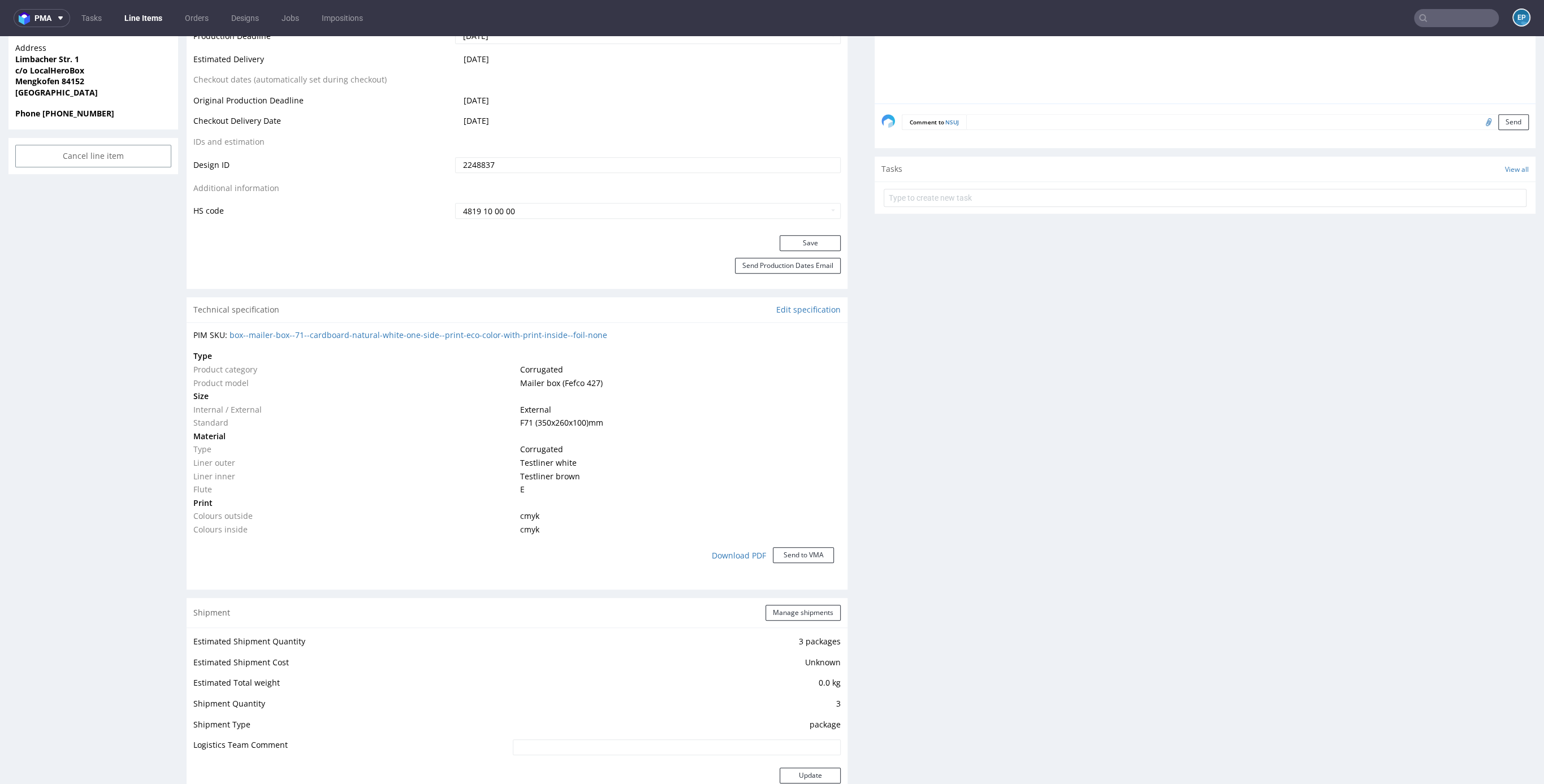
scroll to position [992, 0]
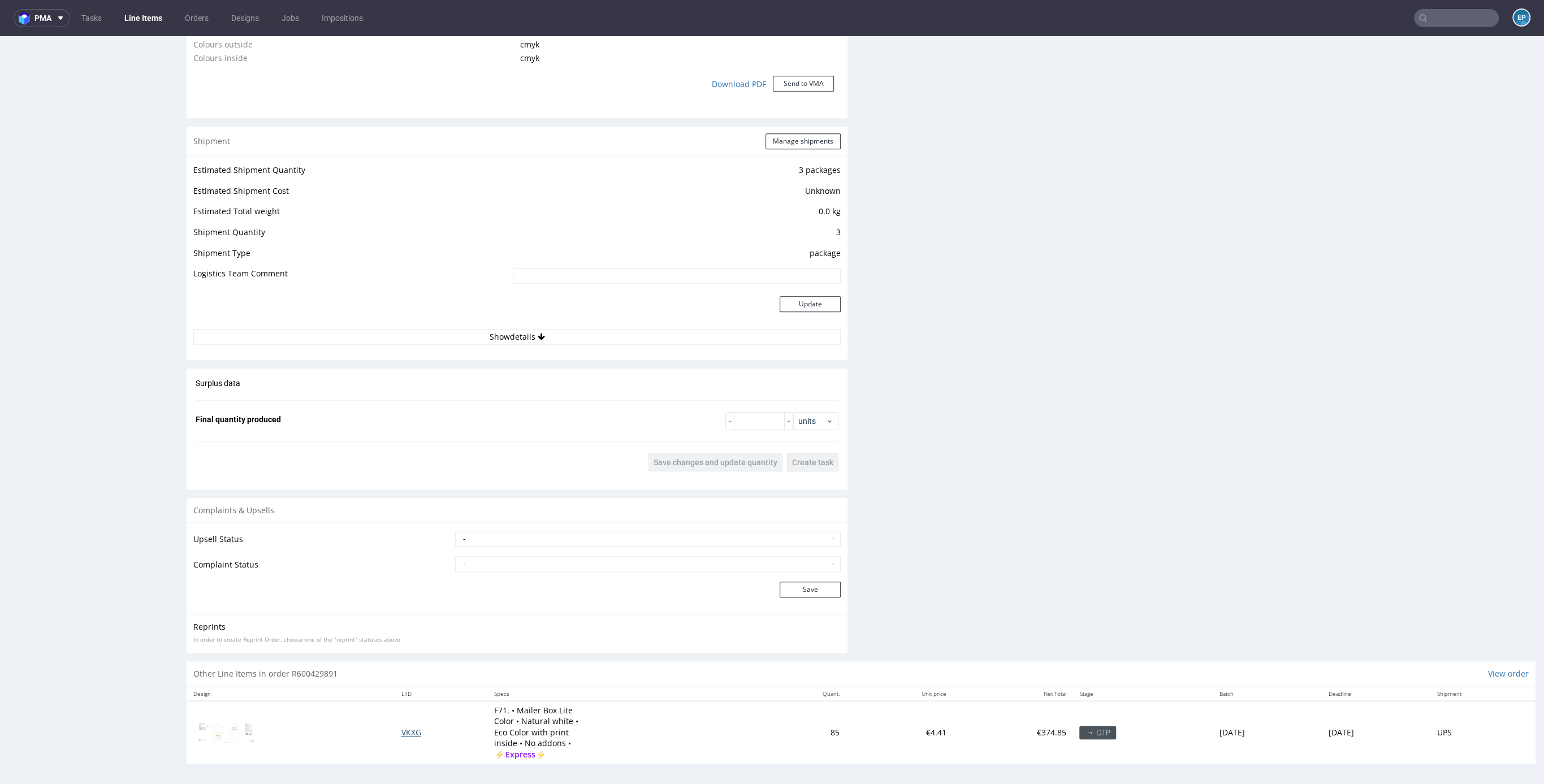
click at [401, 727] on span "VKXG" at bounding box center [411, 732] width 20 height 10
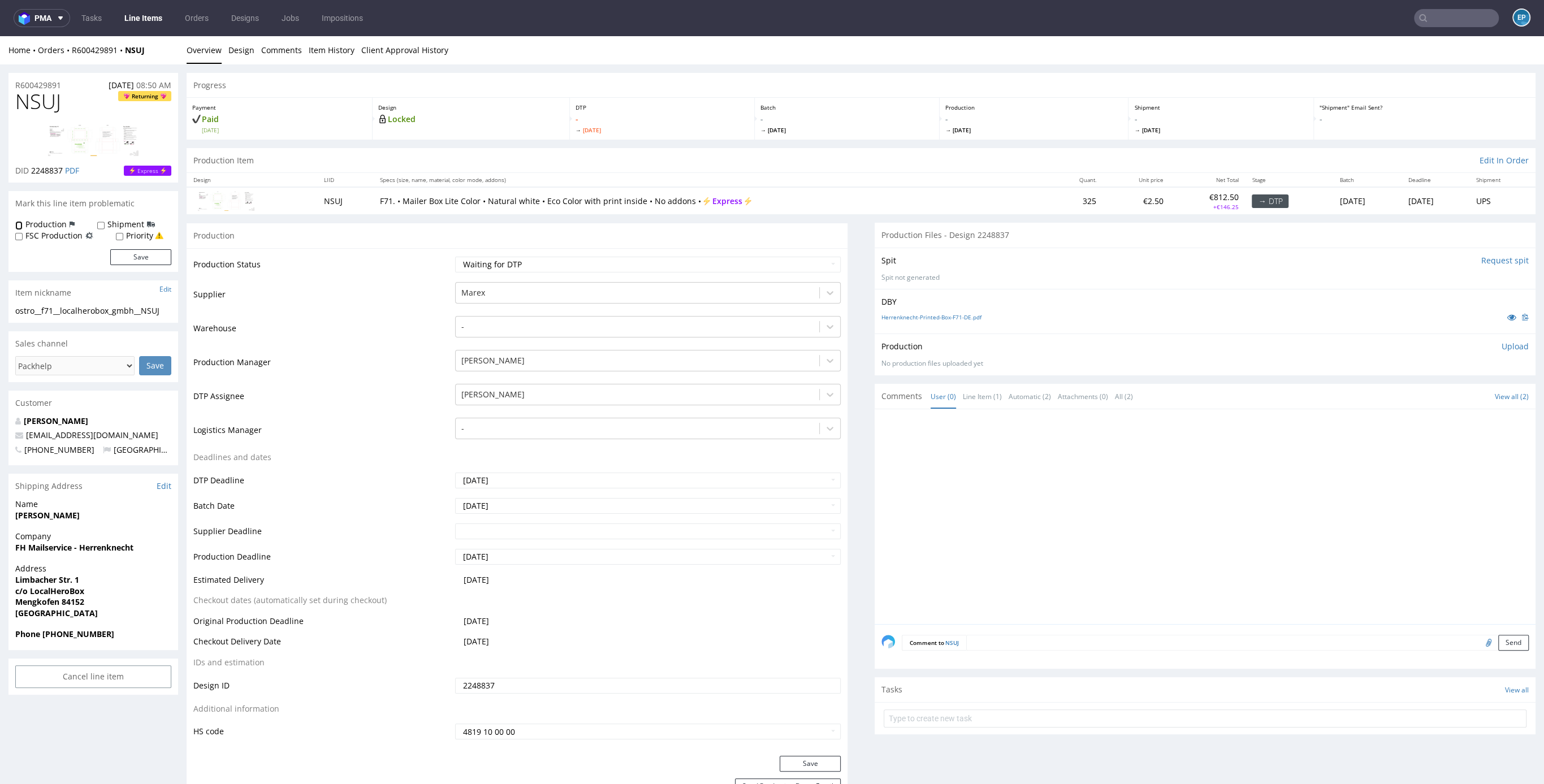
click at [22, 222] on input "Production" at bounding box center [18, 225] width 7 height 9
checkbox input "true"
click at [147, 255] on button "Save" at bounding box center [141, 257] width 61 height 16
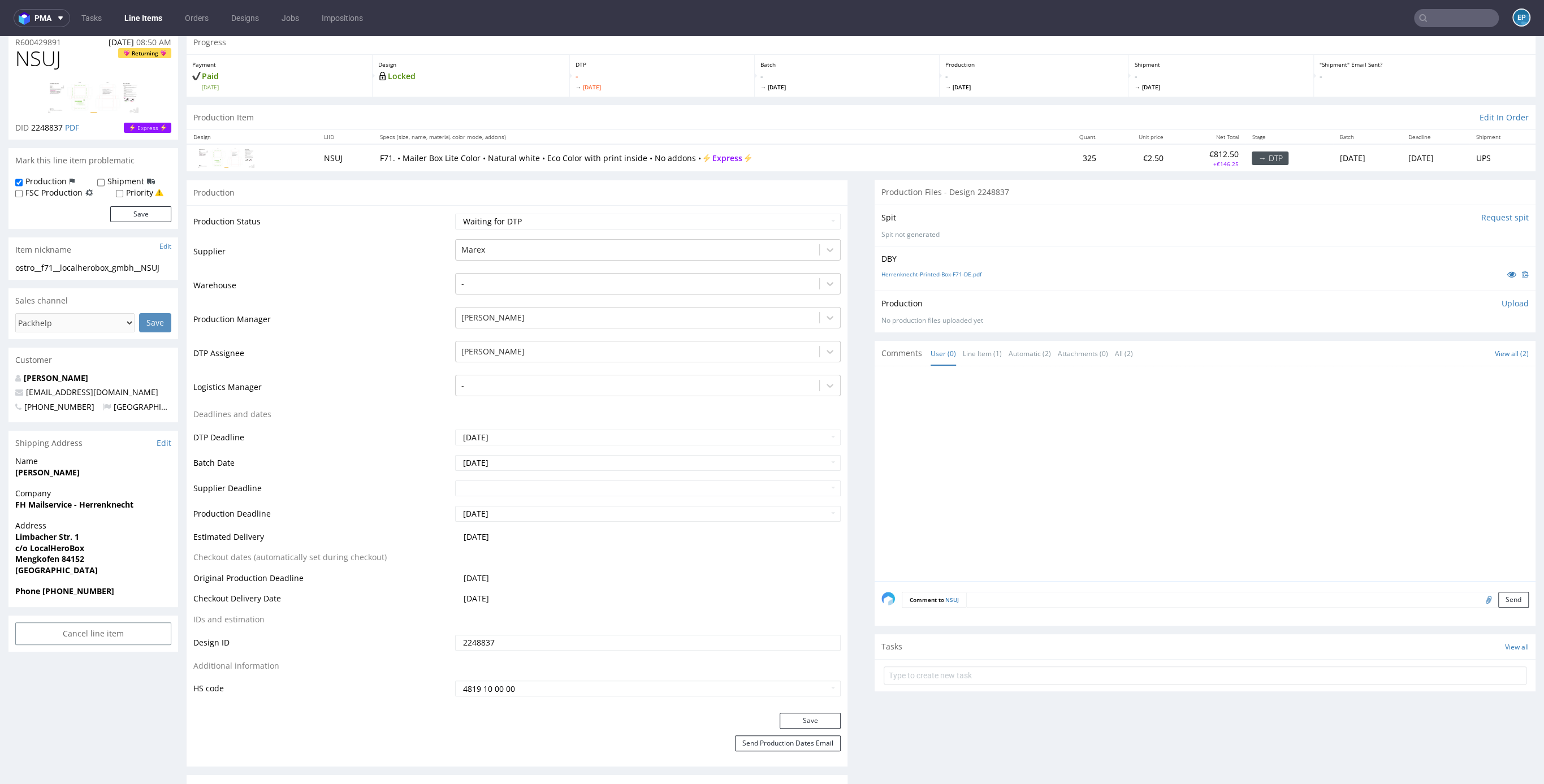
scroll to position [131, 0]
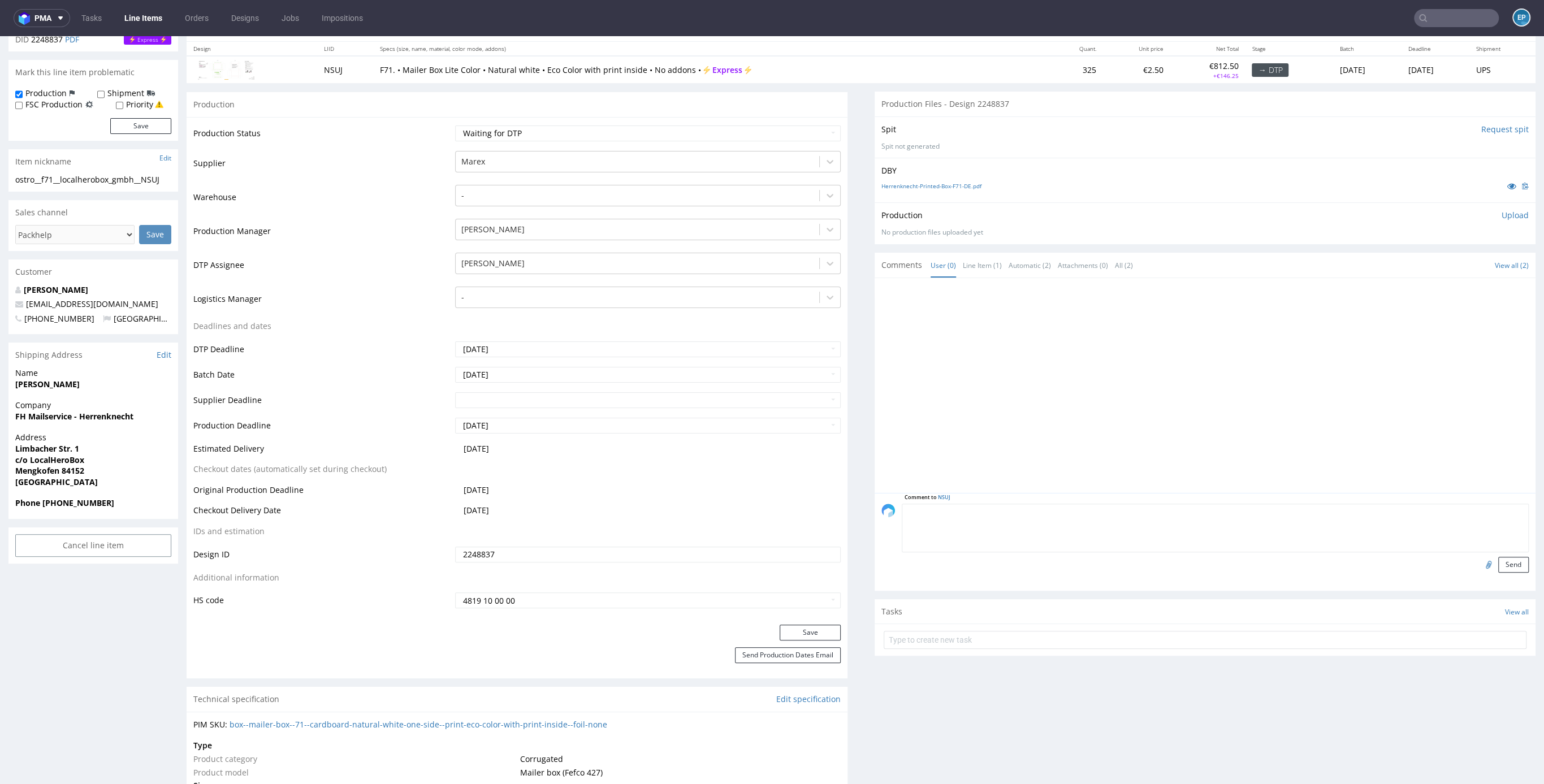
click at [1009, 507] on textarea at bounding box center [1215, 527] width 627 height 49
type textarea "wrzucić jako 410 sztuk z 2 designami z drugim LI"
click at [1498, 563] on button "Send" at bounding box center [1513, 565] width 31 height 16
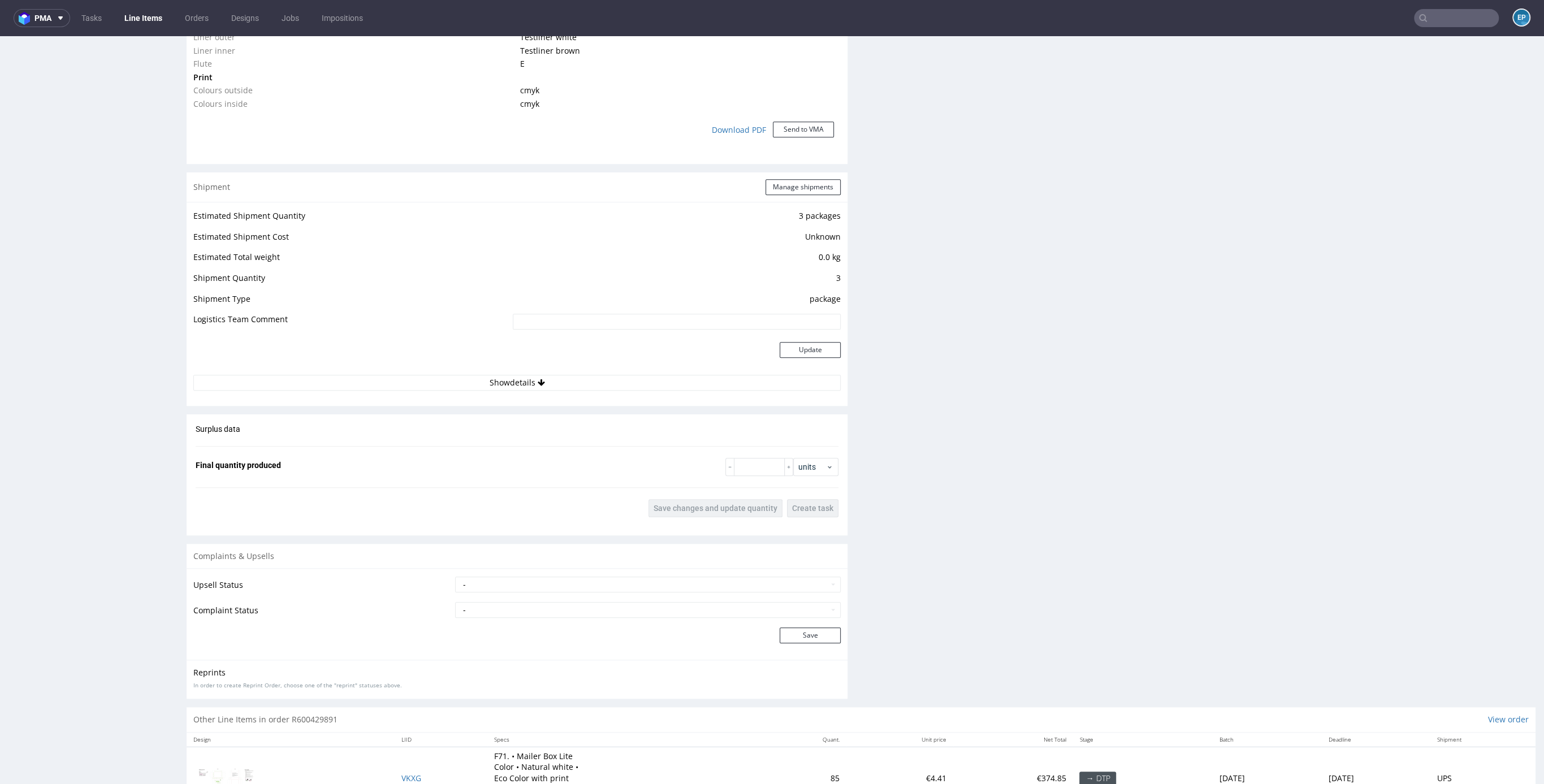
scroll to position [992, 0]
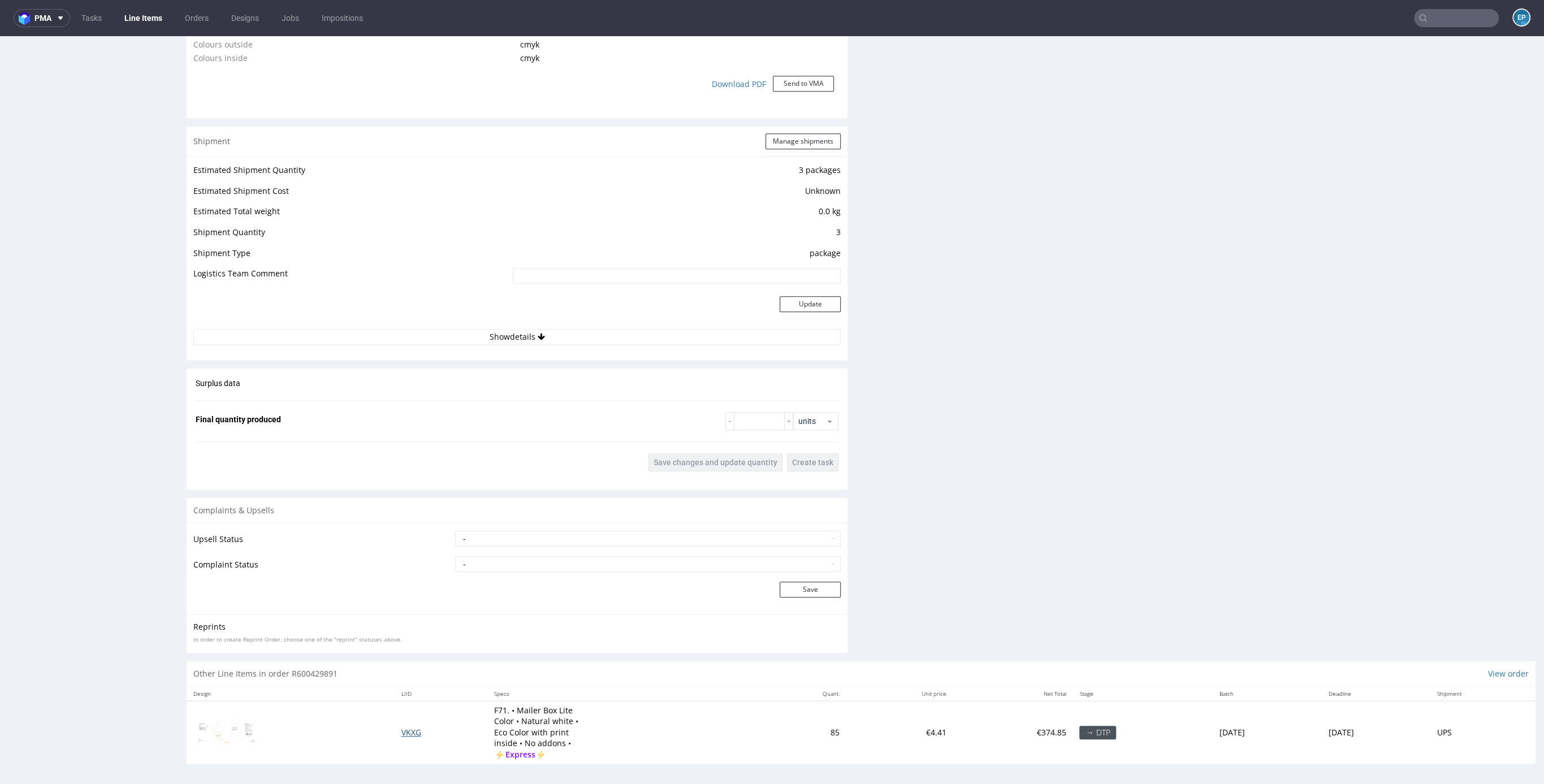
click at [401, 729] on span "VKXG" at bounding box center [411, 732] width 20 height 10
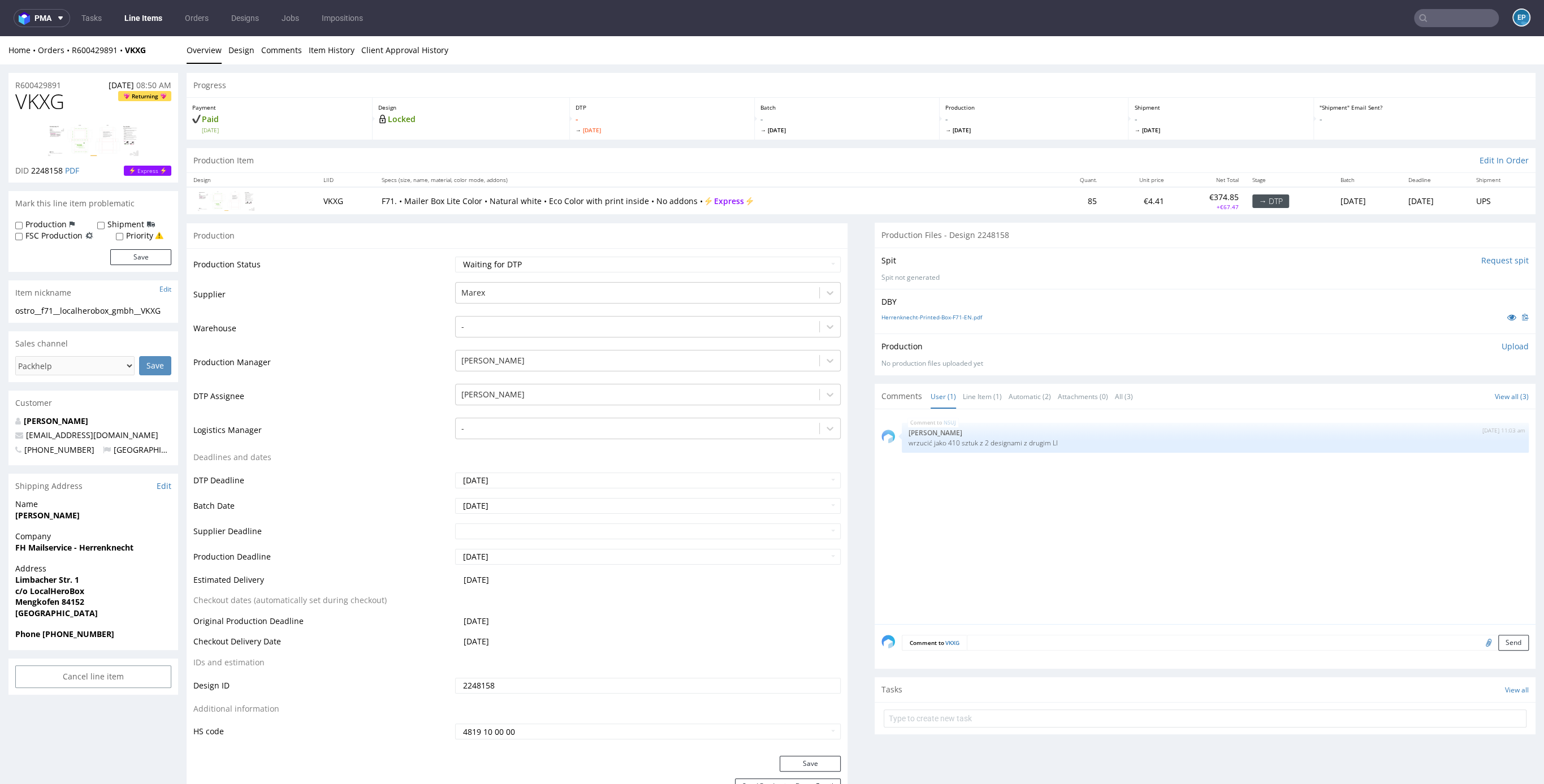
click at [1061, 640] on textarea at bounding box center [1248, 643] width 562 height 16
paste textarea "wrzucić jako 410 sztuk z 2 designami z drugim LI"
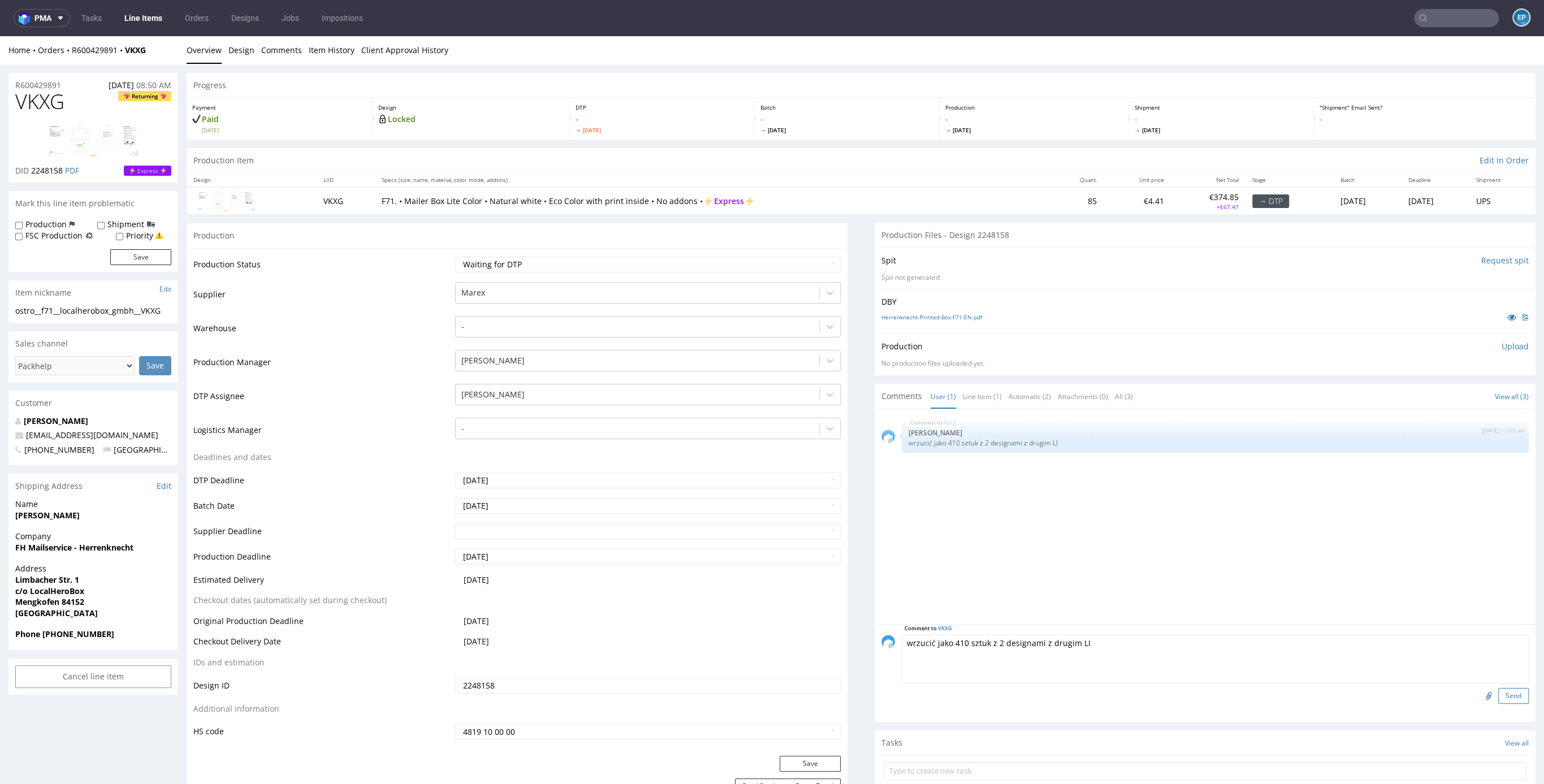
type textarea "wrzucić jako 410 sztuk z 2 designami z drugim LI"
click at [1500, 697] on button "Send" at bounding box center [1513, 695] width 31 height 16
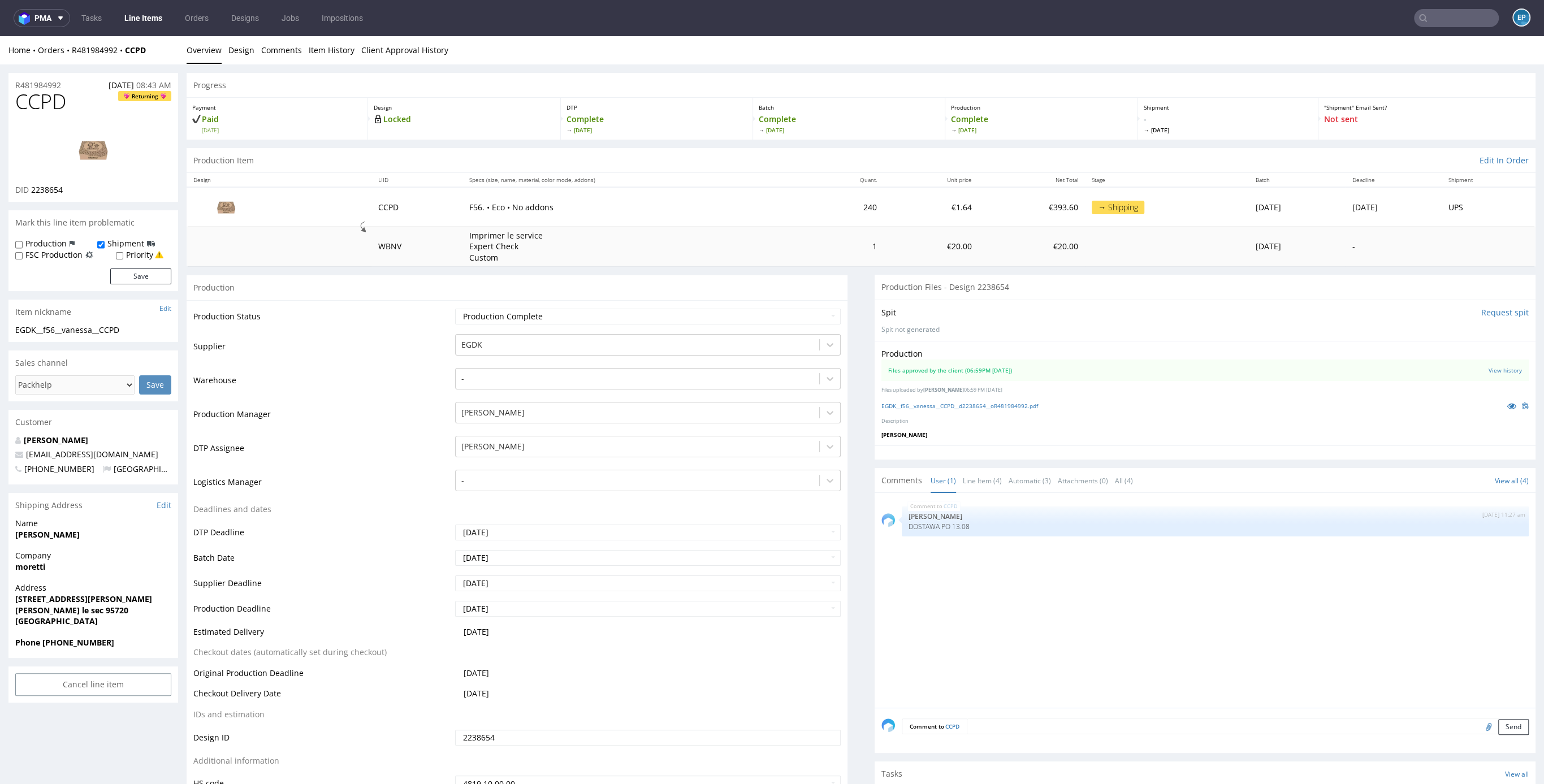
scroll to position [372, 0]
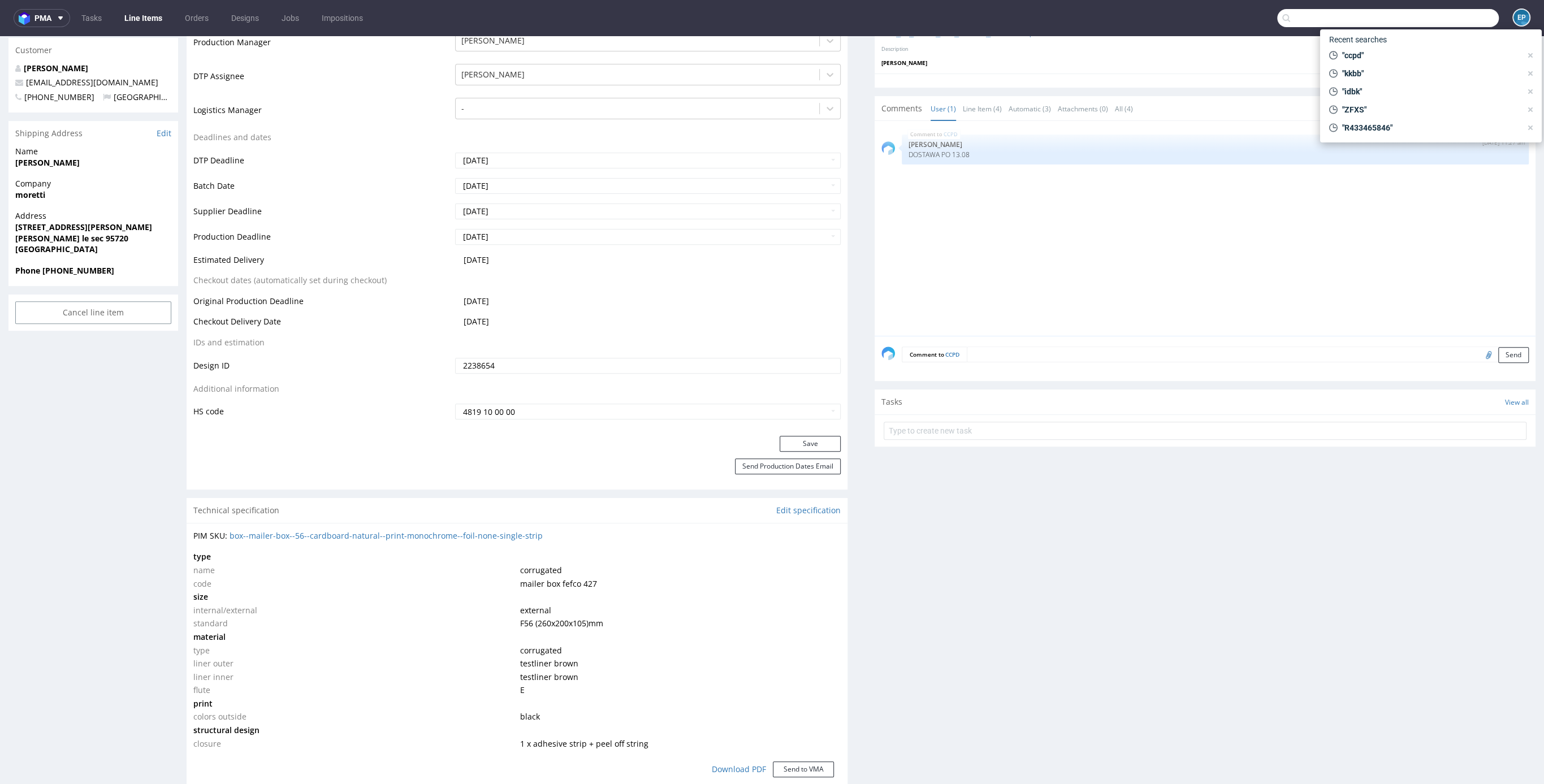
click at [1442, 16] on input "text" at bounding box center [1388, 18] width 222 height 18
paste input "PZKR"
type input "PZKR"
click at [1369, 49] on div "ttm__x50__delta_distribution_gmbh__ PZKR" at bounding box center [1448, 46] width 161 height 10
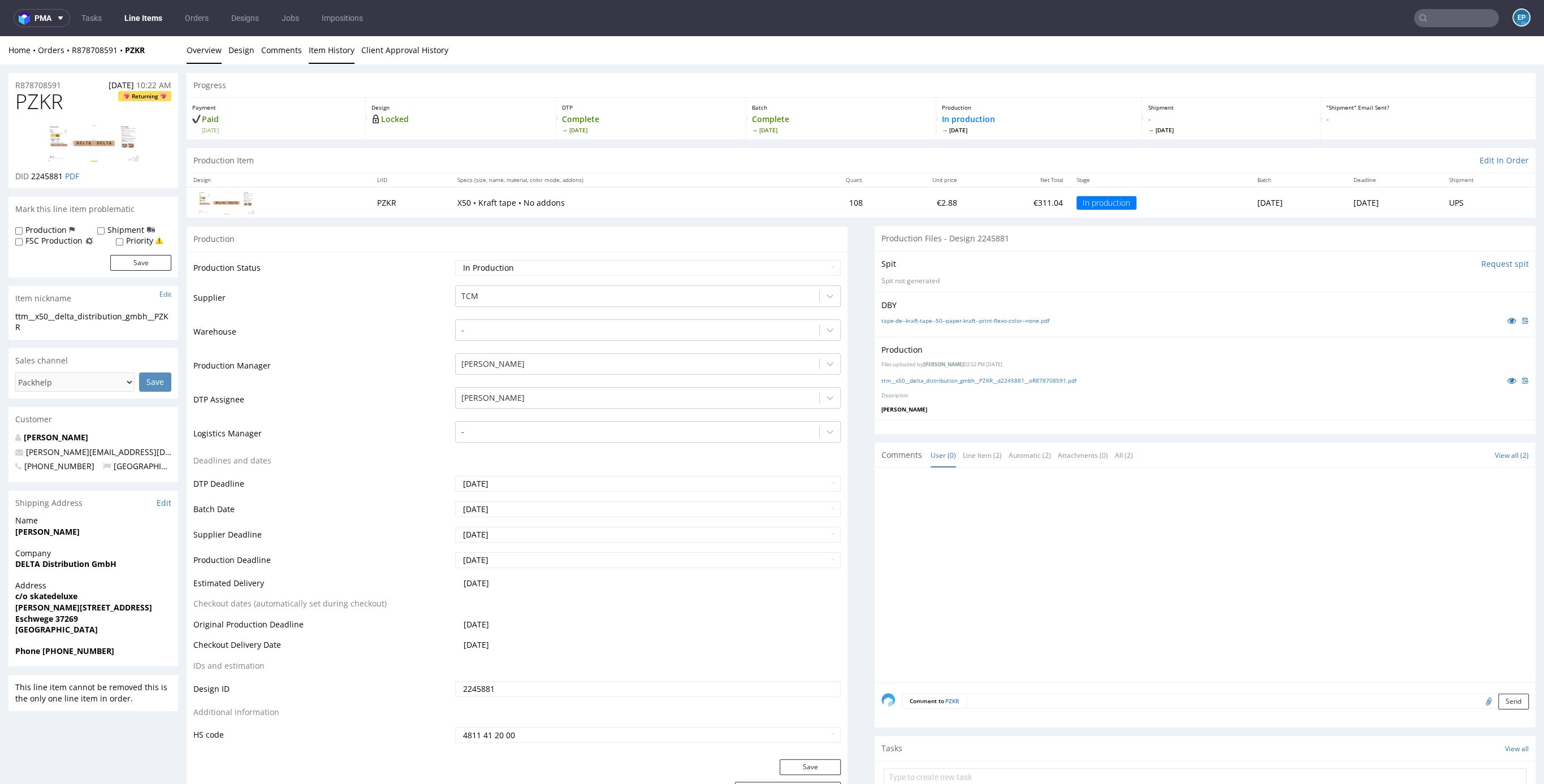
click at [321, 51] on link "Item History" at bounding box center [332, 50] width 46 height 28
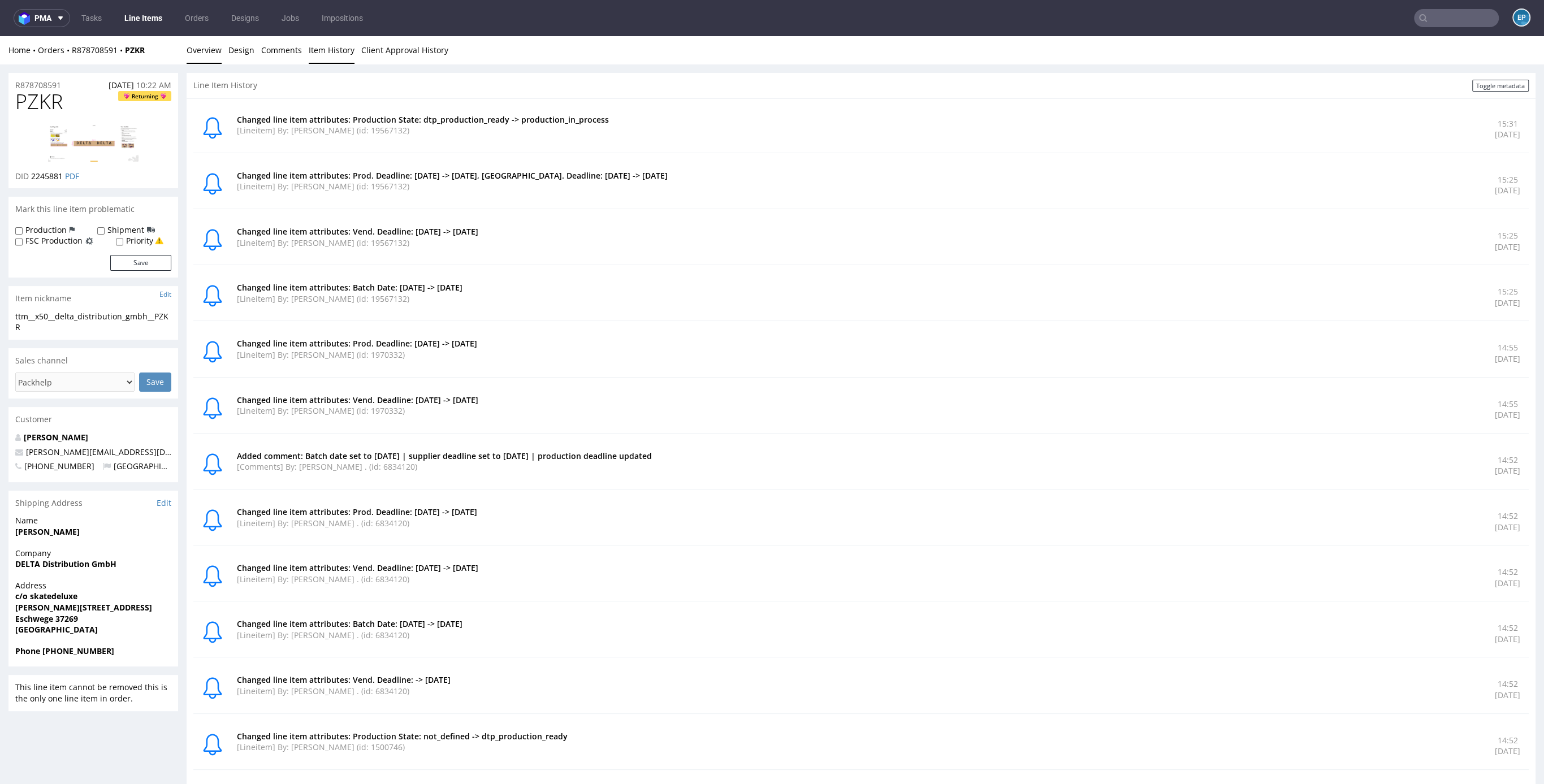
click at [208, 59] on link "Overview" at bounding box center [204, 50] width 35 height 28
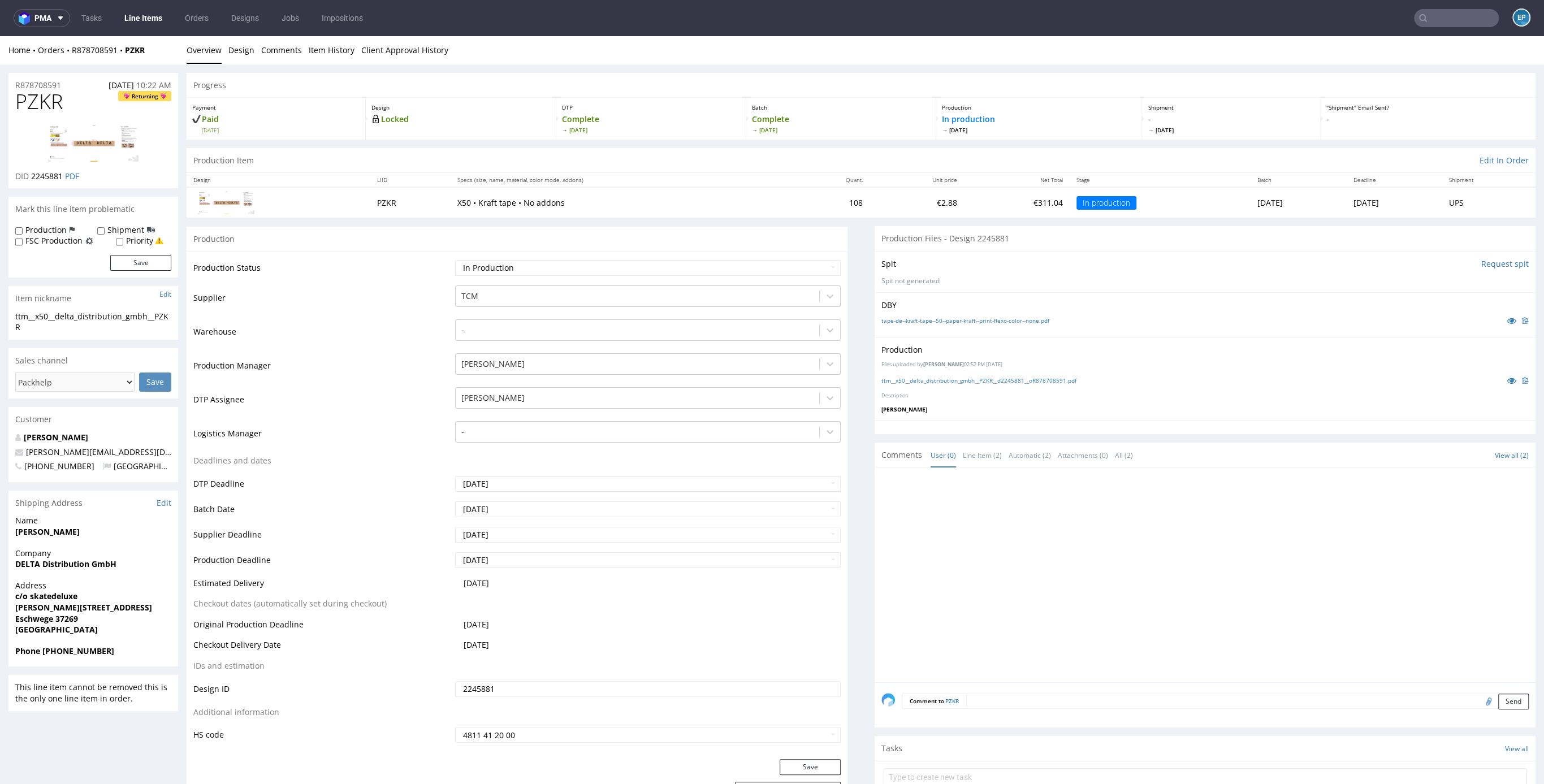
click at [150, 19] on link "Line Items" at bounding box center [143, 18] width 51 height 18
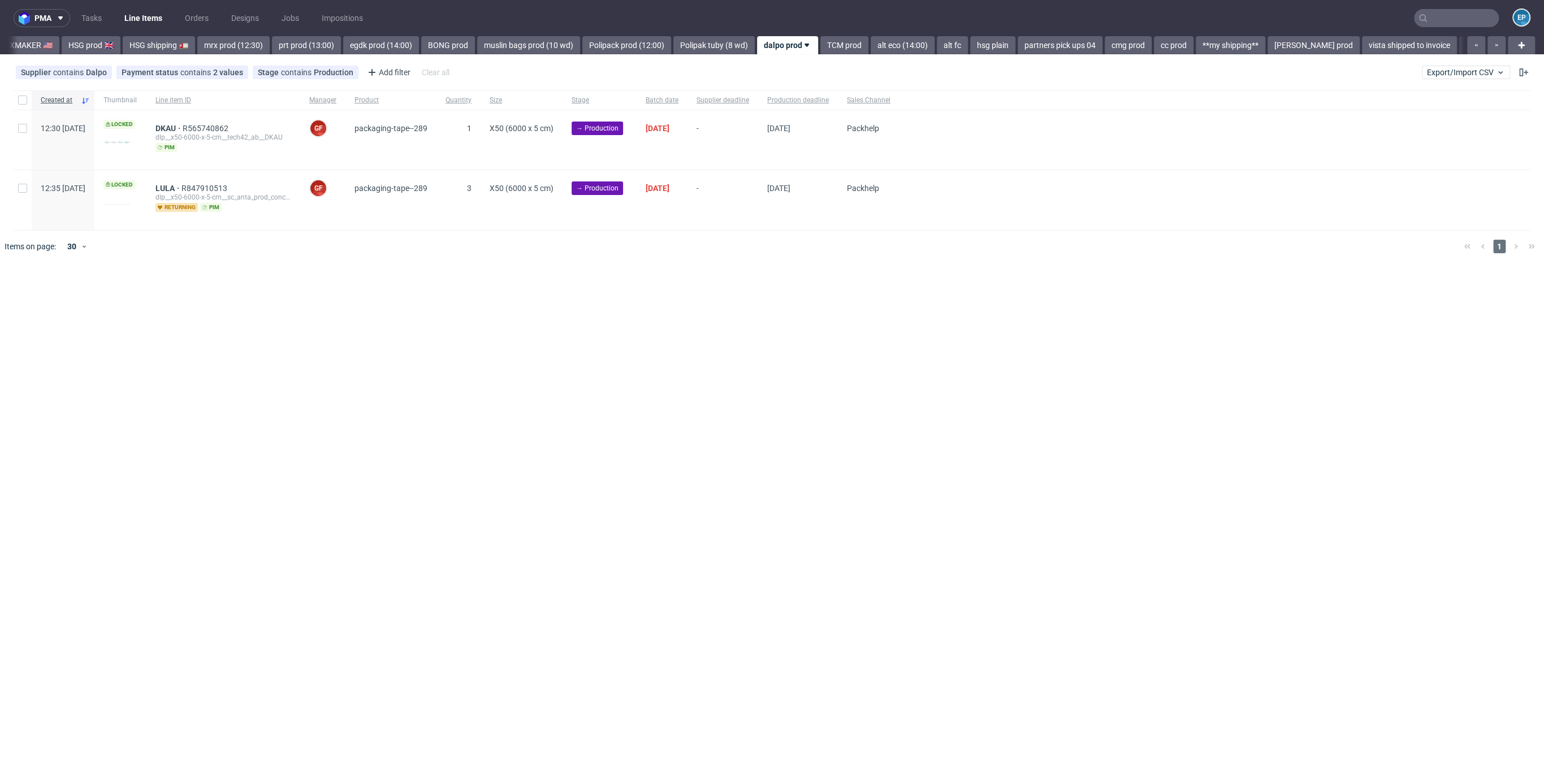
scroll to position [0, 954]
click at [474, 45] on link "muslin bags prod (10 wd)" at bounding box center [524, 46] width 103 height 18
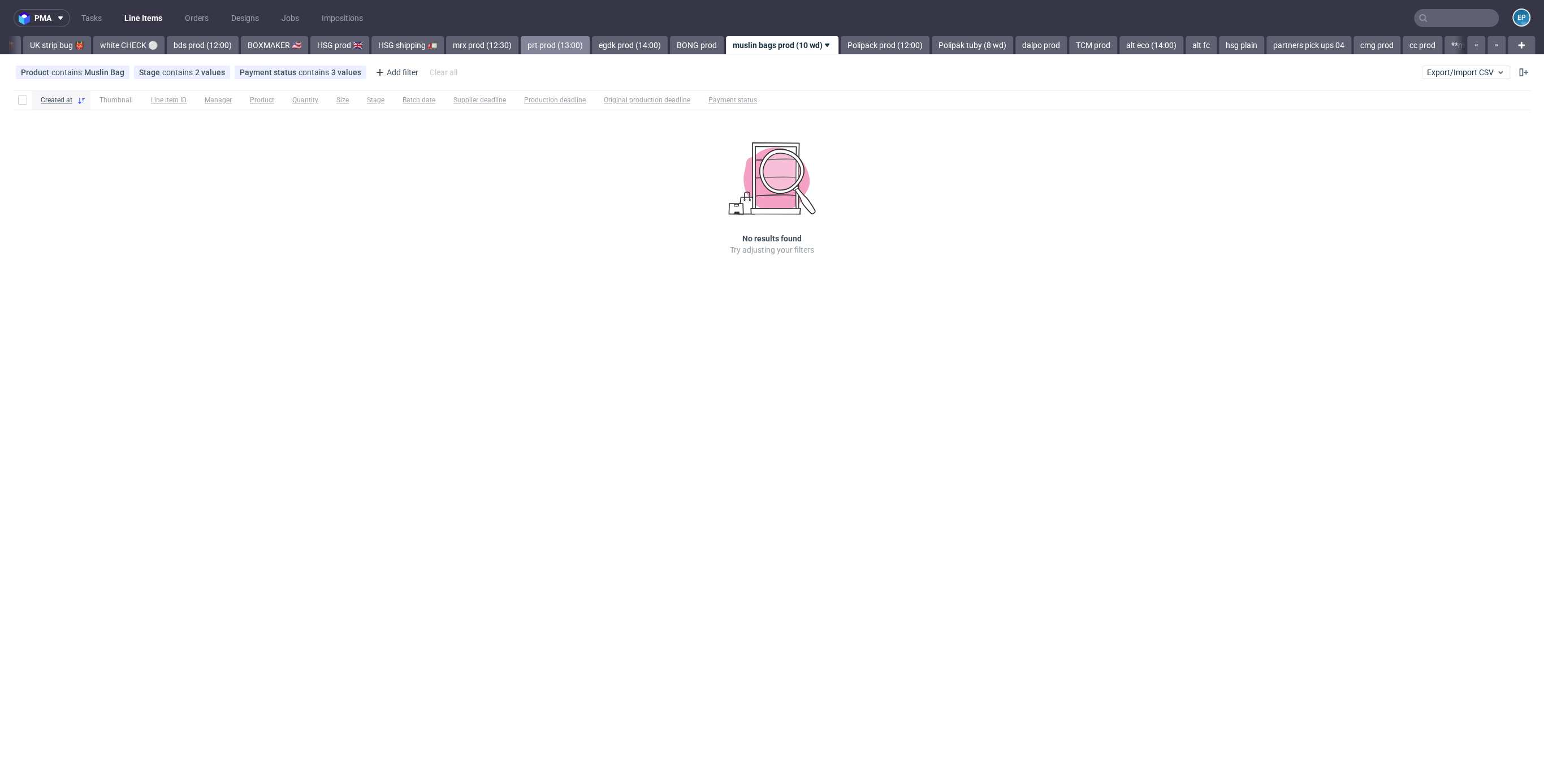
click at [521, 44] on link "prt prod (13:00)" at bounding box center [555, 46] width 69 height 18
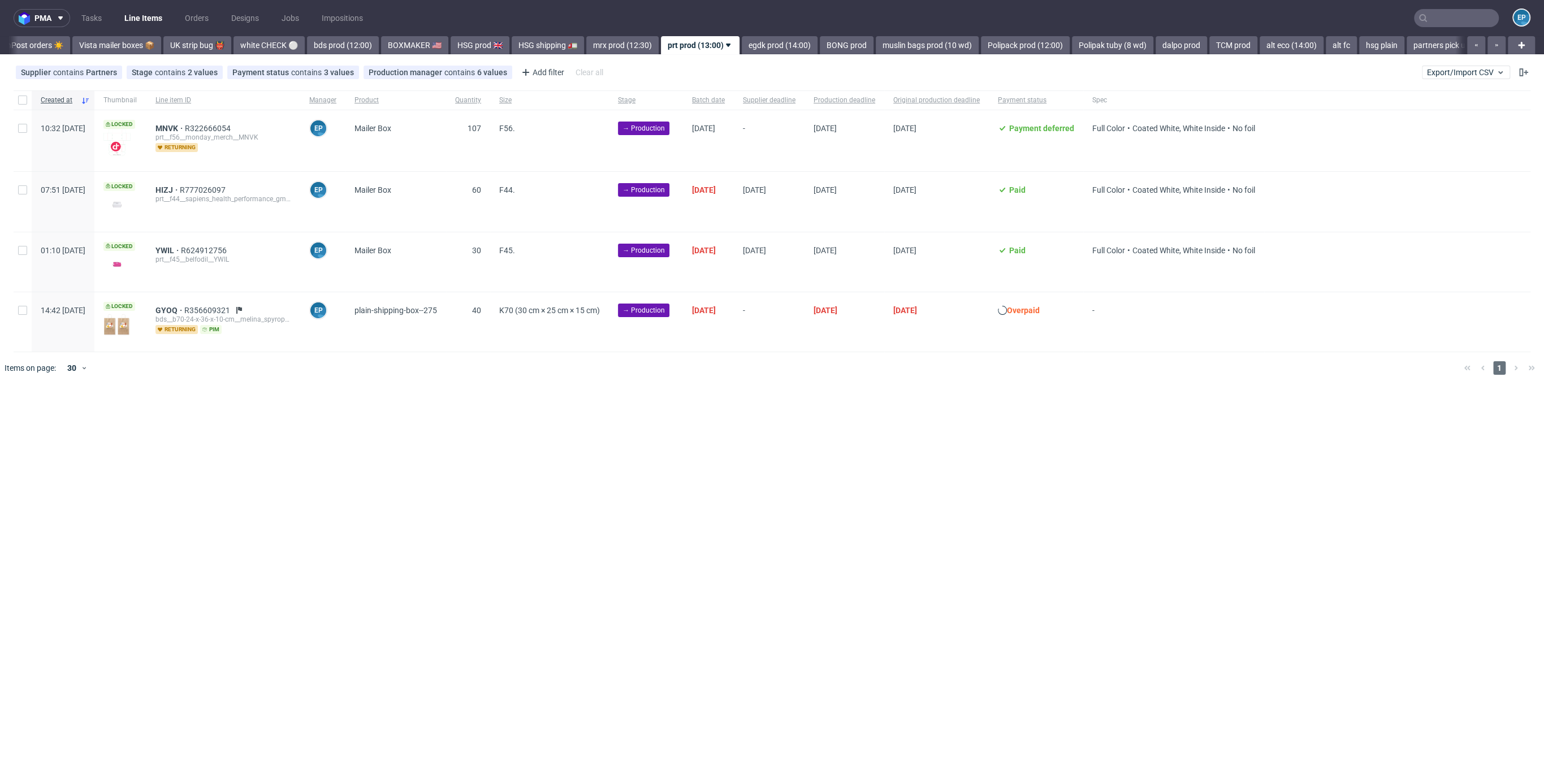
scroll to position [0, 479]
click at [532, 46] on link "HSG prod 🇬🇧" at bounding box center [562, 46] width 59 height 18
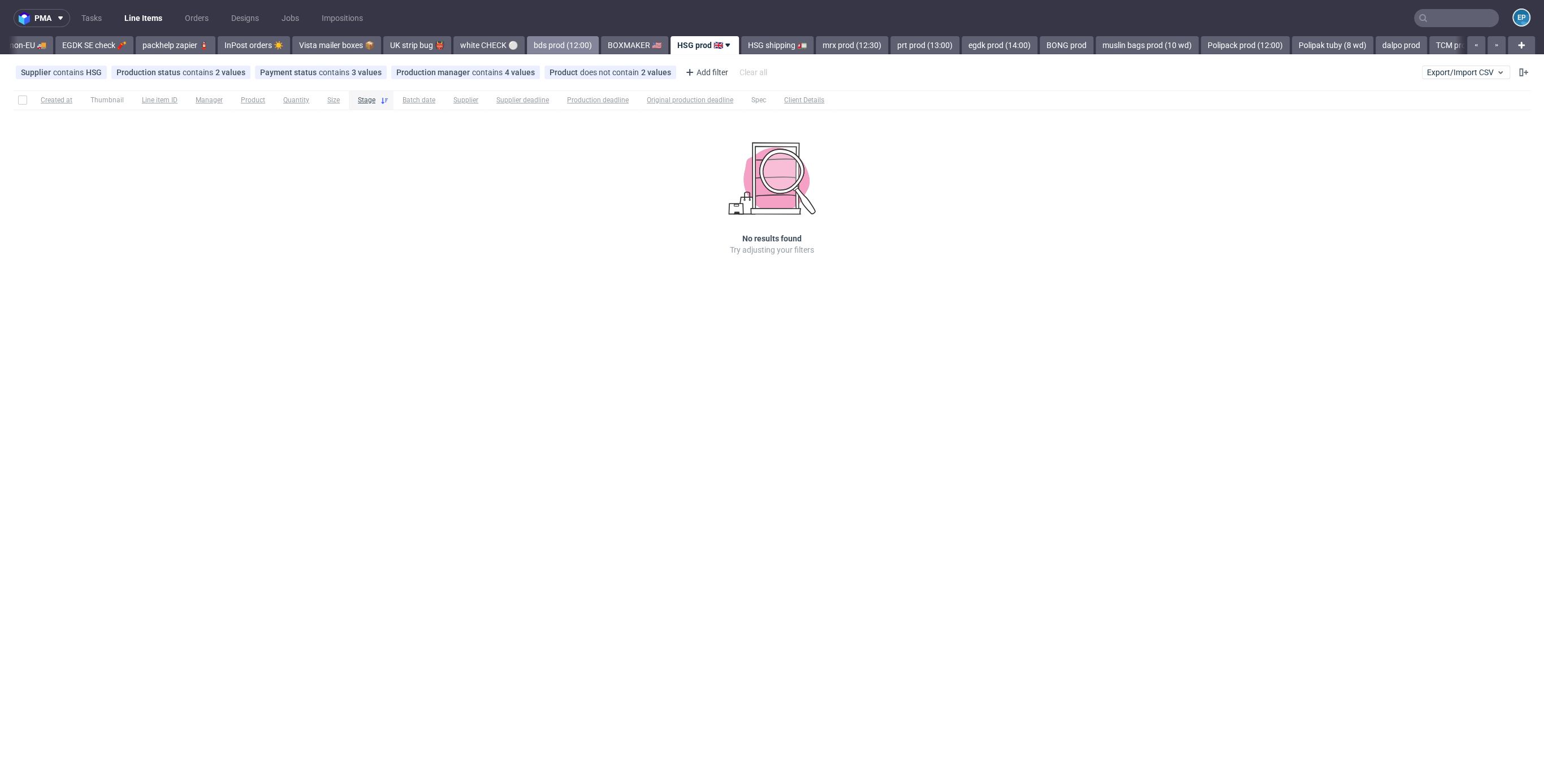
scroll to position [0, 265]
click at [677, 43] on link "BOXMAKER 🇺🇸" at bounding box center [710, 46] width 67 height 18
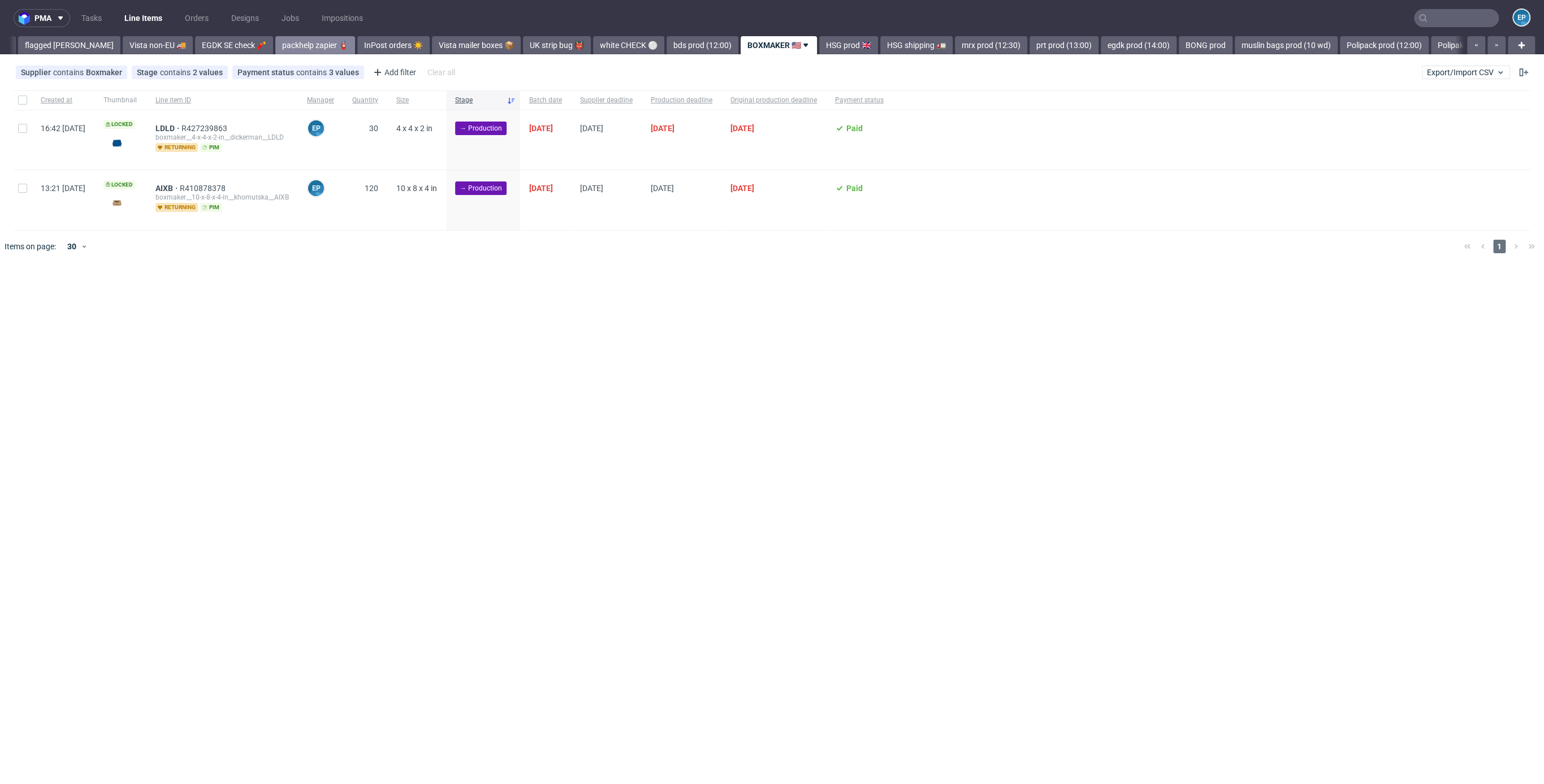
click at [283, 38] on link "packhelp zapier 🧯" at bounding box center [315, 46] width 79 height 18
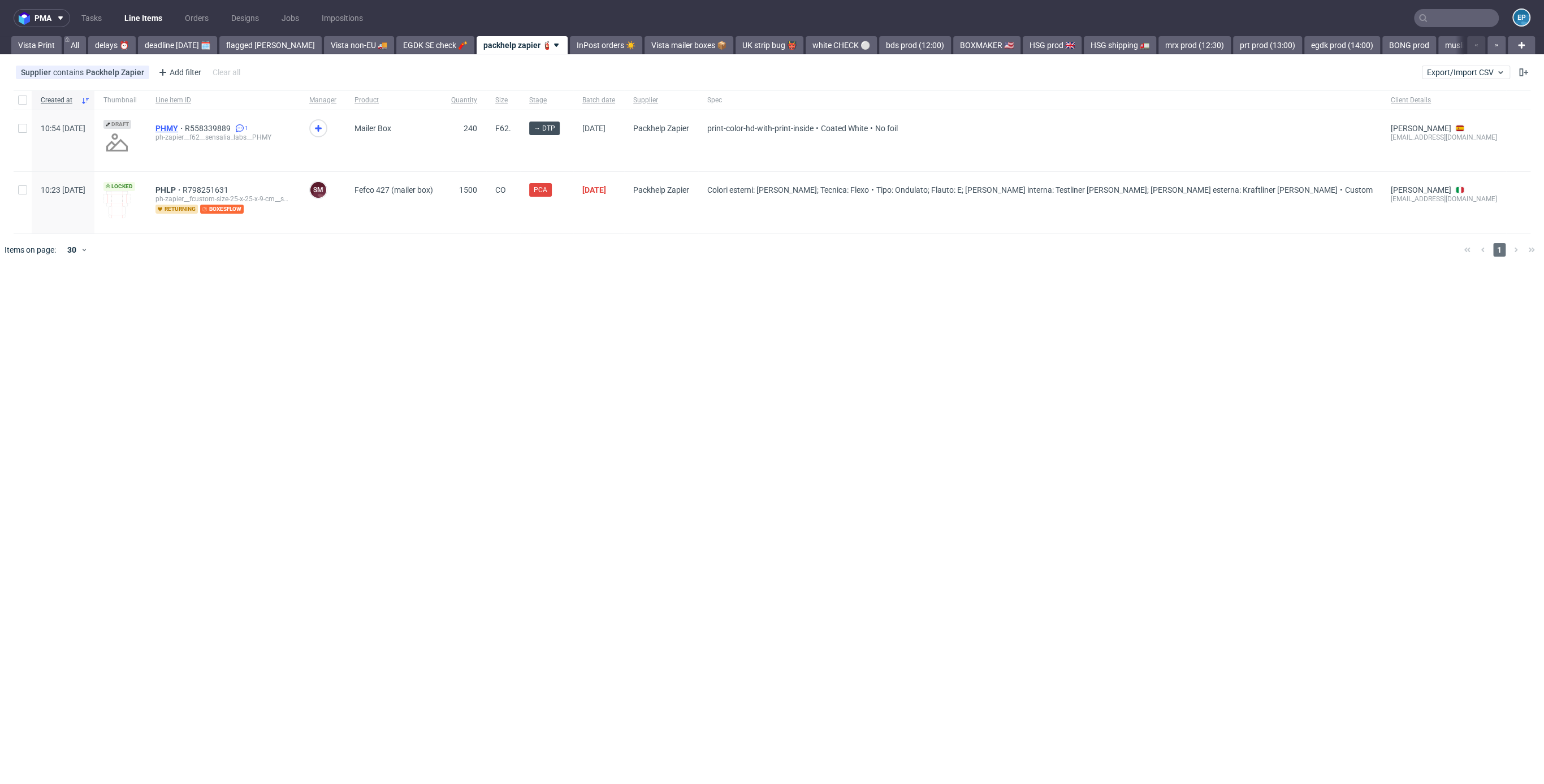
click at [185, 129] on span "PHMY" at bounding box center [170, 128] width 29 height 9
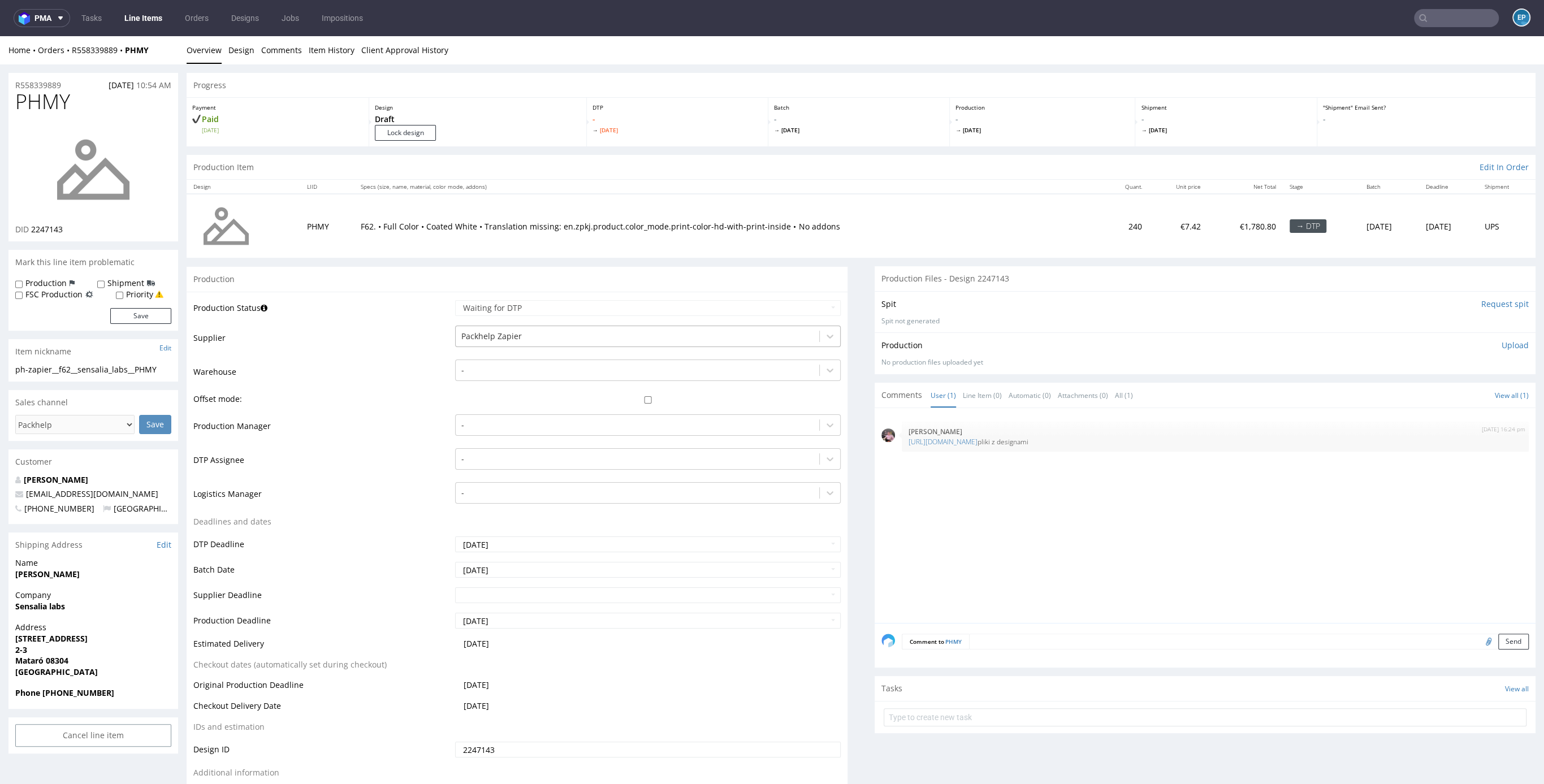
click at [509, 333] on div at bounding box center [637, 336] width 352 height 14
type input "l"
type input "al"
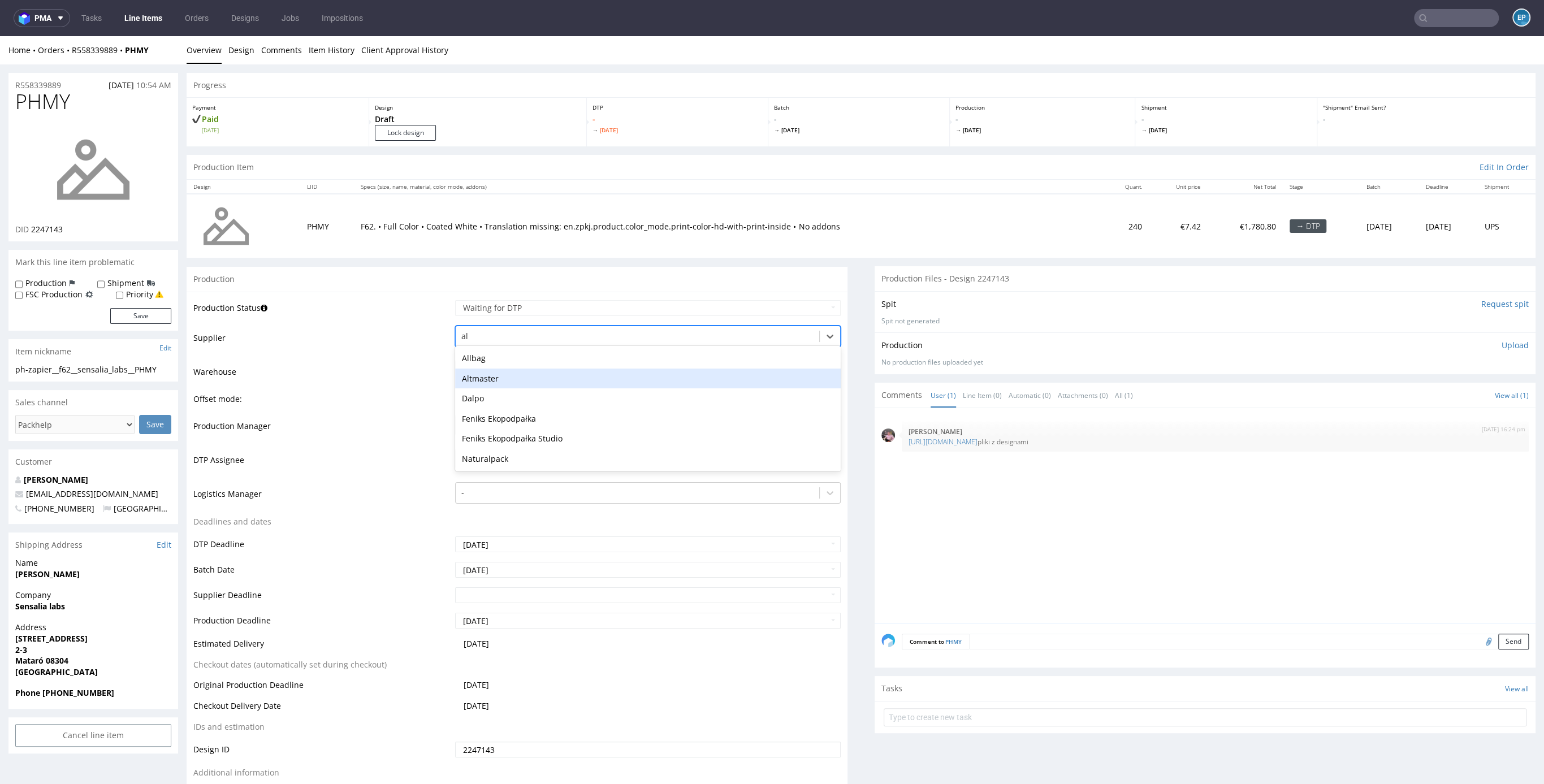
click at [486, 376] on div "Altmaster" at bounding box center [648, 378] width 386 height 20
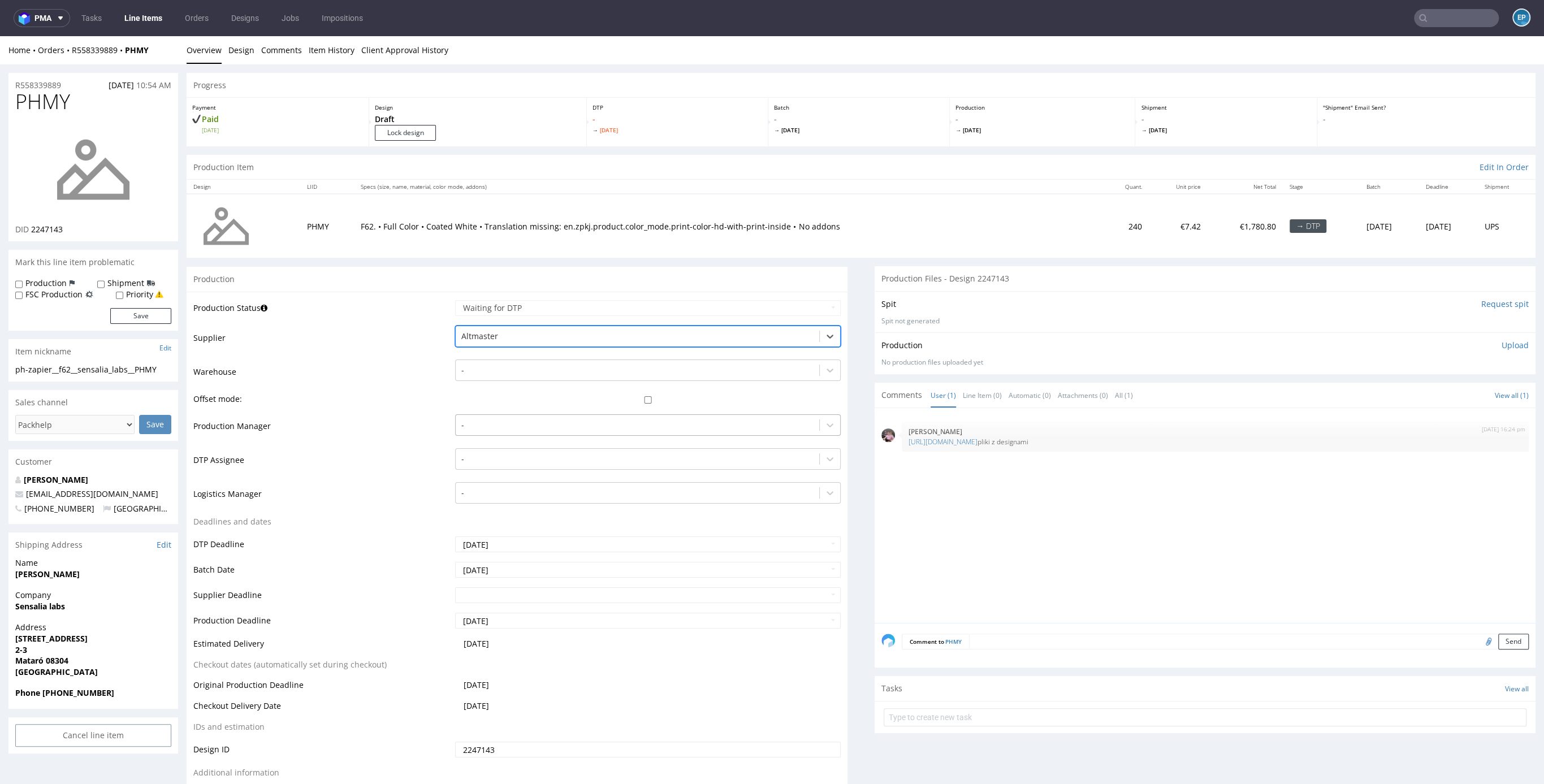
click at [479, 418] on div at bounding box center [637, 425] width 352 height 14
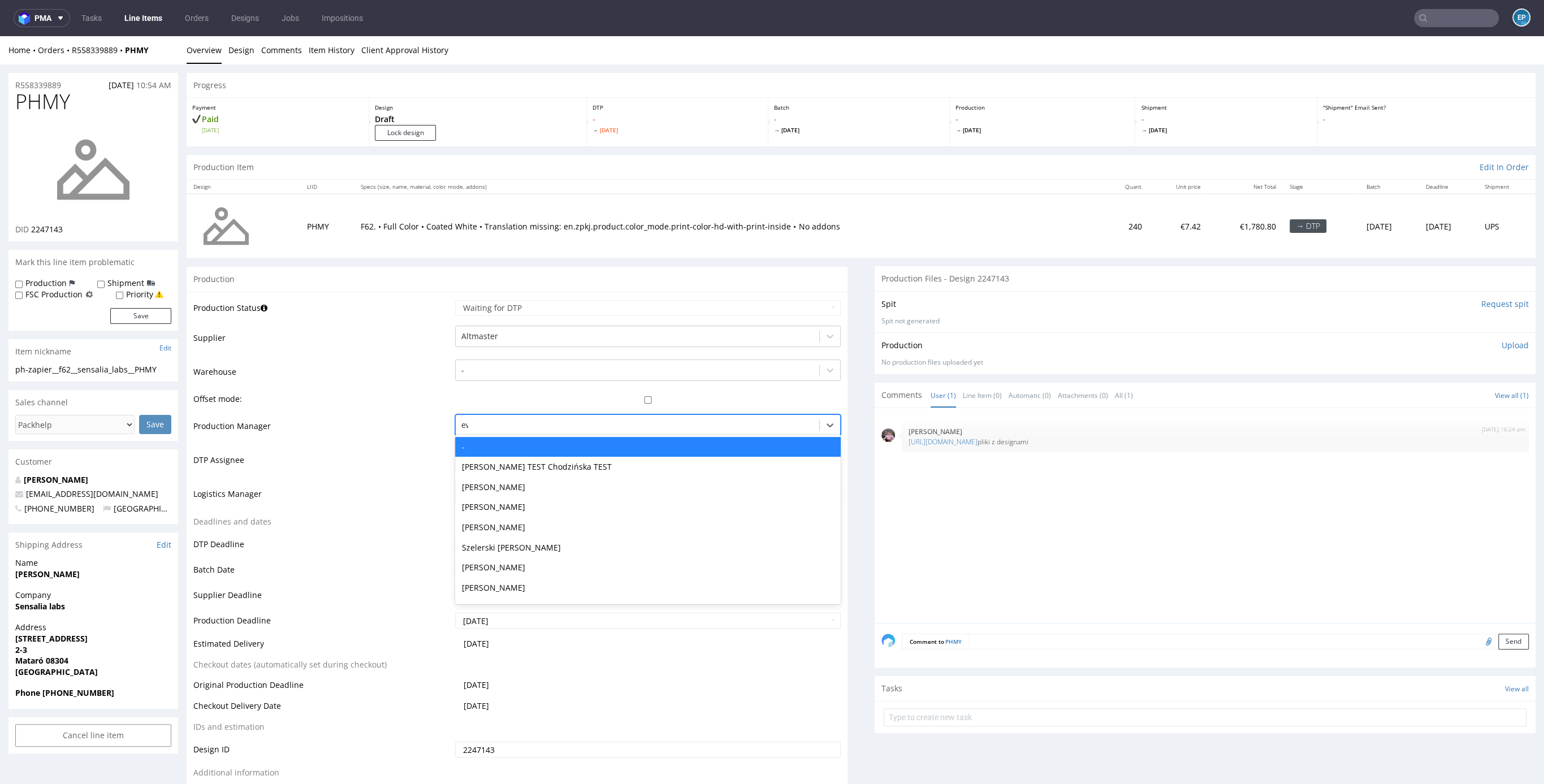
type input "ewa"
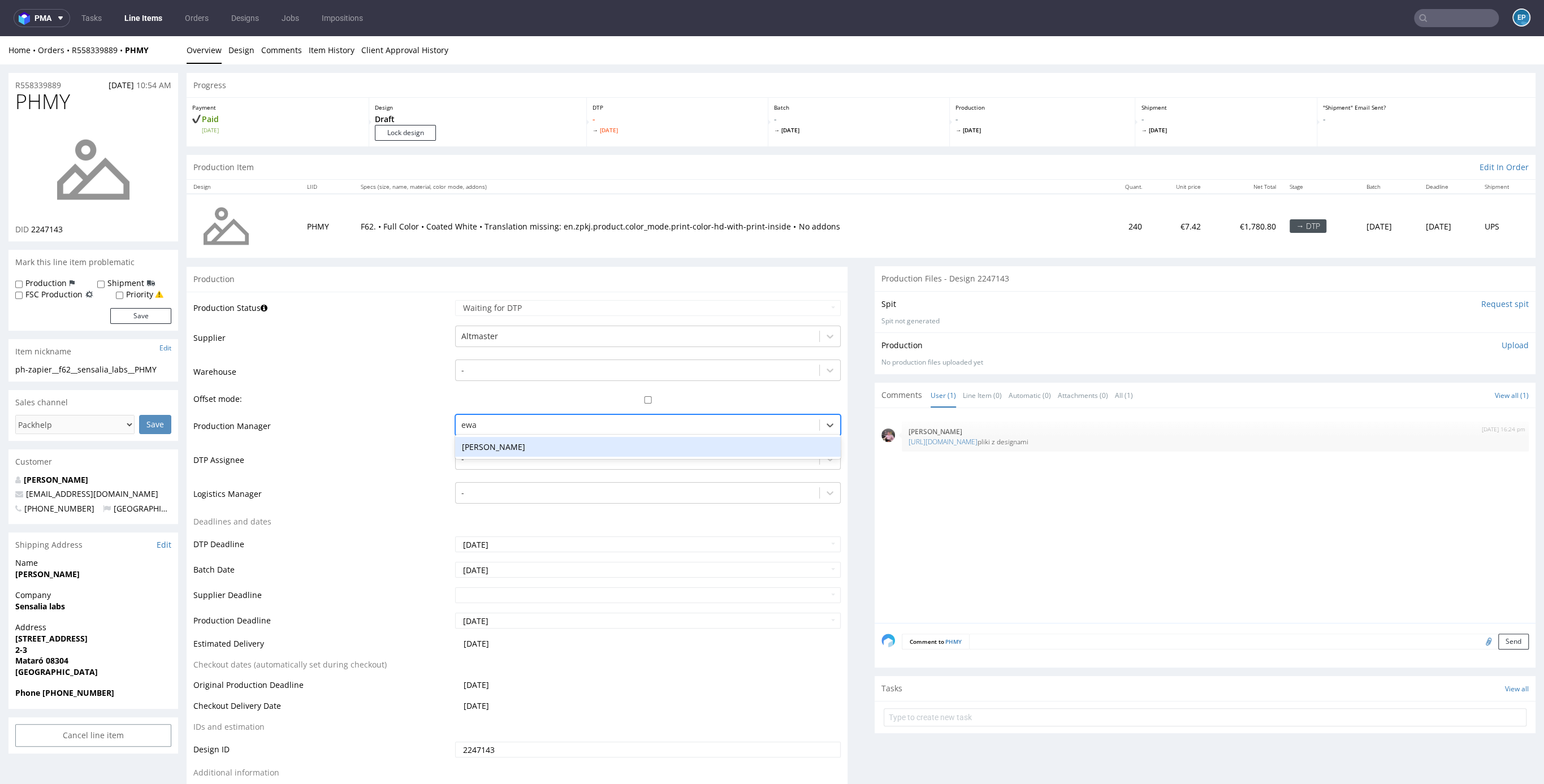
click at [483, 441] on div "[PERSON_NAME]" at bounding box center [648, 447] width 386 height 20
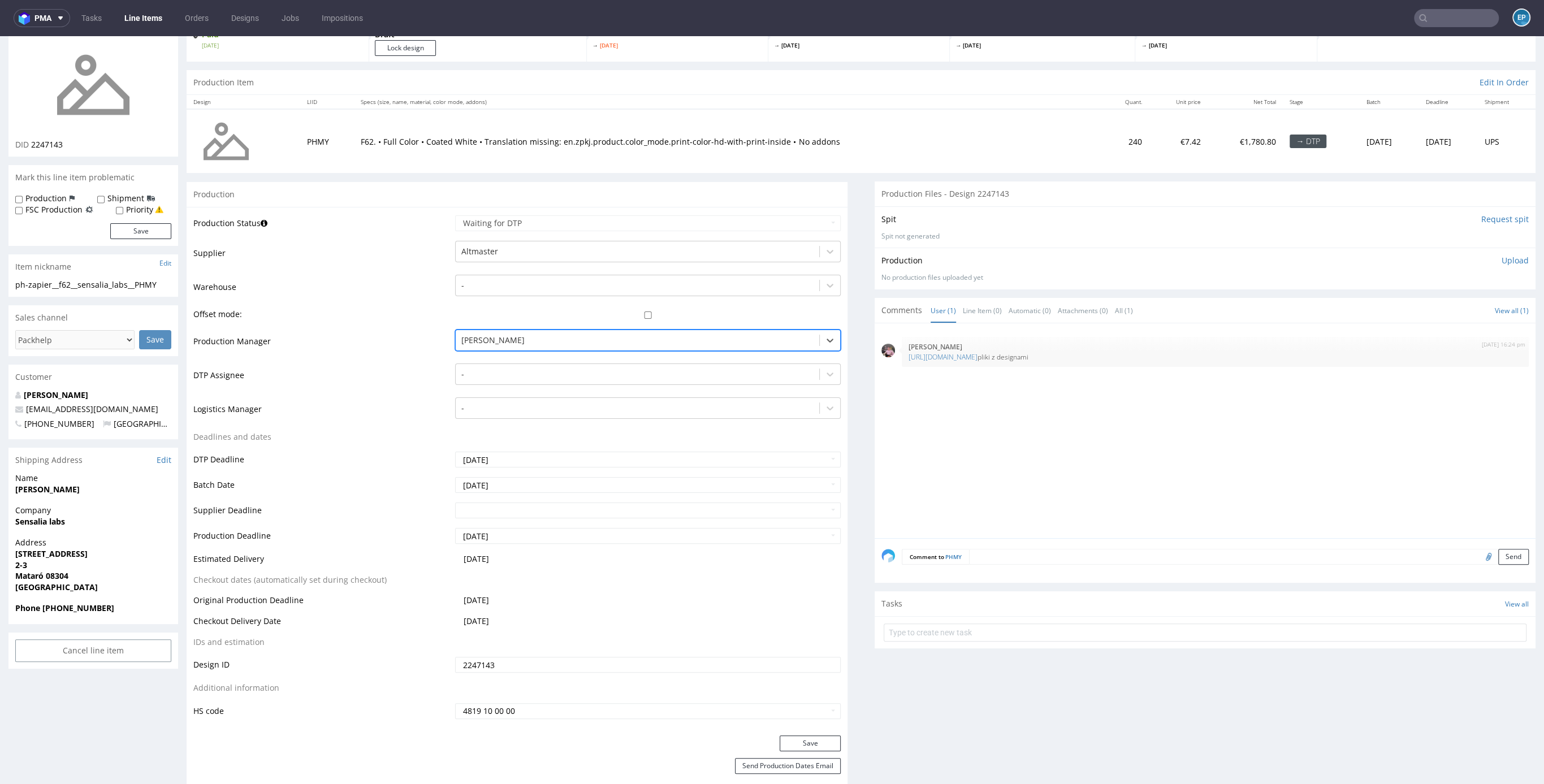
scroll to position [197, 0]
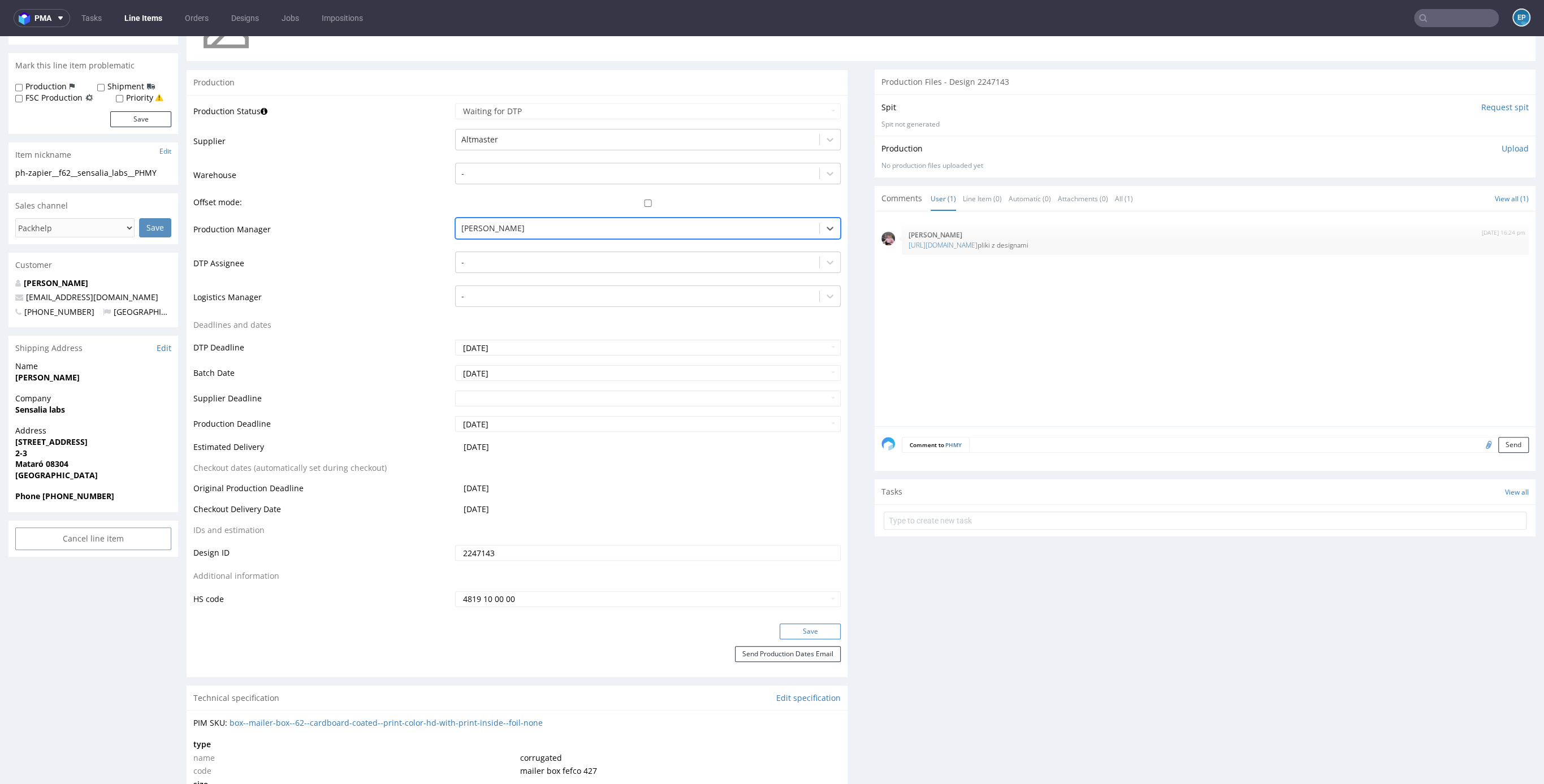
click at [808, 627] on button "Save" at bounding box center [810, 631] width 61 height 16
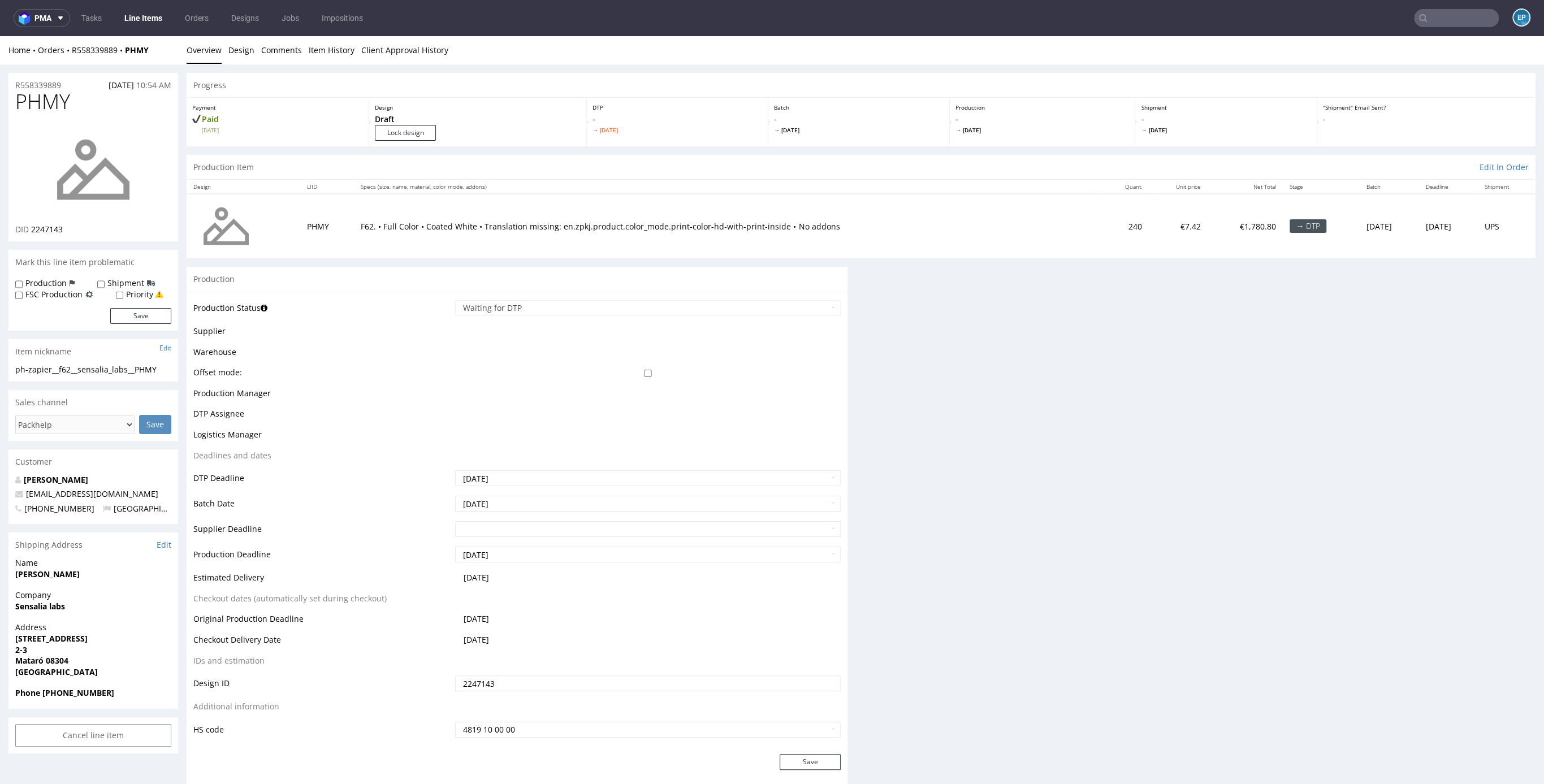
scroll to position [0, 0]
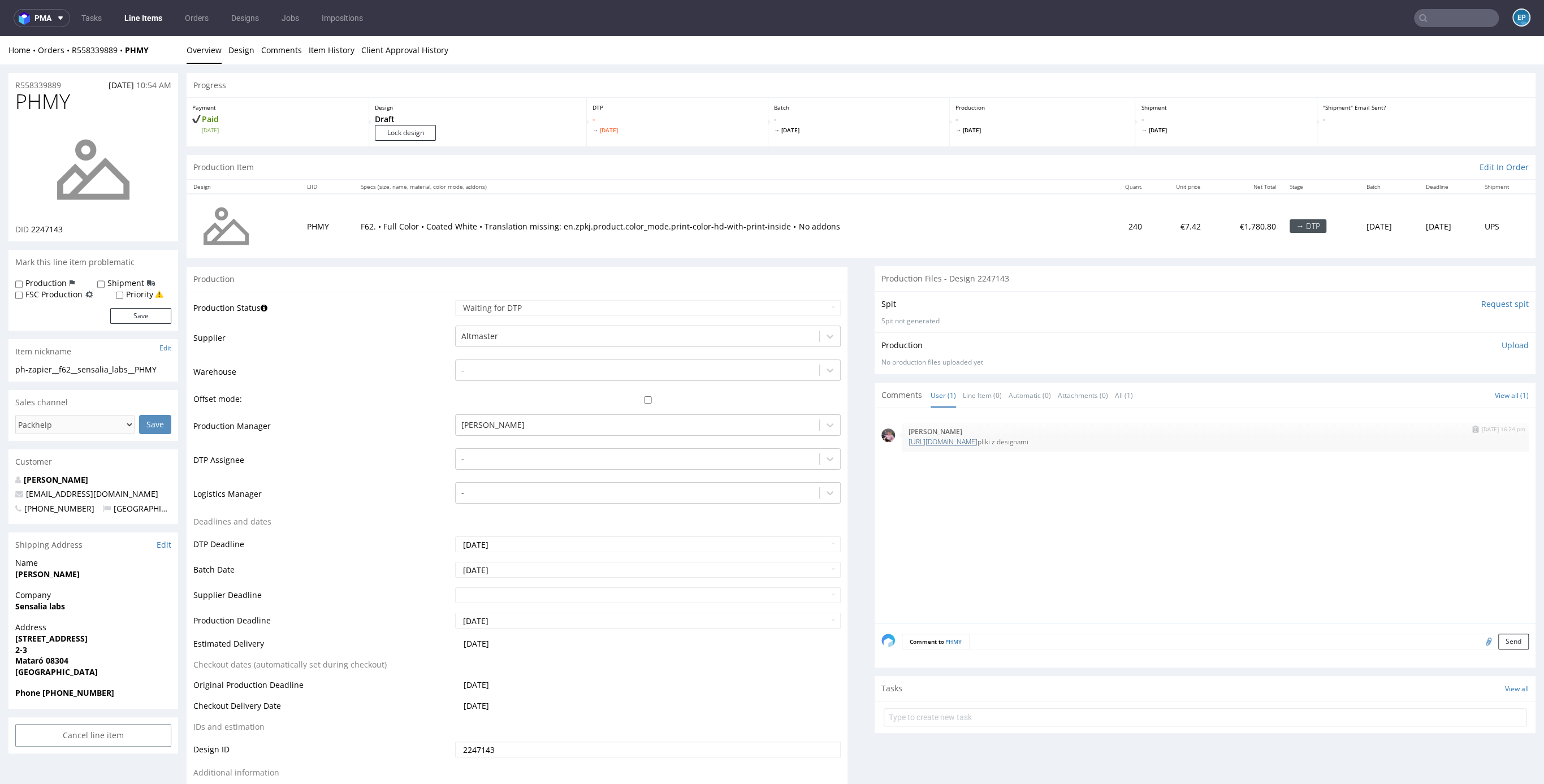
click at [922, 440] on link "https://we.tl/t-bCQNePk0nf" at bounding box center [943, 441] width 69 height 10
click at [143, 25] on link "Line Items" at bounding box center [143, 18] width 51 height 18
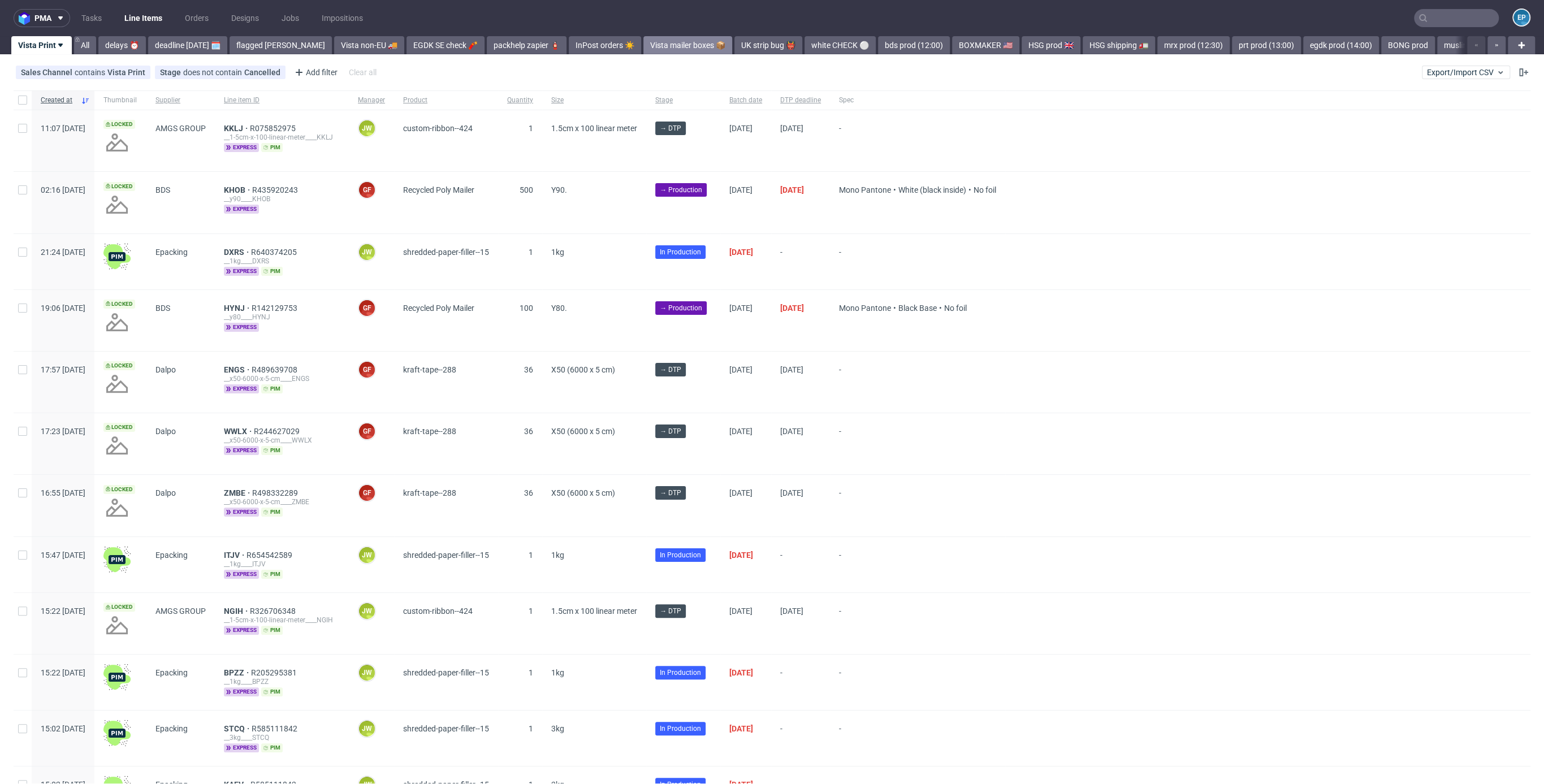
click at [644, 44] on link "Vista mailer boxes 📦" at bounding box center [688, 46] width 89 height 18
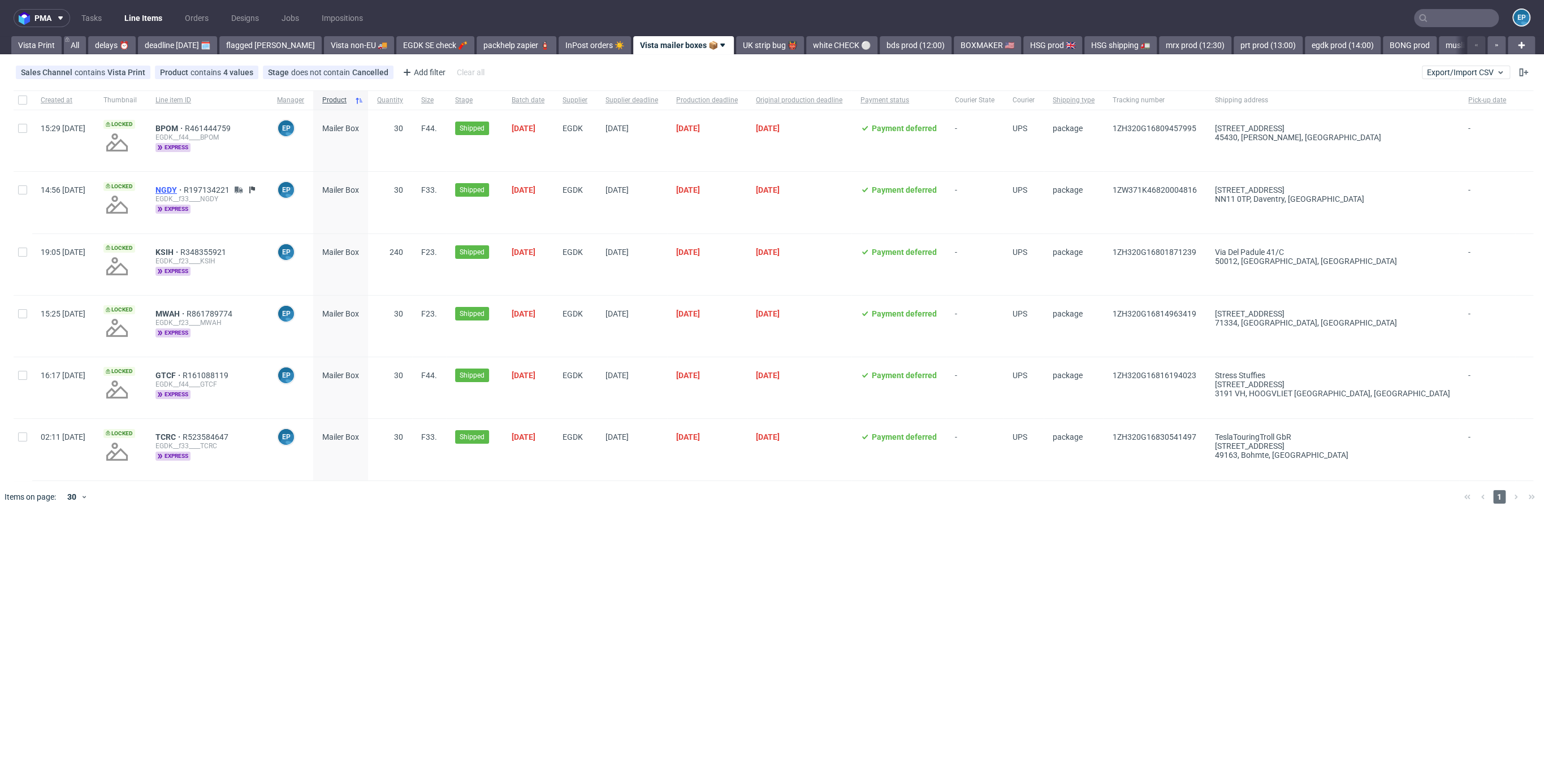
click at [184, 188] on span "NGDY" at bounding box center [169, 190] width 28 height 9
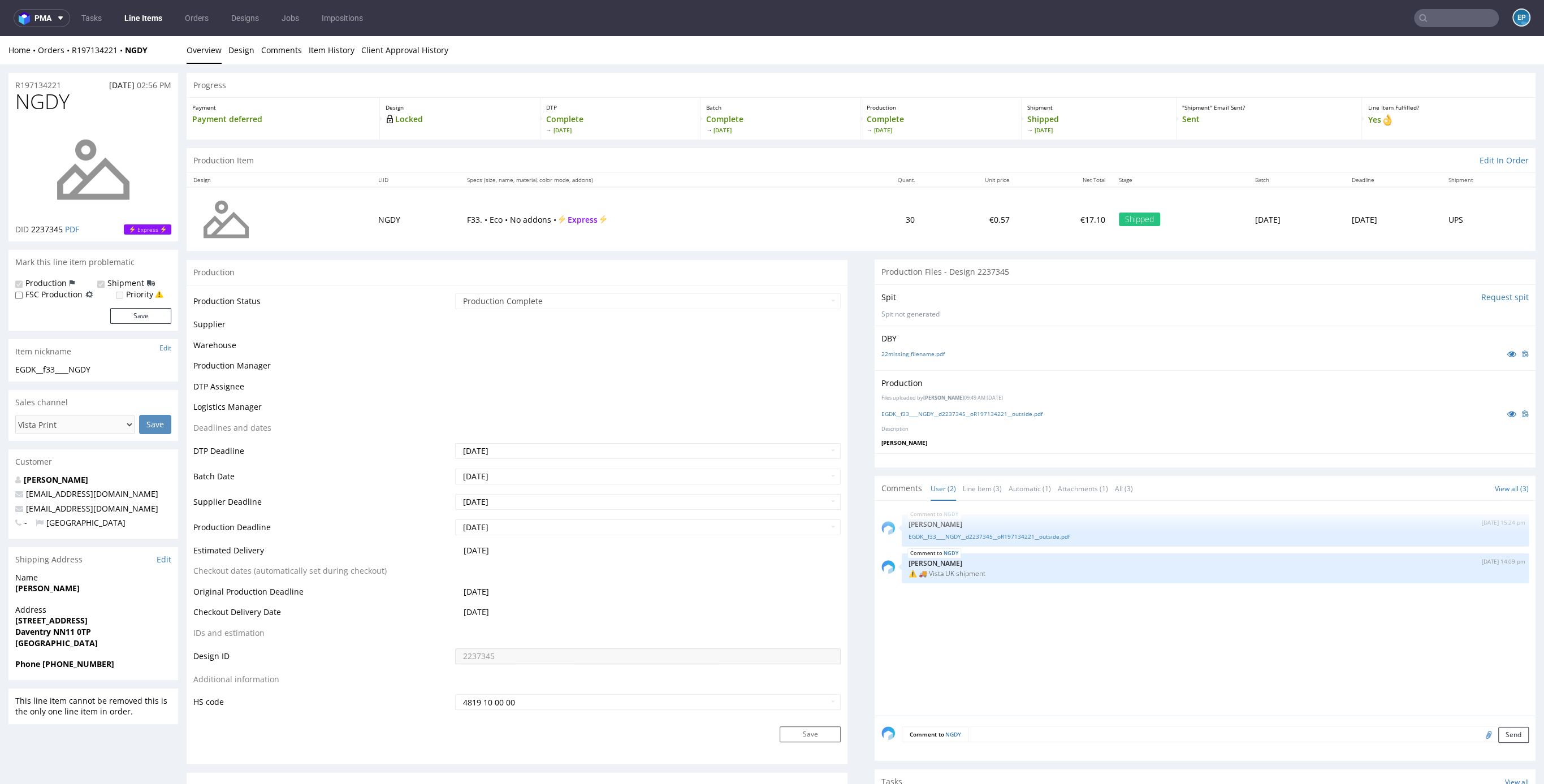
click at [83, 158] on img at bounding box center [93, 169] width 91 height 91
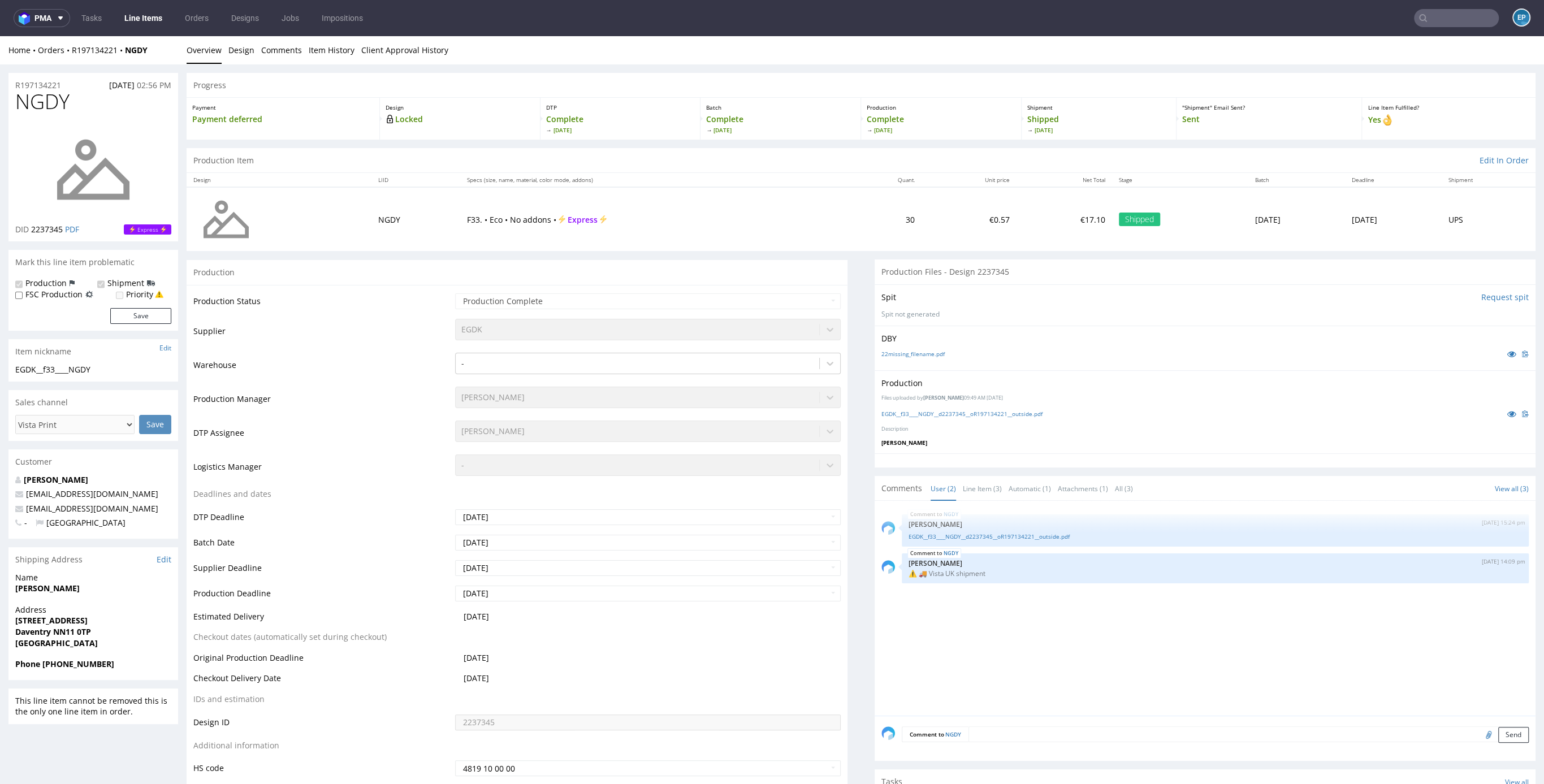
click at [117, 15] on ul "Tasks Line Items Orders Designs Jobs Impositions" at bounding box center [222, 18] width 304 height 18
click at [147, 20] on link "Line Items" at bounding box center [143, 18] width 51 height 18
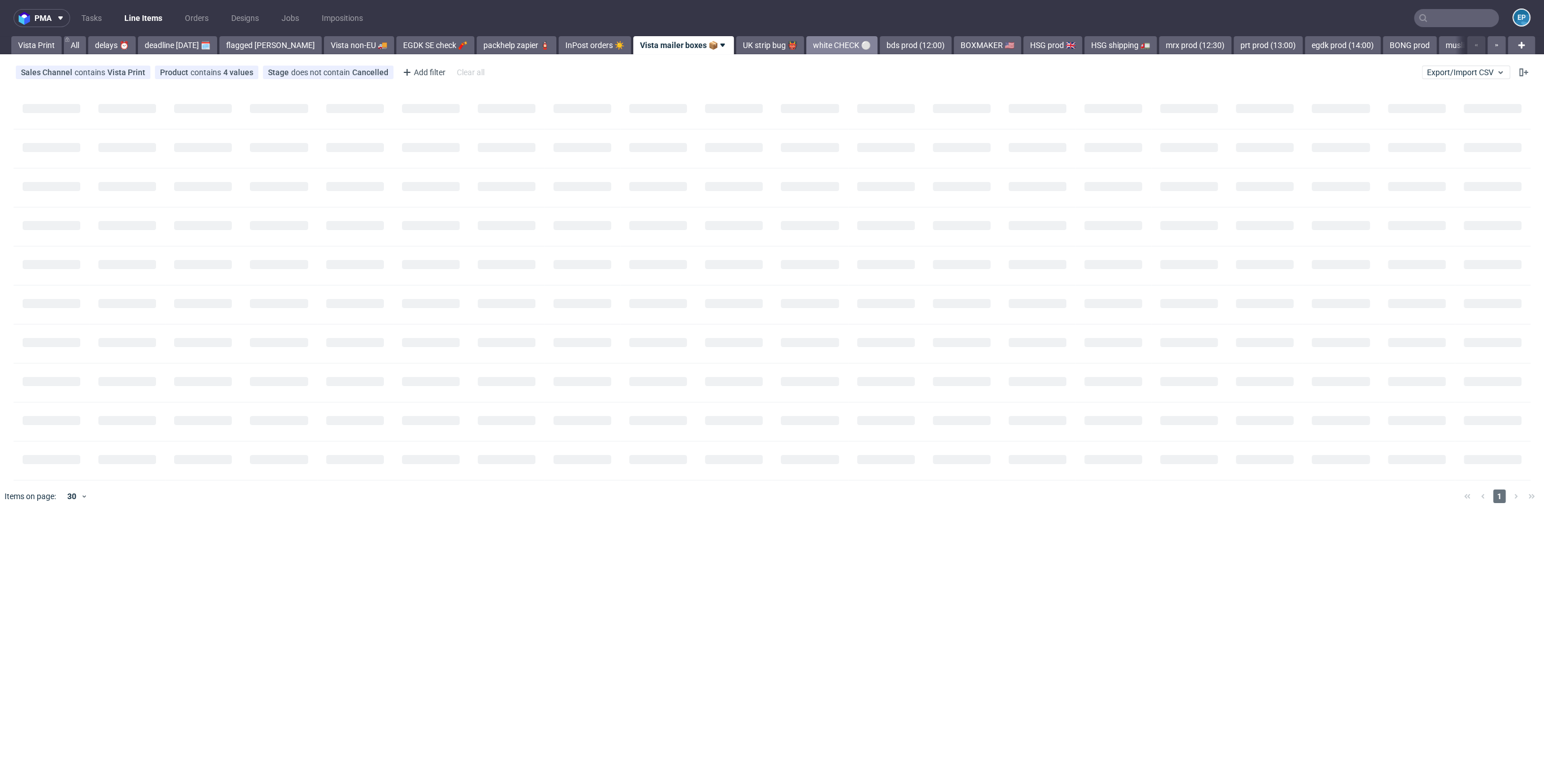
click at [807, 40] on link "white CHECK ⚪️" at bounding box center [842, 46] width 71 height 18
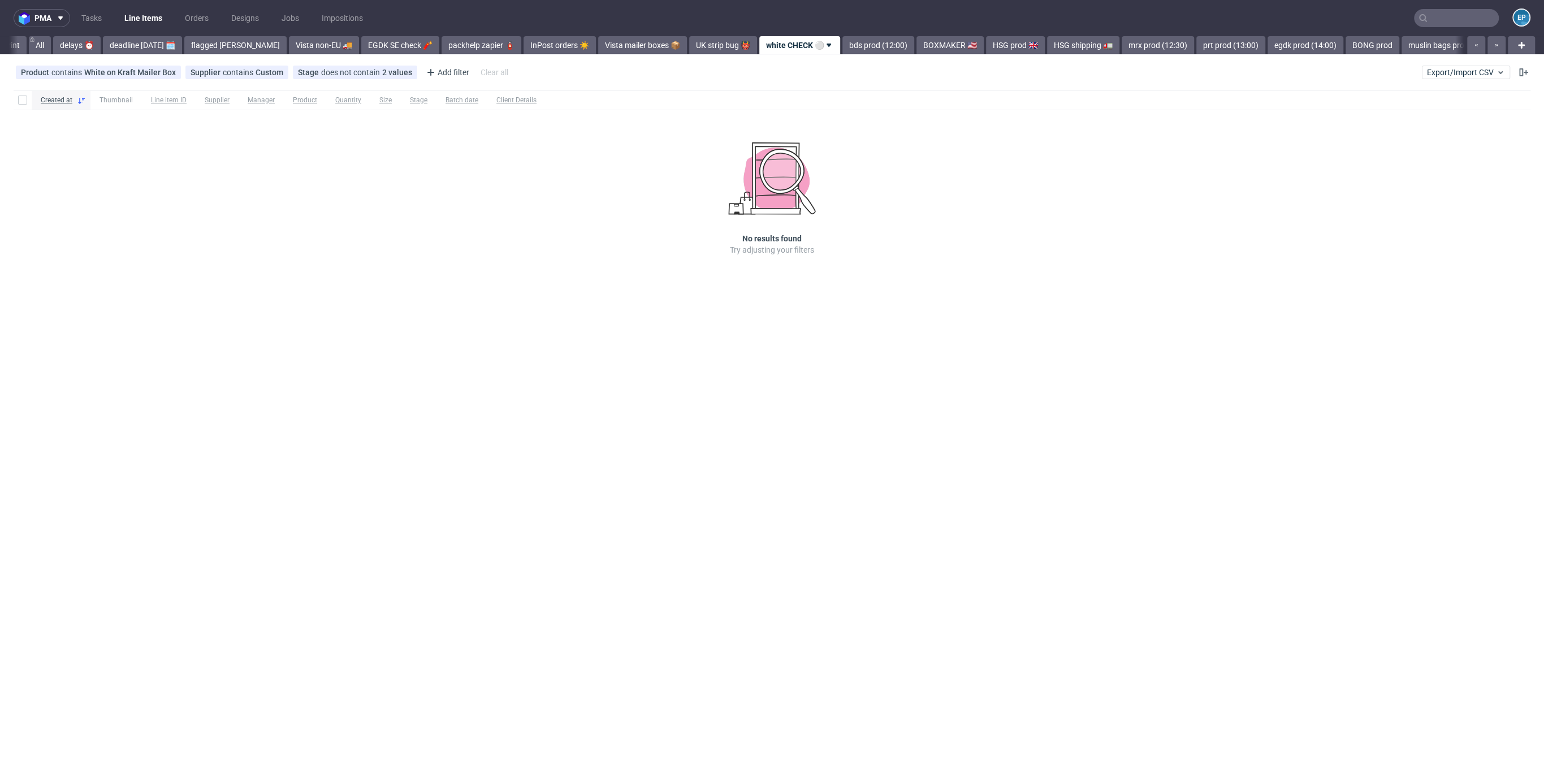
scroll to position [0, 57]
click at [775, 40] on link "white CHECK ⚪️" at bounding box center [779, 46] width 81 height 18
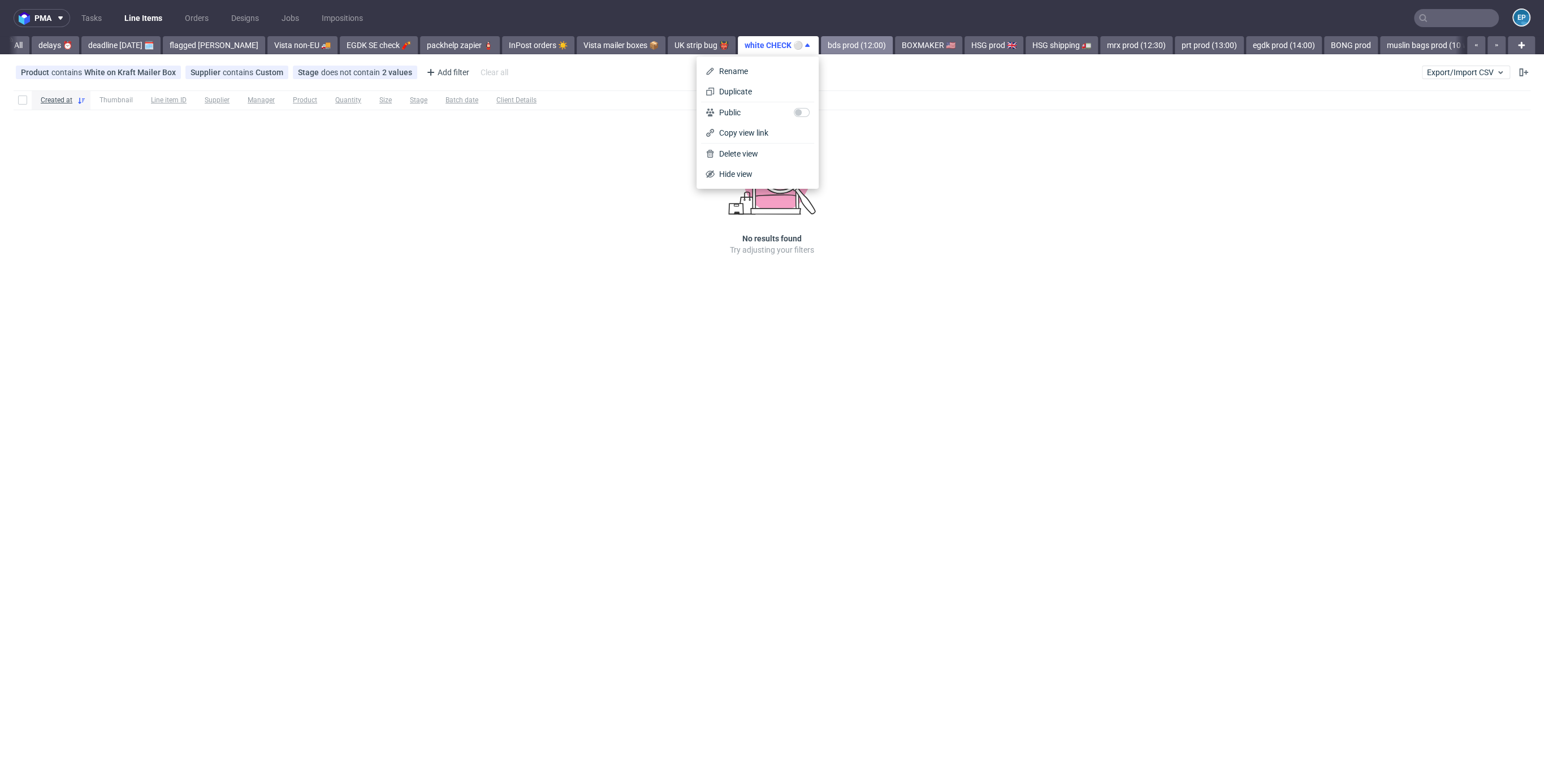
click at [821, 48] on link "bds prod (12:00)" at bounding box center [857, 46] width 72 height 18
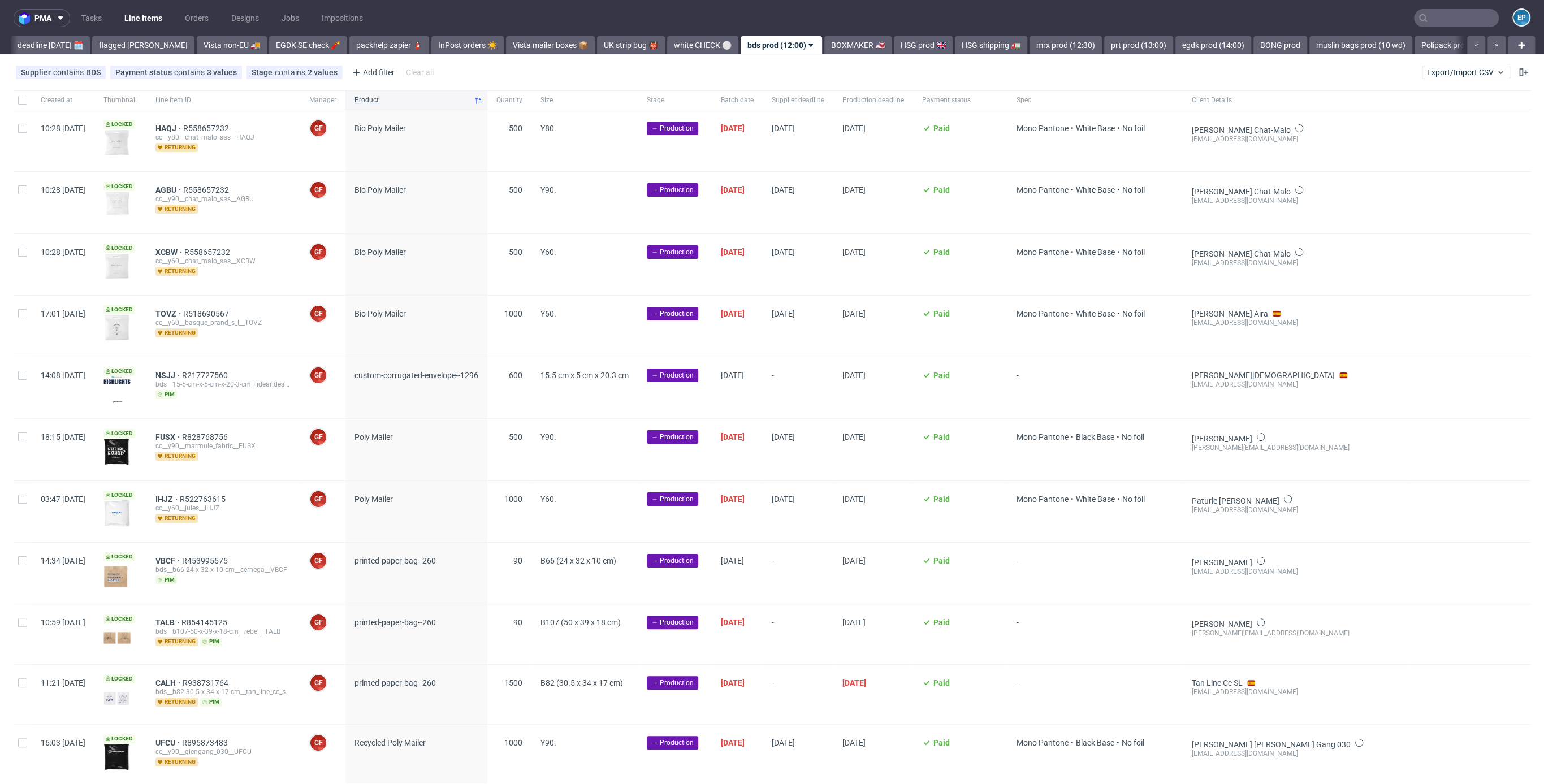
scroll to position [0, 130]
click at [184, 252] on span "XCBW" at bounding box center [170, 252] width 29 height 9
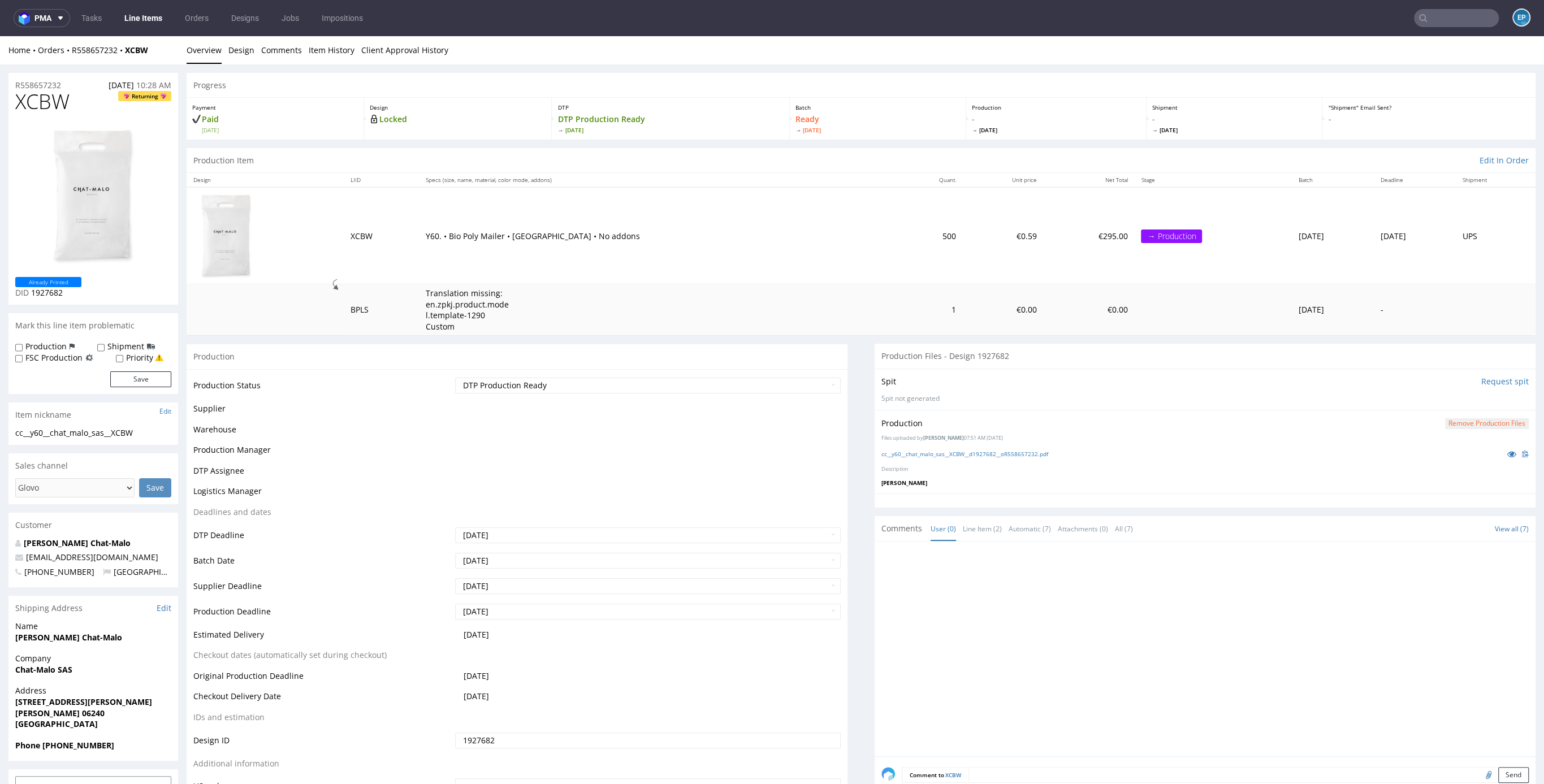
click at [88, 173] on img at bounding box center [93, 196] width 91 height 143
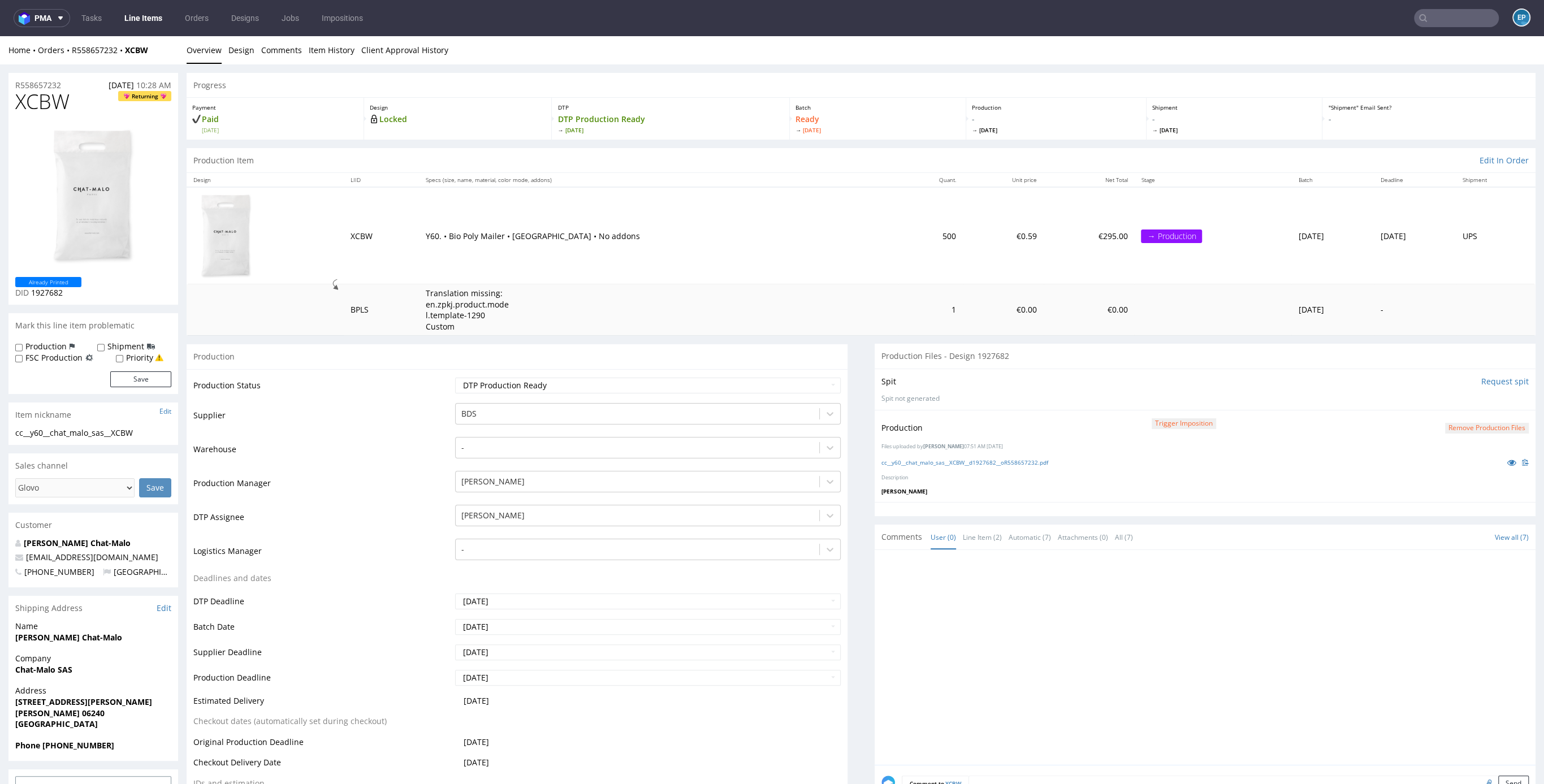
click at [132, 17] on link "Line Items" at bounding box center [143, 18] width 51 height 18
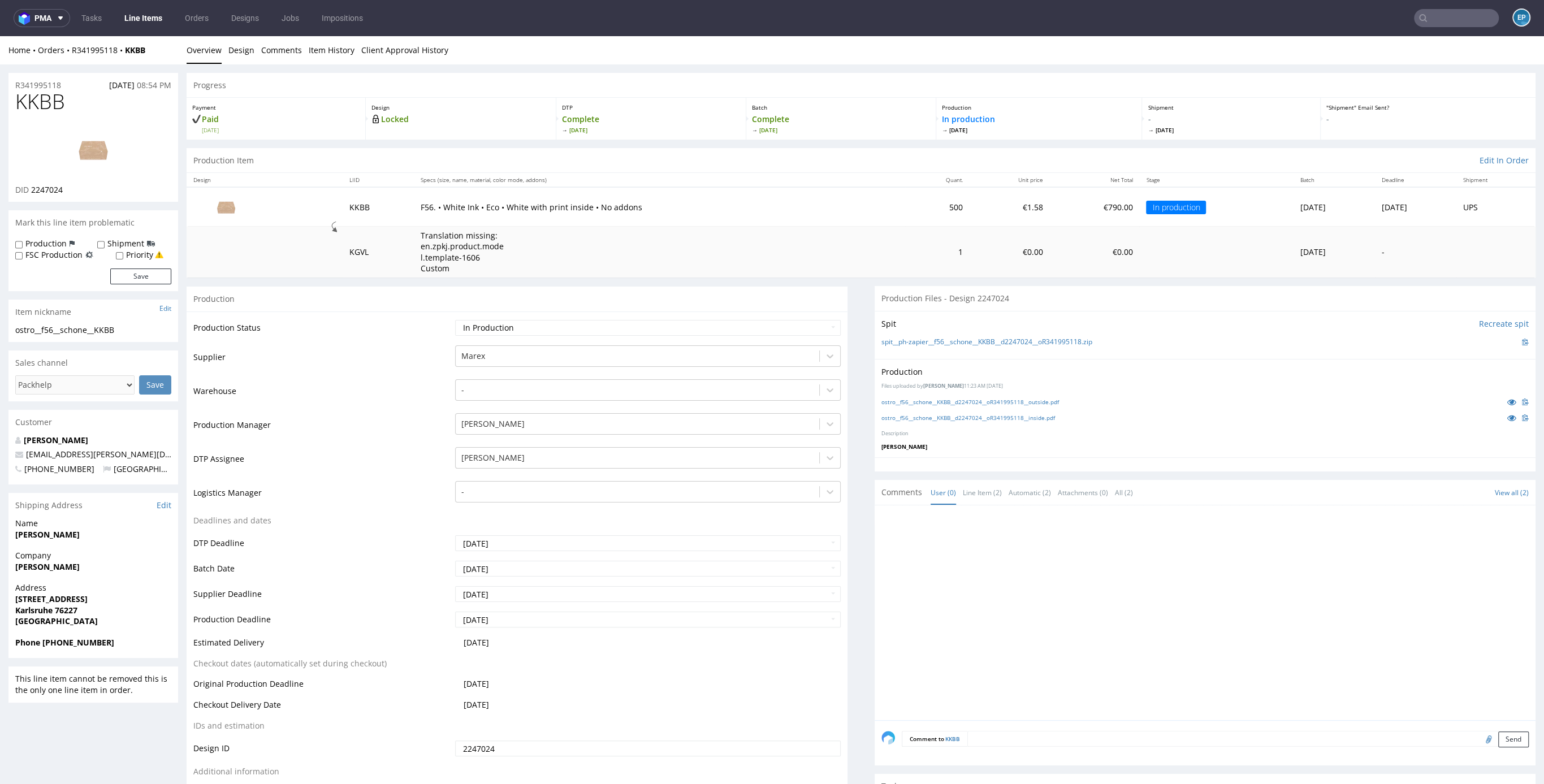
scroll to position [12, 0]
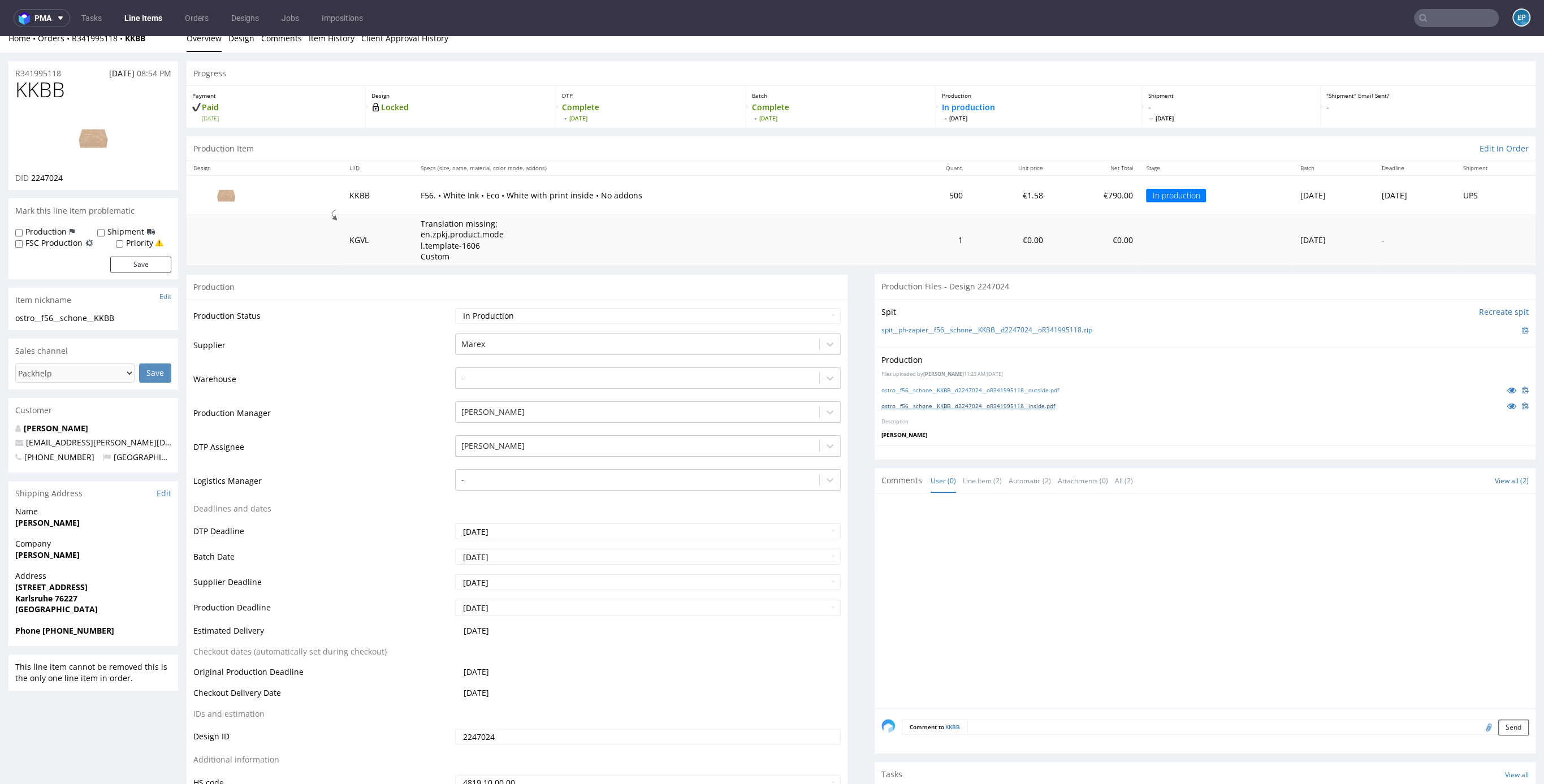
click at [1055, 404] on link "ostro__f56__schone__KKBB__d2247024__oR341995118__inside.pdf" at bounding box center [968, 406] width 173 height 8
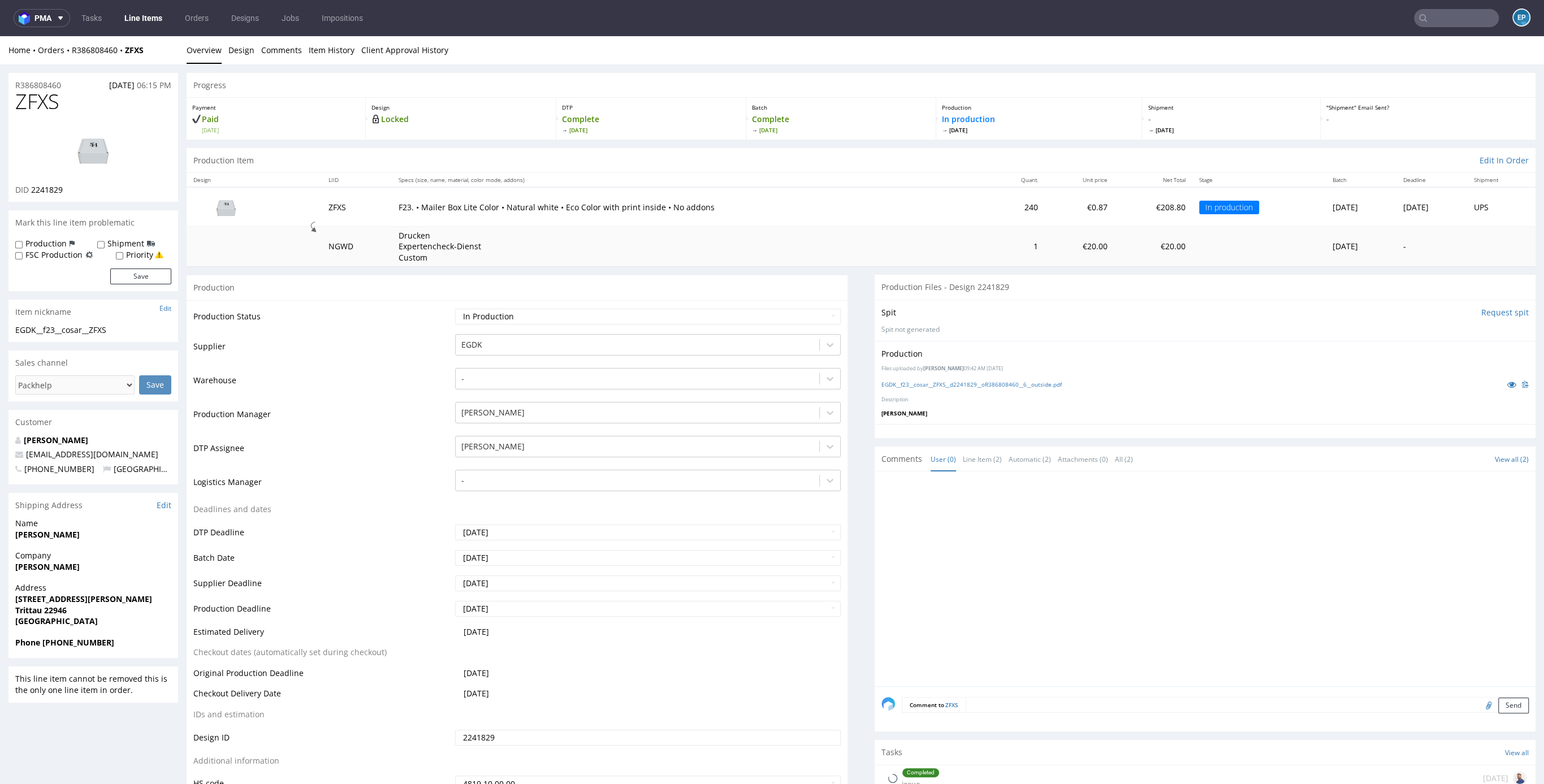
click at [74, 161] on img at bounding box center [93, 150] width 91 height 51
drag, startPoint x: 167, startPoint y: 49, endPoint x: 70, endPoint y: 51, distance: 97.0
click at [70, 51] on div "Home Orders R386808460 ZFXS" at bounding box center [93, 50] width 169 height 11
copy div "R386808460 ZFXS"
click at [116, 149] on img at bounding box center [93, 150] width 91 height 51
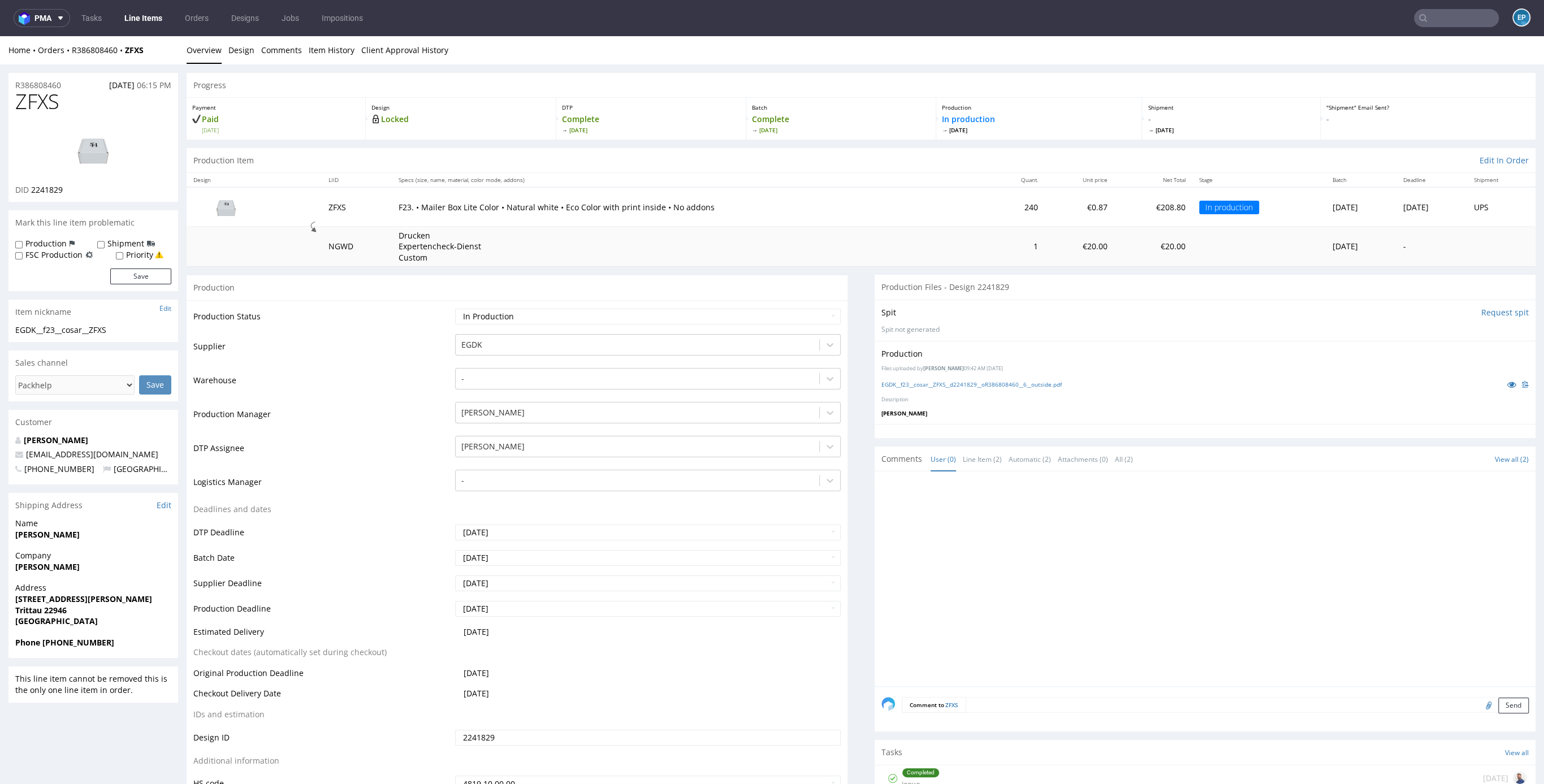
click at [92, 152] on img at bounding box center [93, 150] width 91 height 51
click at [50, 139] on img at bounding box center [93, 150] width 91 height 51
click at [74, 167] on img at bounding box center [93, 150] width 91 height 51
click at [85, 161] on img at bounding box center [93, 150] width 91 height 51
click at [1454, 11] on input "text" at bounding box center [1457, 18] width 85 height 18
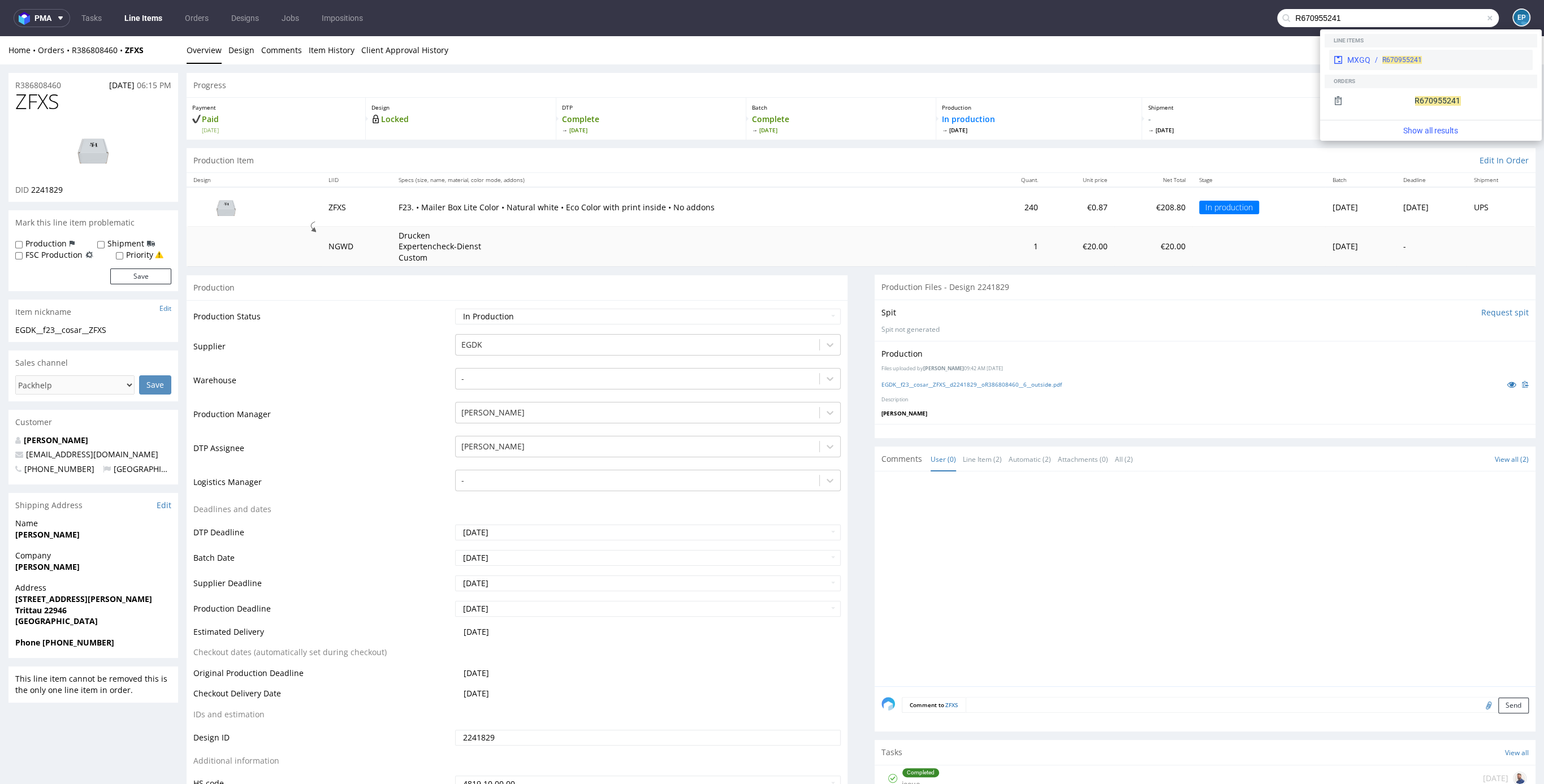
type input "R670955241"
click at [1388, 55] on div "R670955241" at bounding box center [1402, 60] width 40 height 10
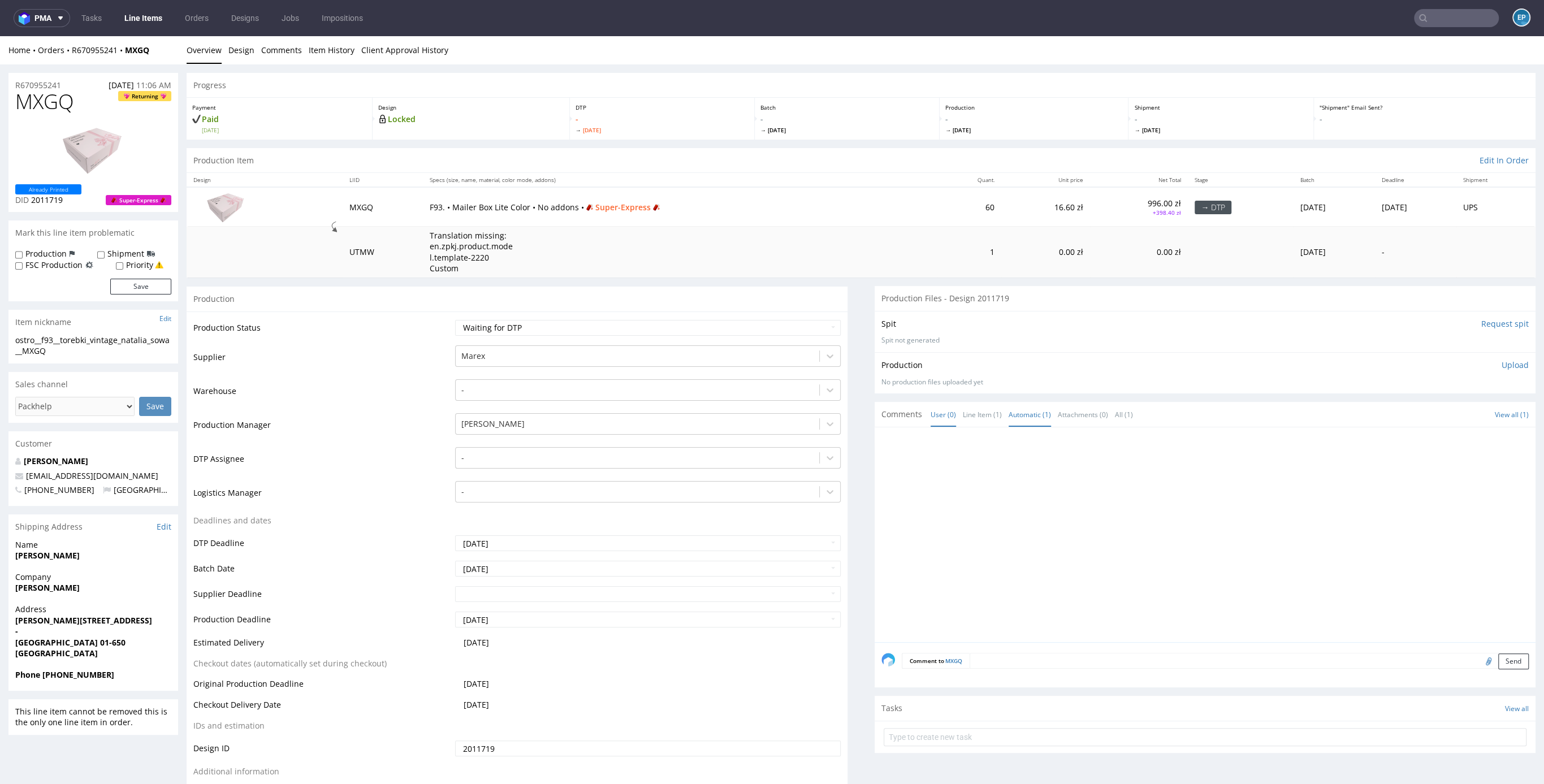
click at [1022, 420] on link "Automatic (1)" at bounding box center [1030, 414] width 42 height 24
